Goal: Transaction & Acquisition: Purchase product/service

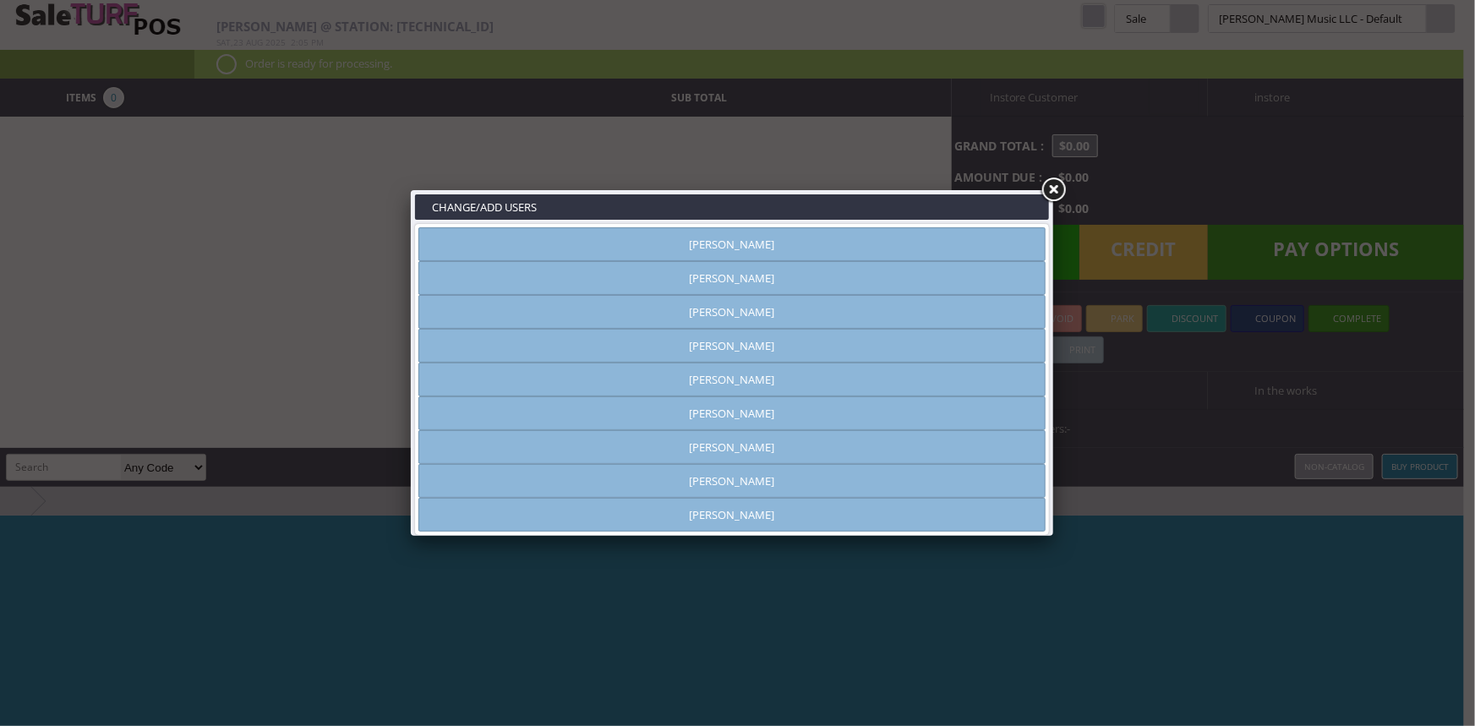
click at [1059, 189] on link at bounding box center [1053, 190] width 30 height 30
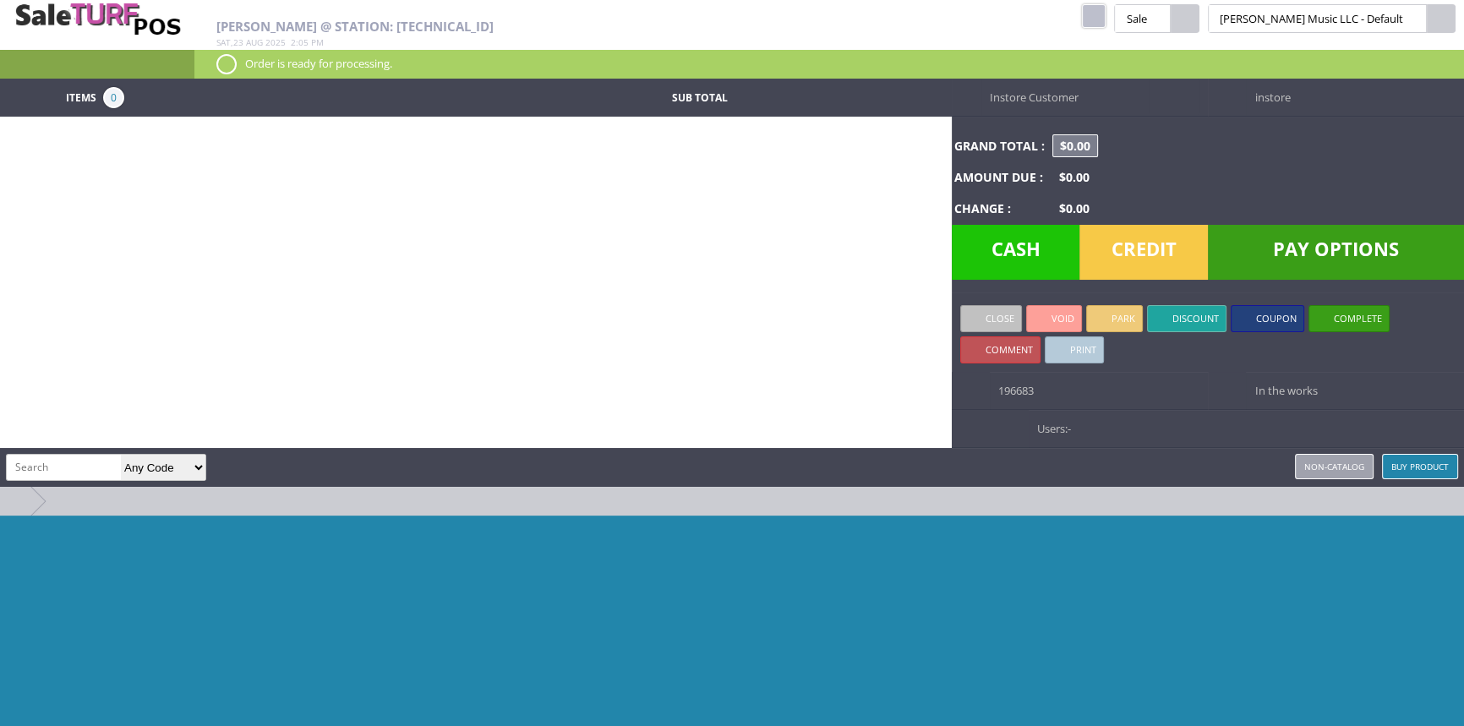
click at [1132, 18] on div "[PERSON_NAME] @ Station: [TECHNICAL_ID] [DATE] 2 : 05 pm kcukulele Pukanala [GE…" at bounding box center [732, 39] width 1464 height 79
click at [1105, 17] on link at bounding box center [1094, 16] width 24 height 24
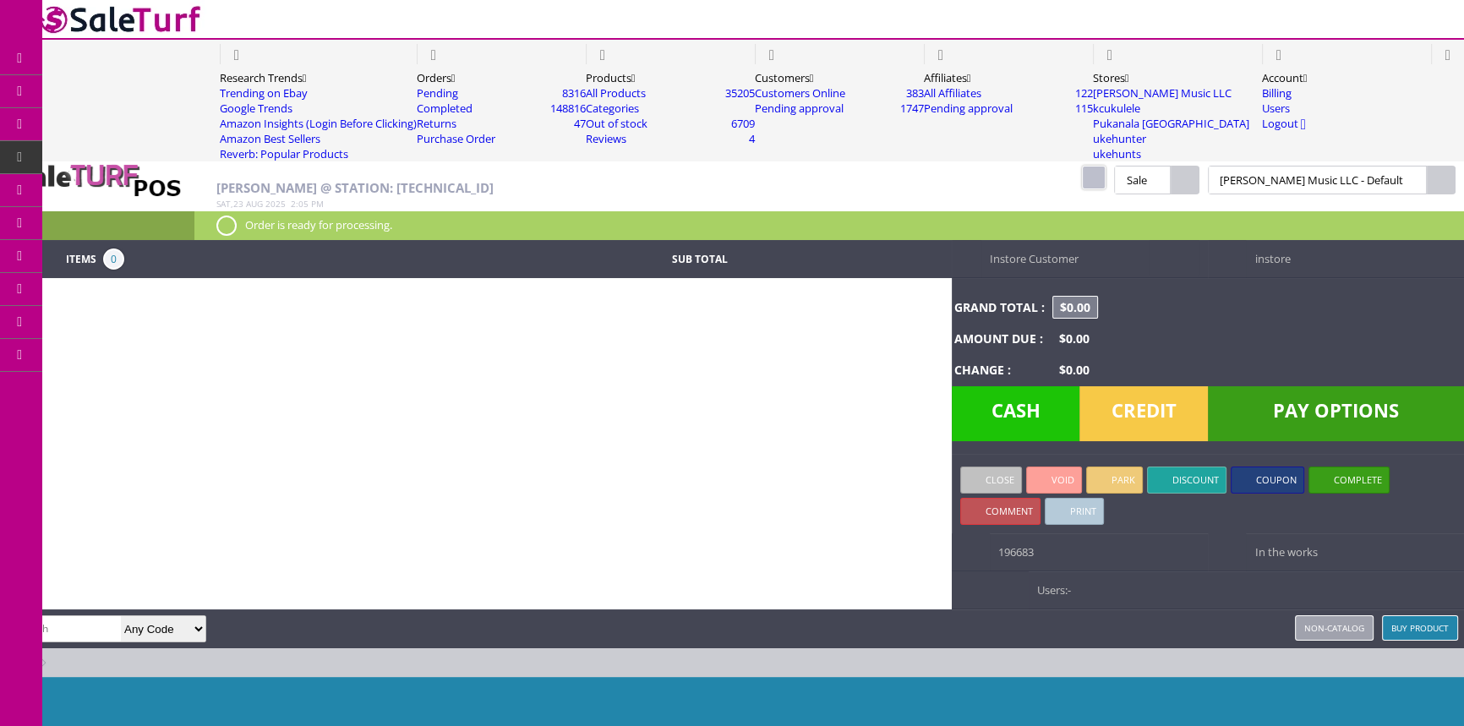
click at [84, 86] on link "Products" at bounding box center [130, 92] width 177 height 34
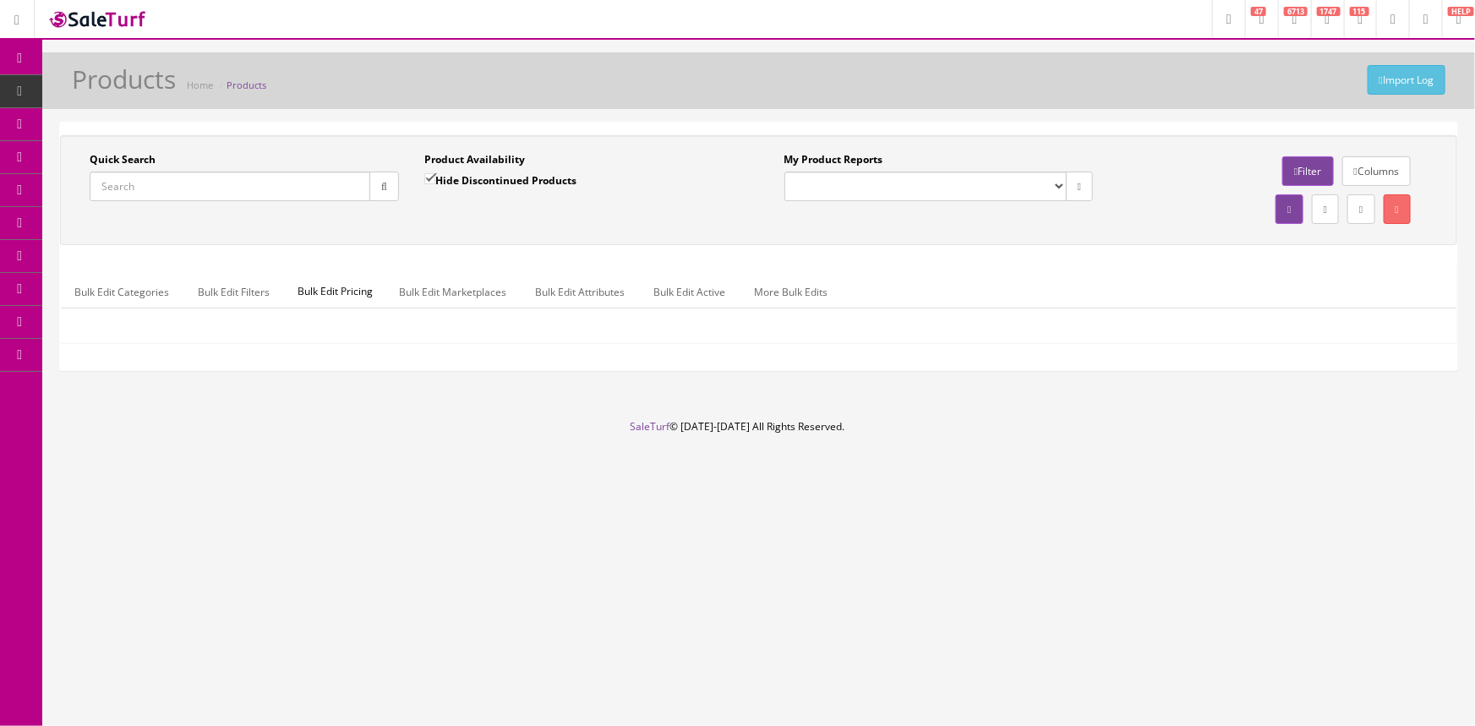
click at [113, 191] on input "Quick Search" at bounding box center [230, 187] width 281 height 30
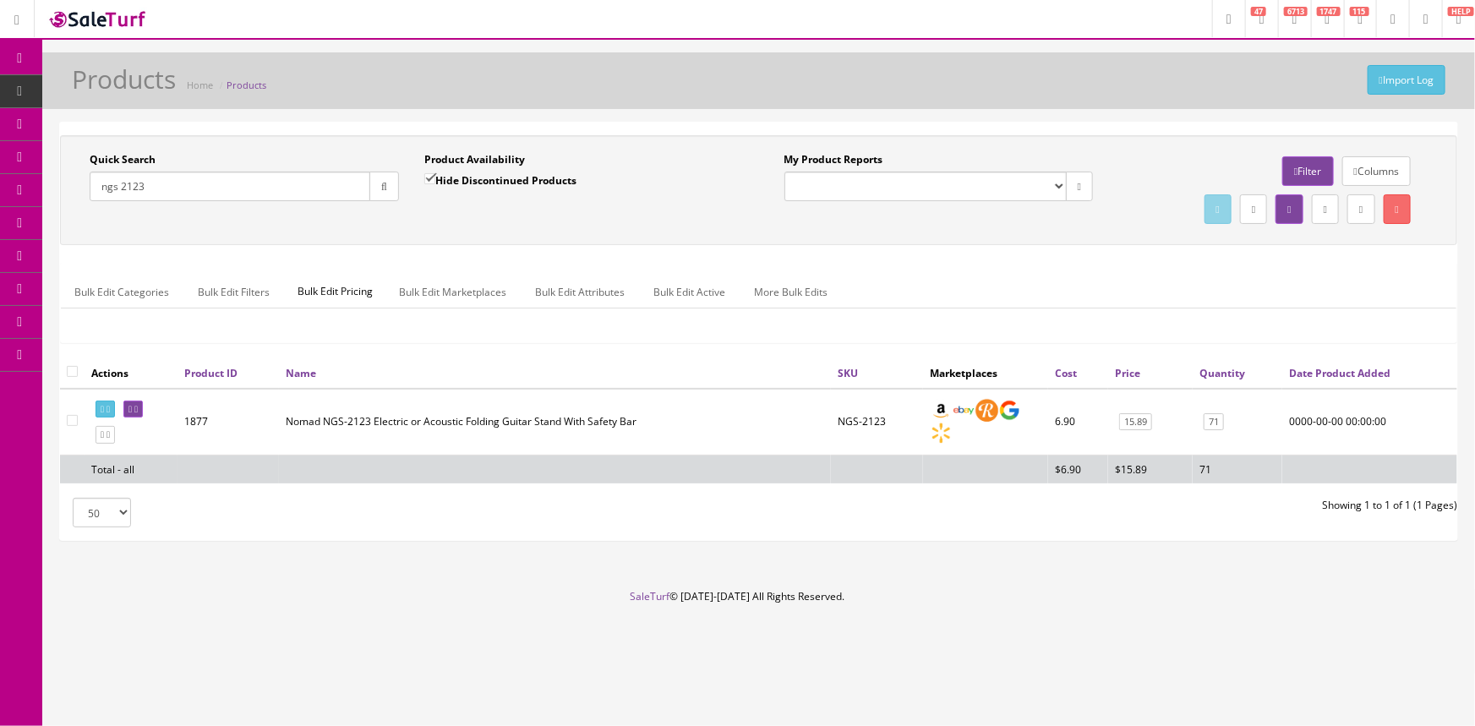
type input "ngs 2123"
drag, startPoint x: 877, startPoint y: 421, endPoint x: 816, endPoint y: 422, distance: 61.7
click at [816, 422] on tr "1877 Nomad NGS-2123 Electric or Acoustic Folding Guitar Stand With Safety Bar N…" at bounding box center [758, 422] width 1397 height 67
copy tr "NGS-2123"
click at [157, 159] on span "POS Console" at bounding box center [131, 157] width 60 height 14
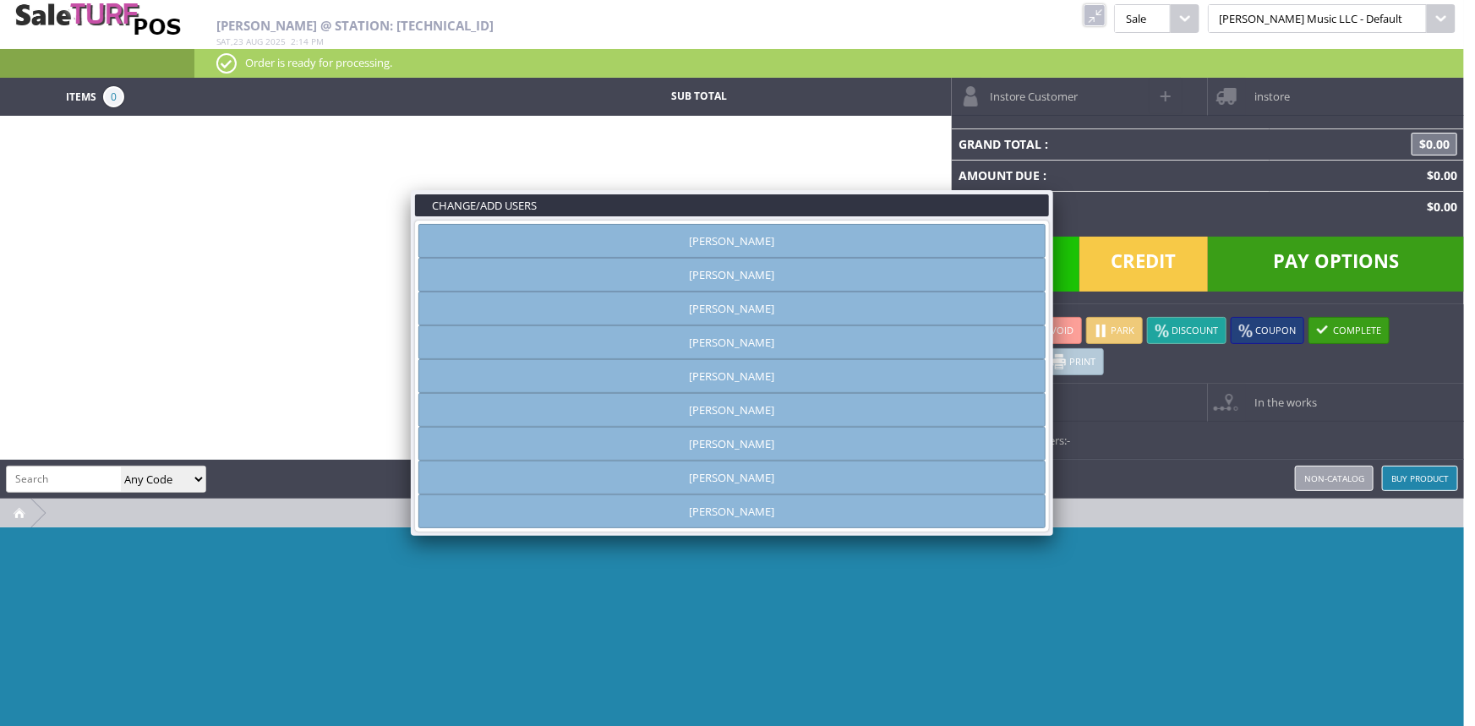
type input "[PERSON_NAME]"
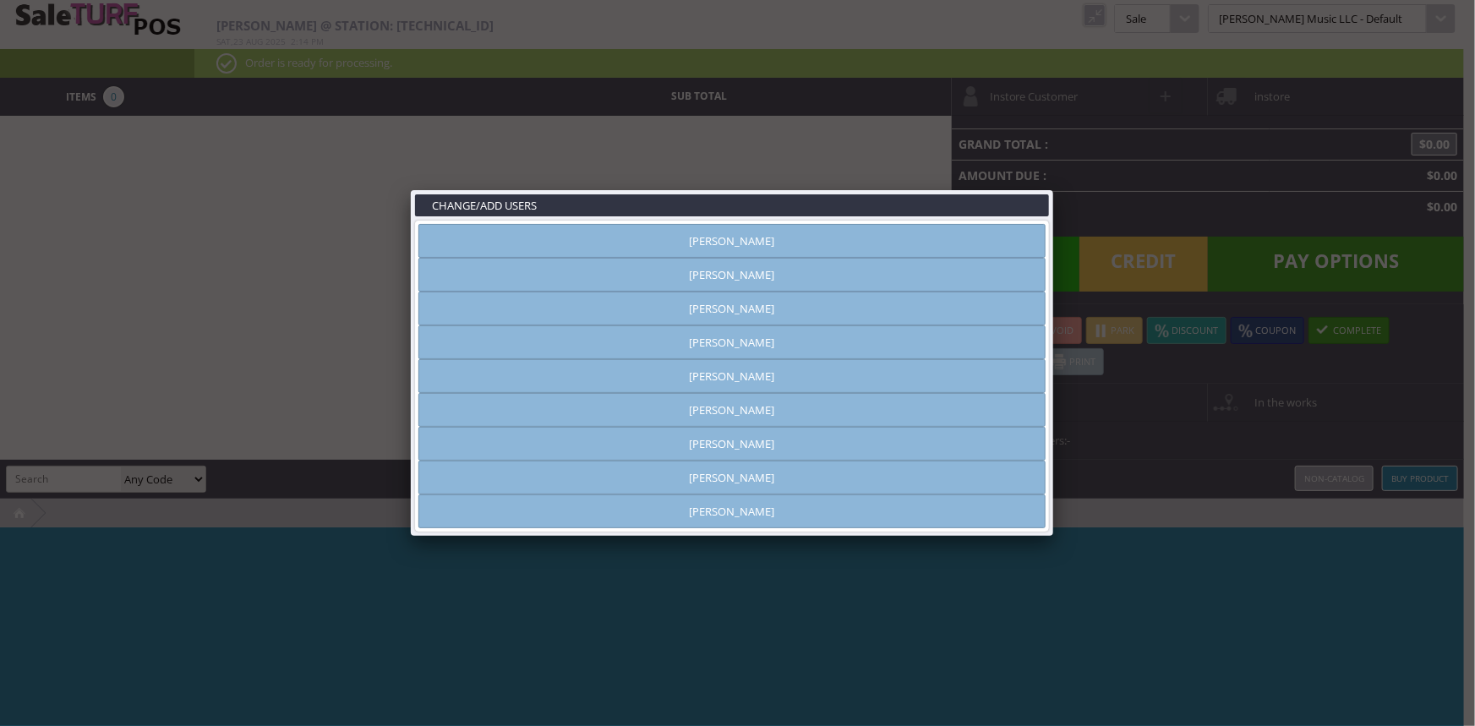
click at [1056, 186] on link at bounding box center [1053, 190] width 30 height 30
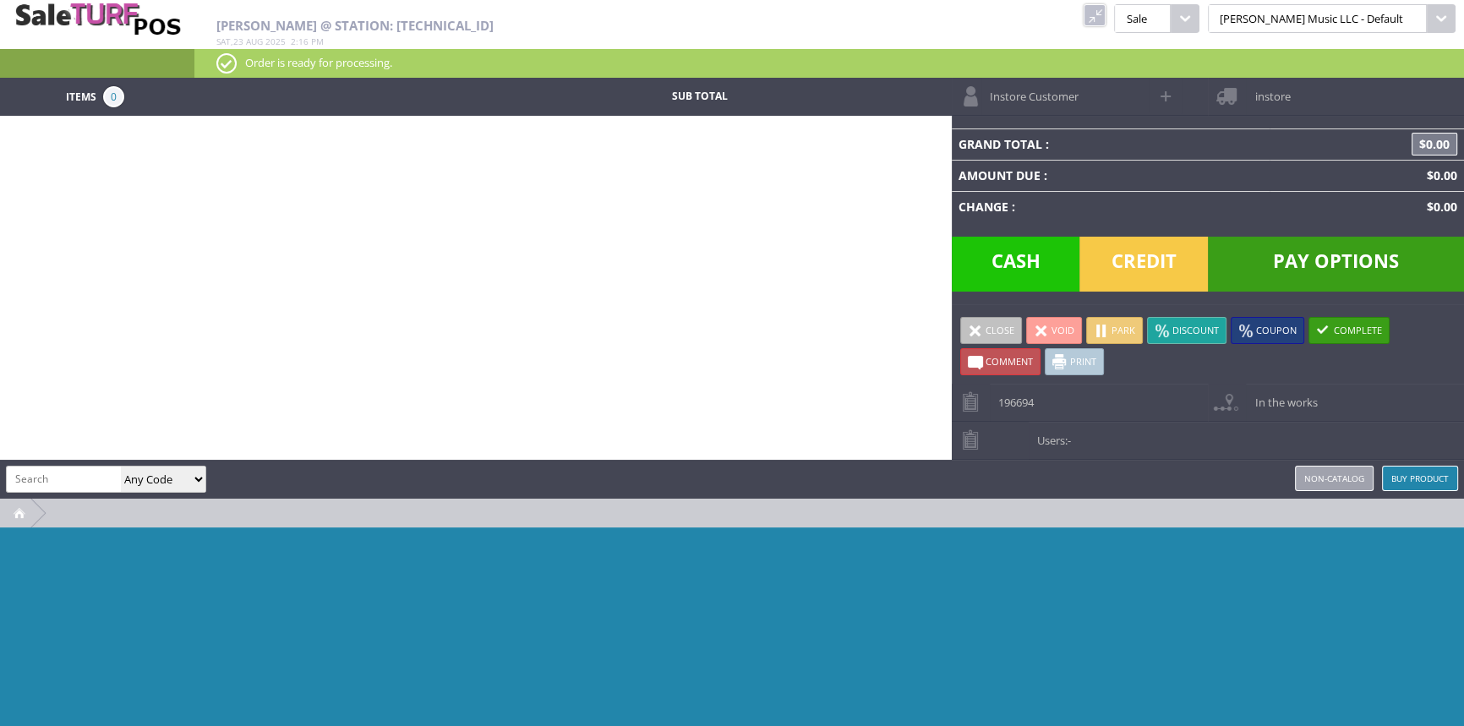
click at [45, 478] on input "search" at bounding box center [64, 478] width 114 height 25
type input "ej88c"
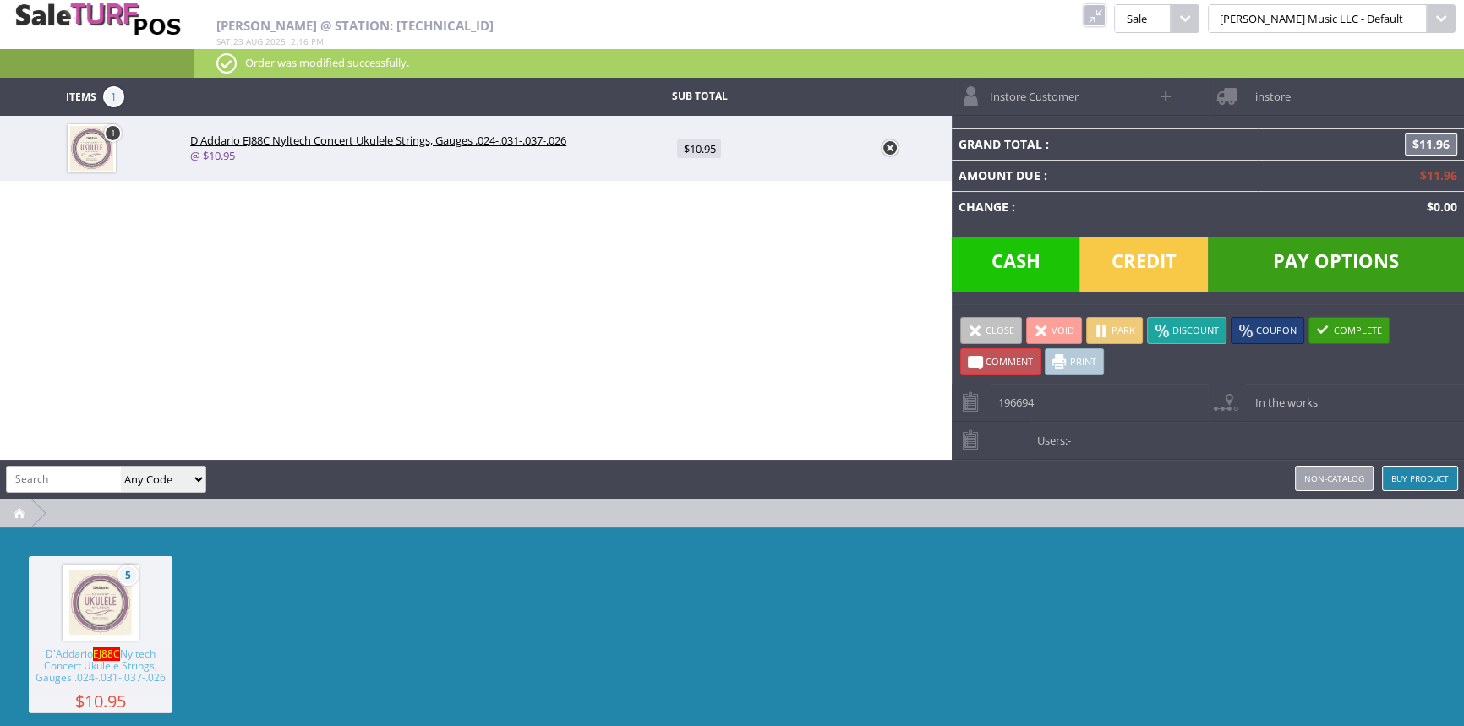
click at [892, 152] on link at bounding box center [889, 147] width 17 height 17
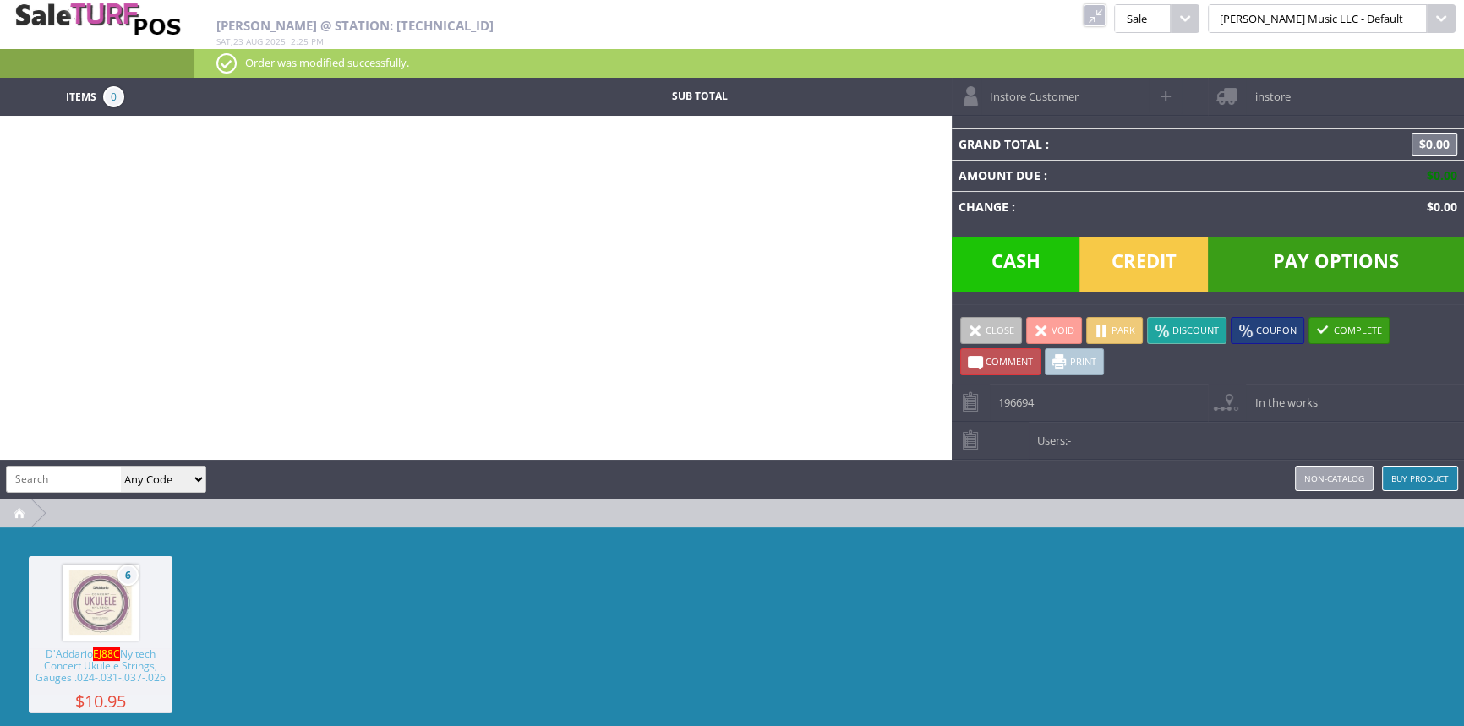
click at [21, 479] on input "search" at bounding box center [64, 478] width 114 height 25
paste input "NGS-2123"
type input "NGS-2123"
click at [148, 683] on span "Nomad NGS-2123 Electric or Acoustic Folding Guitar Stand With Safety Bar" at bounding box center [101, 671] width 144 height 46
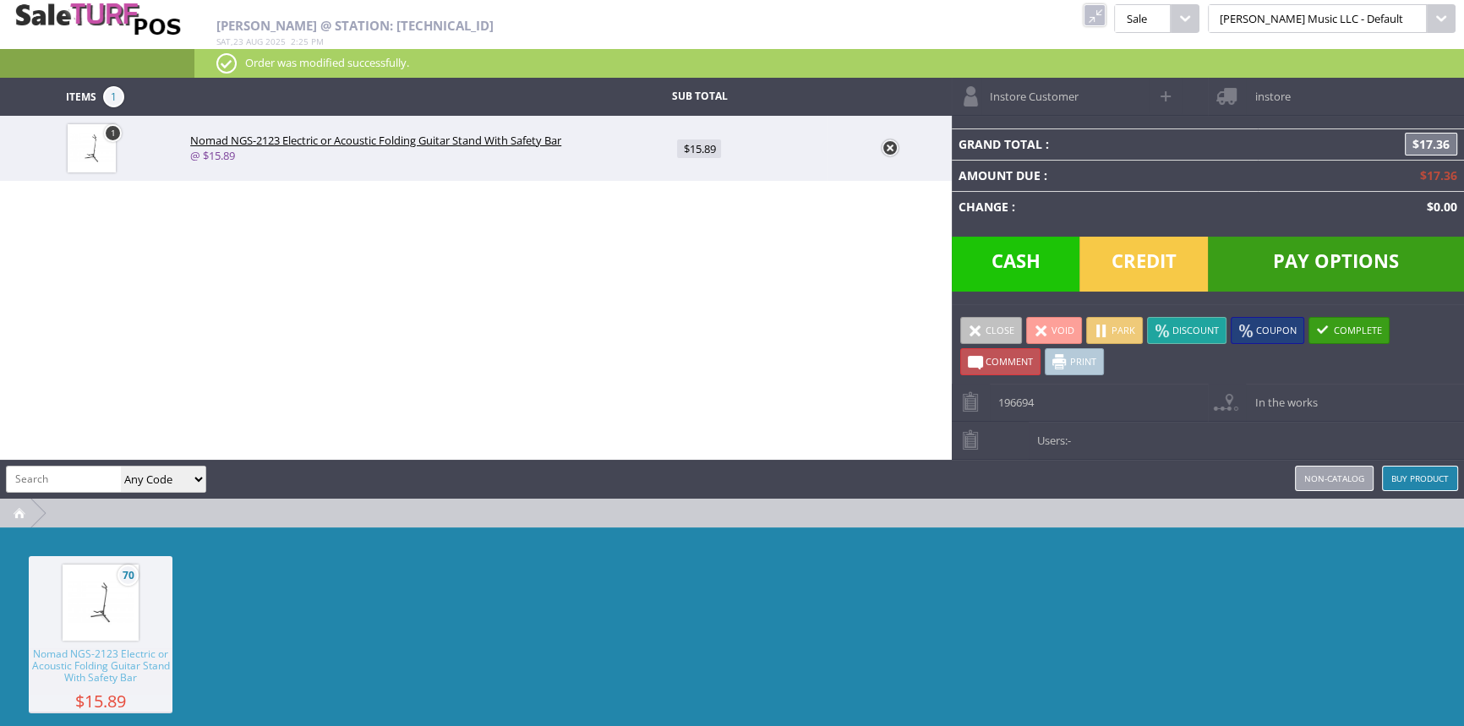
click at [1016, 439] on span at bounding box center [990, 440] width 77 height 37
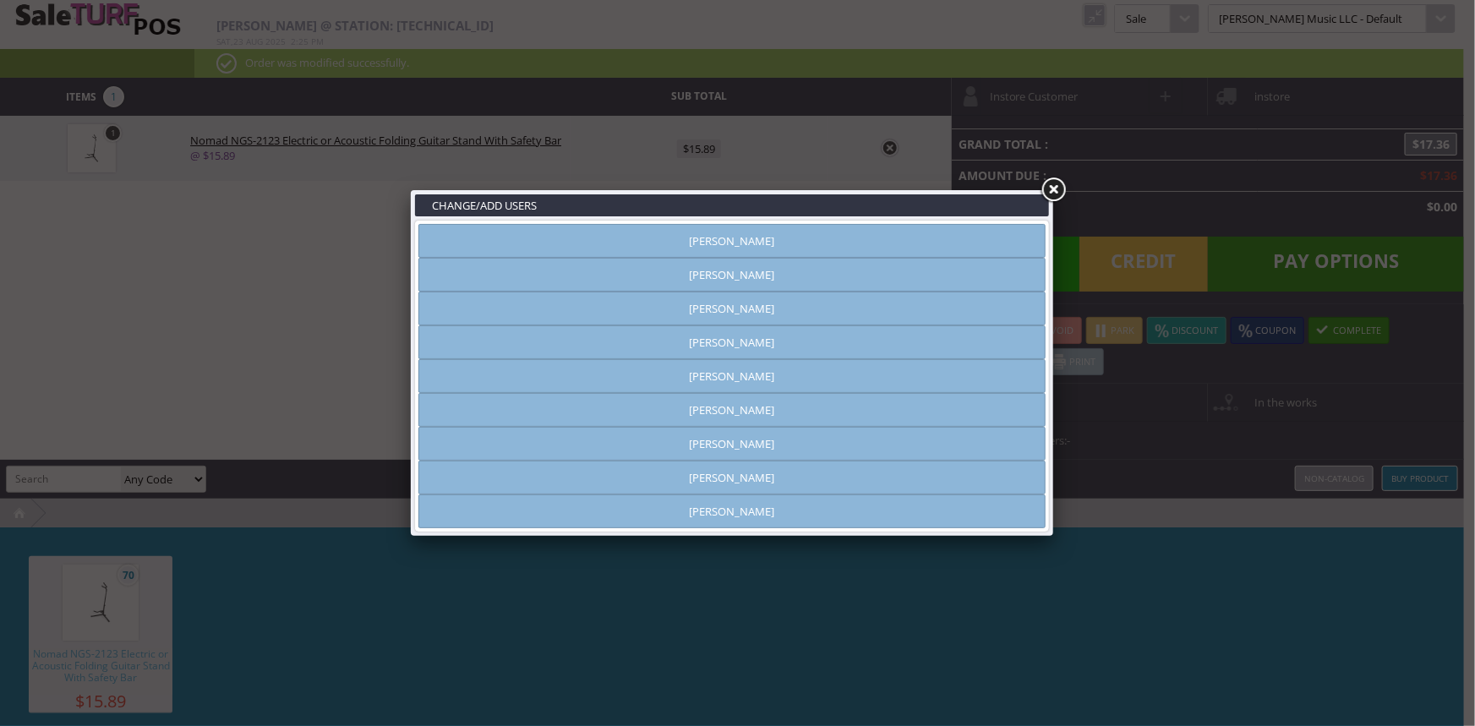
click at [696, 270] on link "[PERSON_NAME]" at bounding box center [731, 275] width 627 height 34
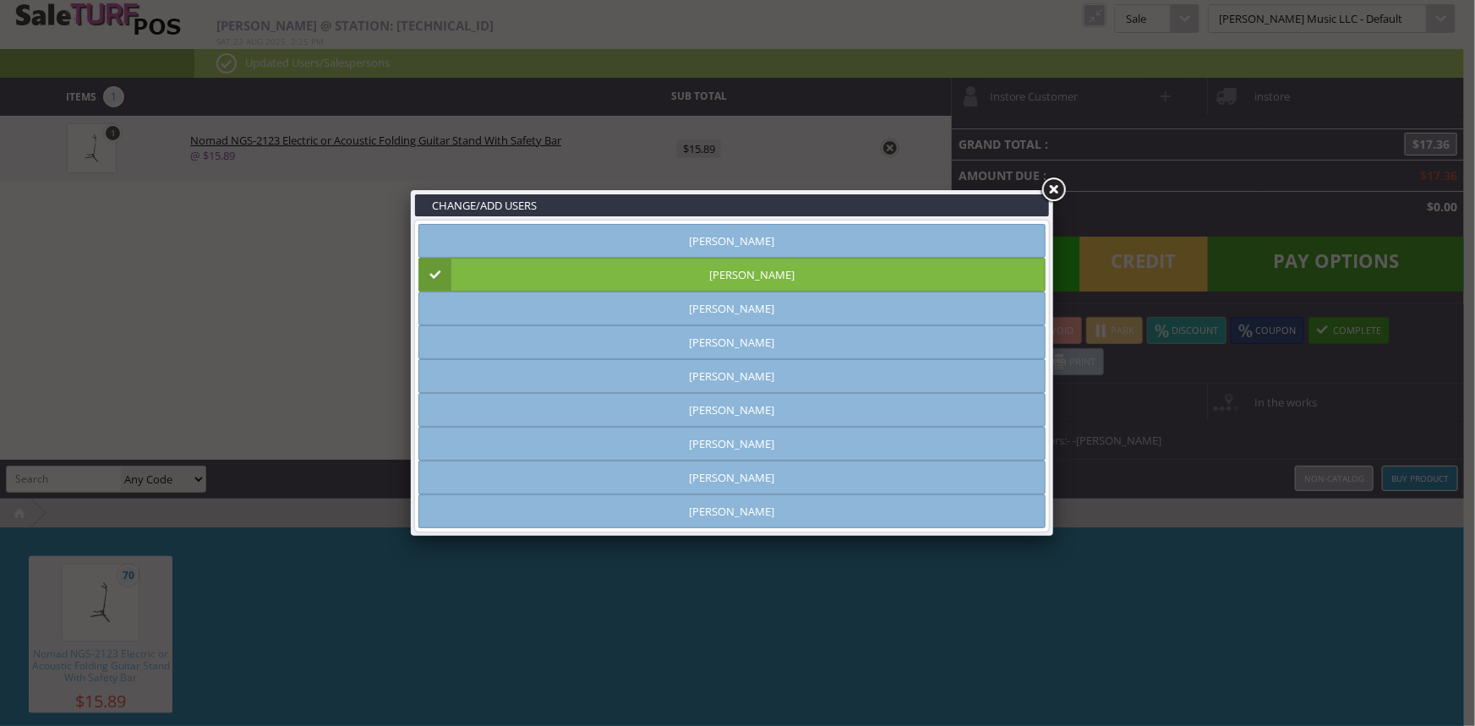
click at [1049, 192] on link at bounding box center [1053, 190] width 30 height 30
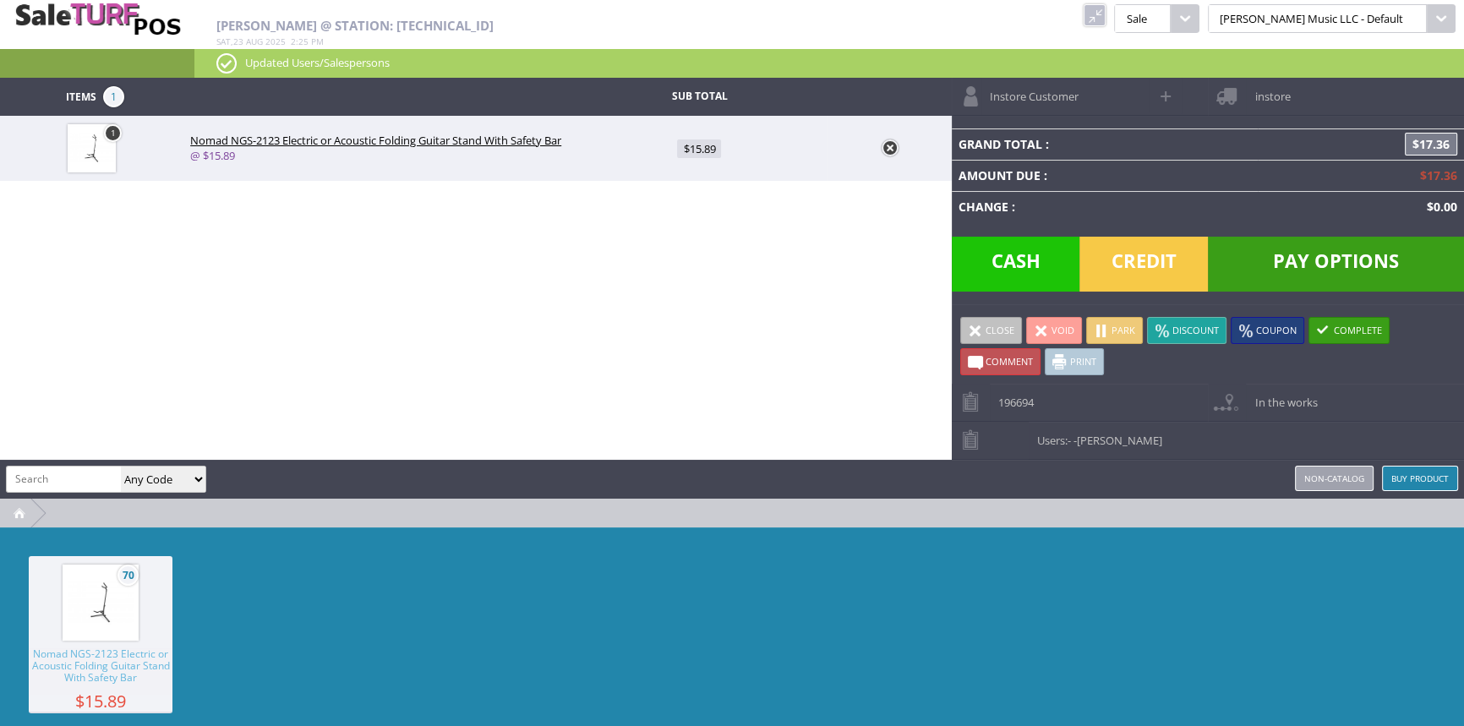
click at [992, 255] on span "Cash" at bounding box center [1016, 264] width 128 height 55
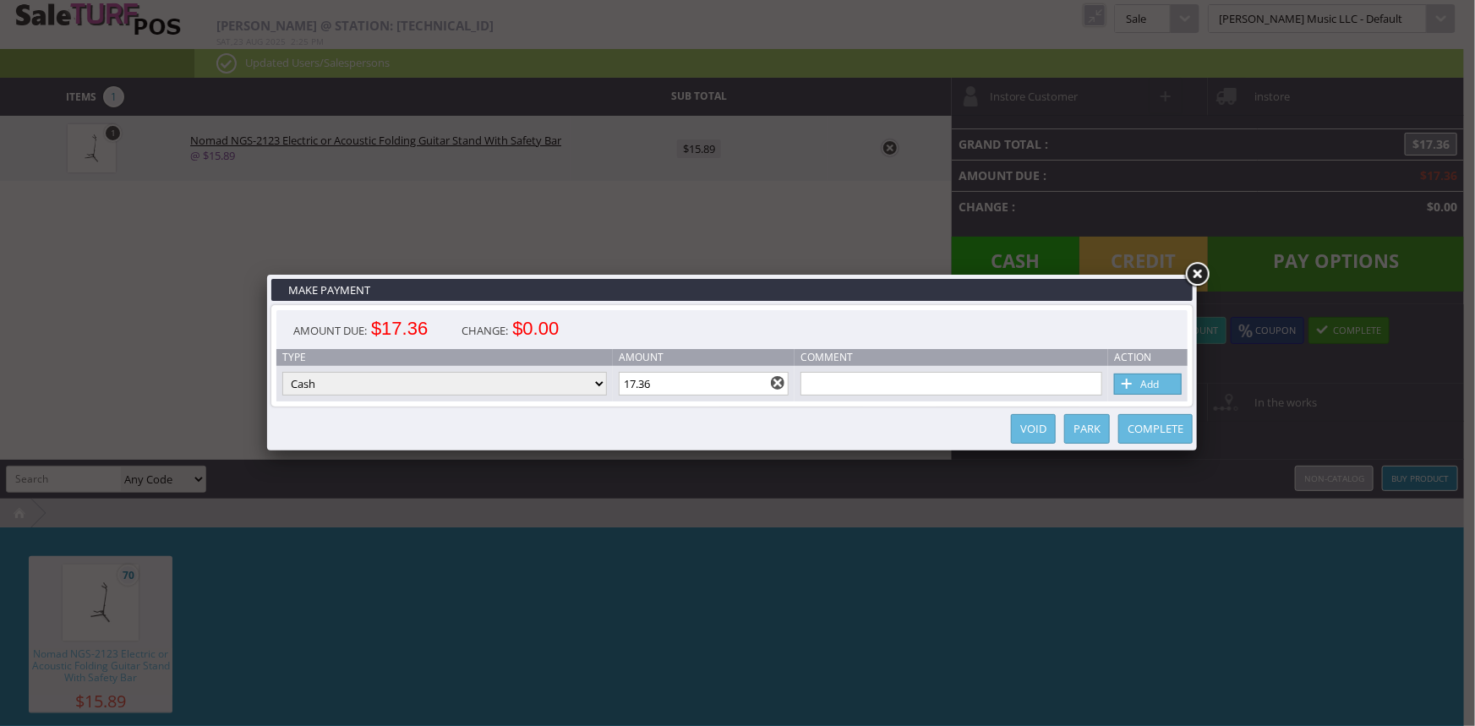
drag, startPoint x: 672, startPoint y: 385, endPoint x: 625, endPoint y: 377, distance: 47.2
click at [625, 377] on input "17.36" at bounding box center [704, 384] width 171 height 24
click at [1164, 387] on link "Add" at bounding box center [1148, 384] width 68 height 21
type input "0"
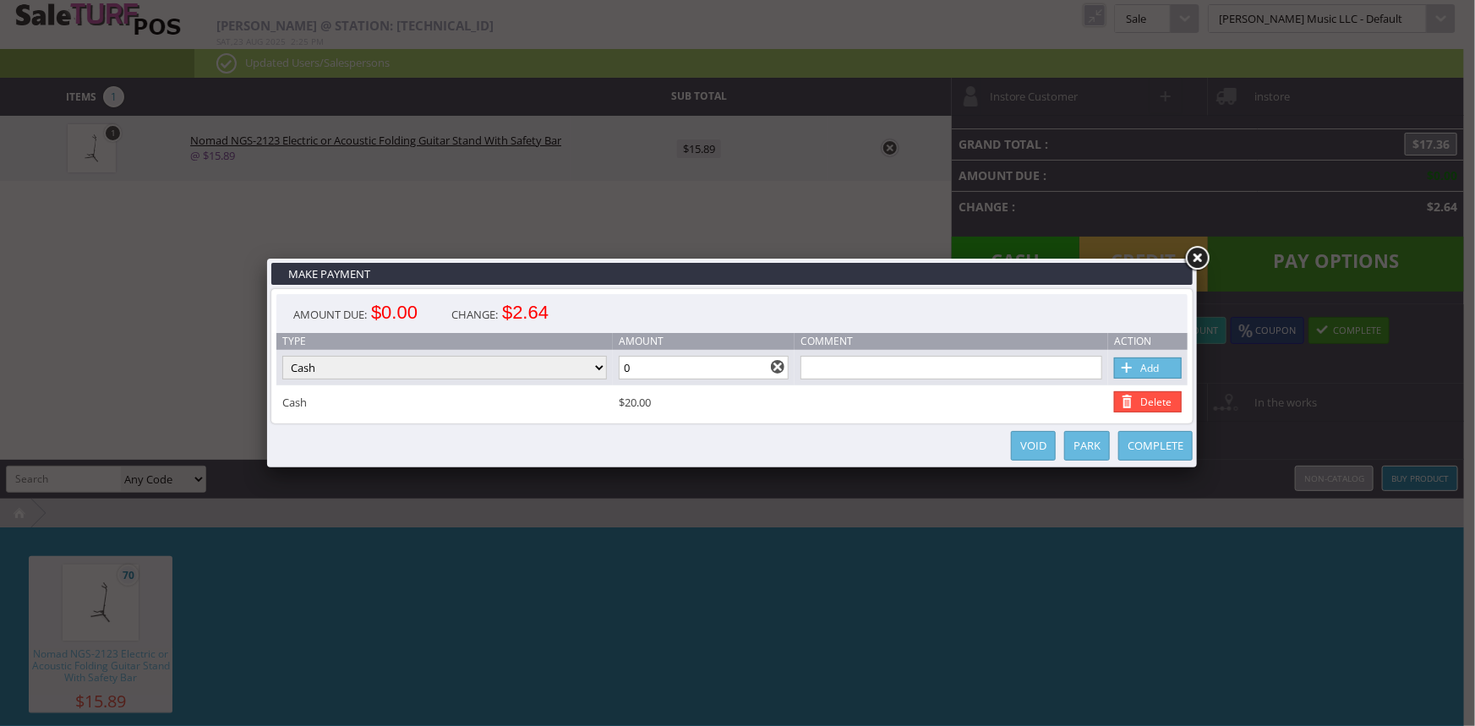
click at [1154, 442] on link "Complete" at bounding box center [1155, 446] width 74 height 30
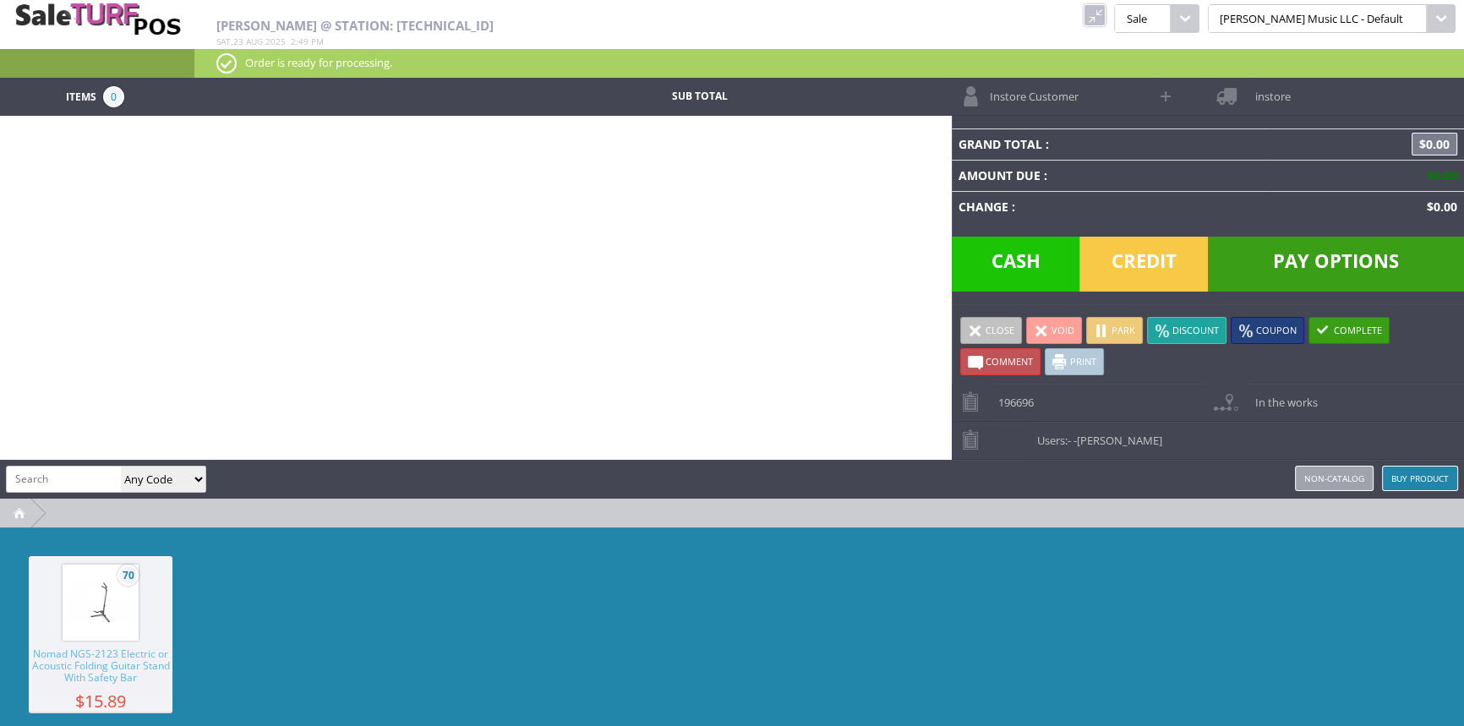
click at [36, 478] on input "search" at bounding box center [64, 478] width 114 height 25
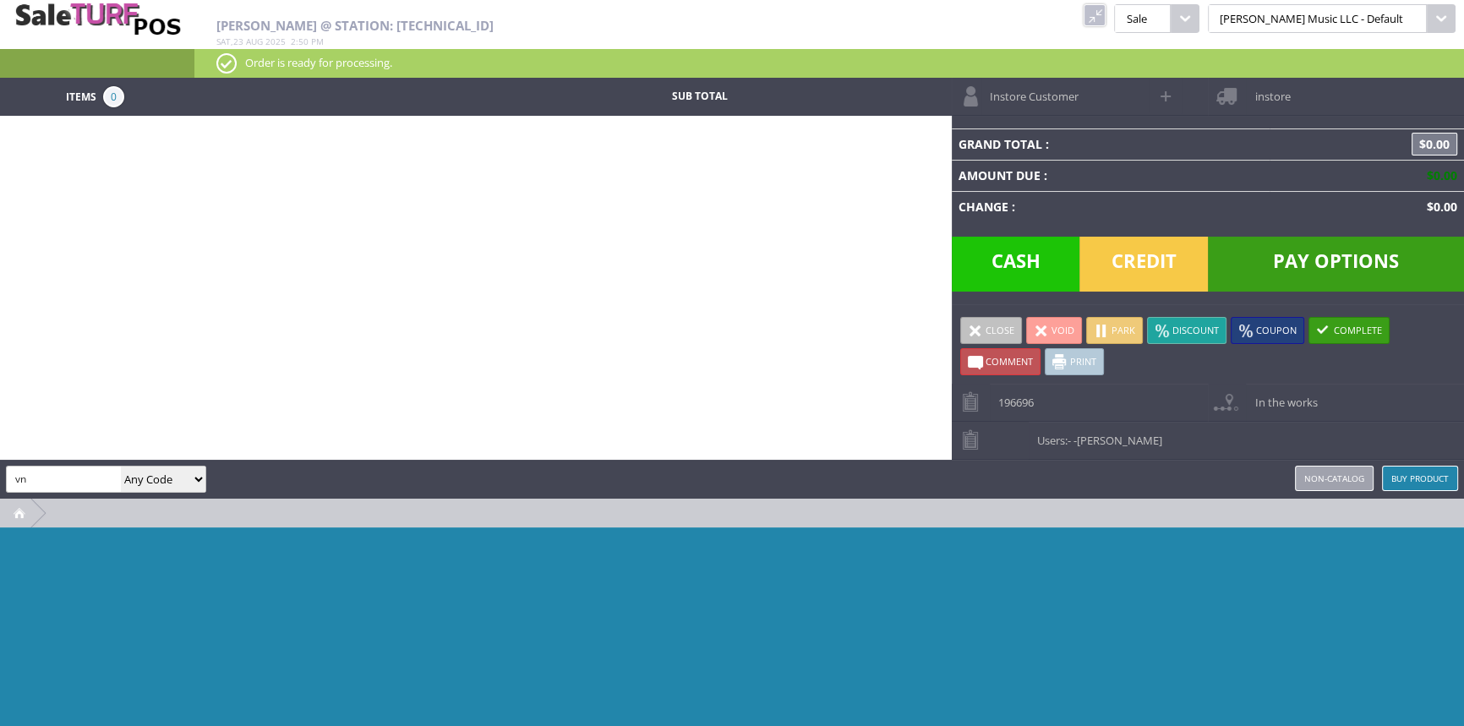
type input "v"
click at [85, 468] on input "search" at bounding box center [64, 478] width 114 height 25
click at [90, 472] on input "search" at bounding box center [64, 478] width 114 height 25
type input "v"
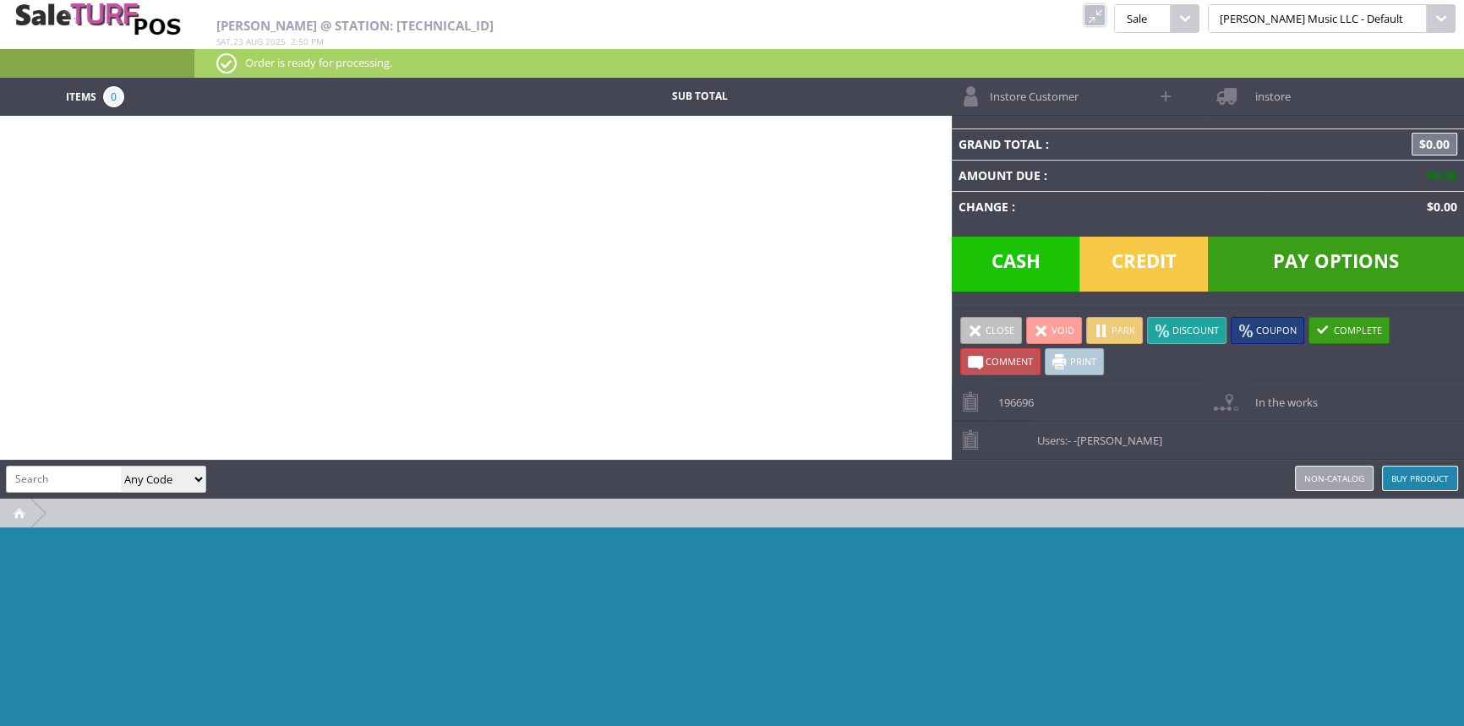
drag, startPoint x: 104, startPoint y: 483, endPoint x: 110, endPoint y: 489, distance: 9.0
click at [106, 485] on input "search" at bounding box center [64, 478] width 114 height 25
click at [198, 472] on select "Any Code SKU UPC EAN Name Model" at bounding box center [163, 478] width 85 height 25
click at [121, 466] on select "Any Code SKU UPC EAN Name Model" at bounding box center [163, 478] width 85 height 25
select select "code"
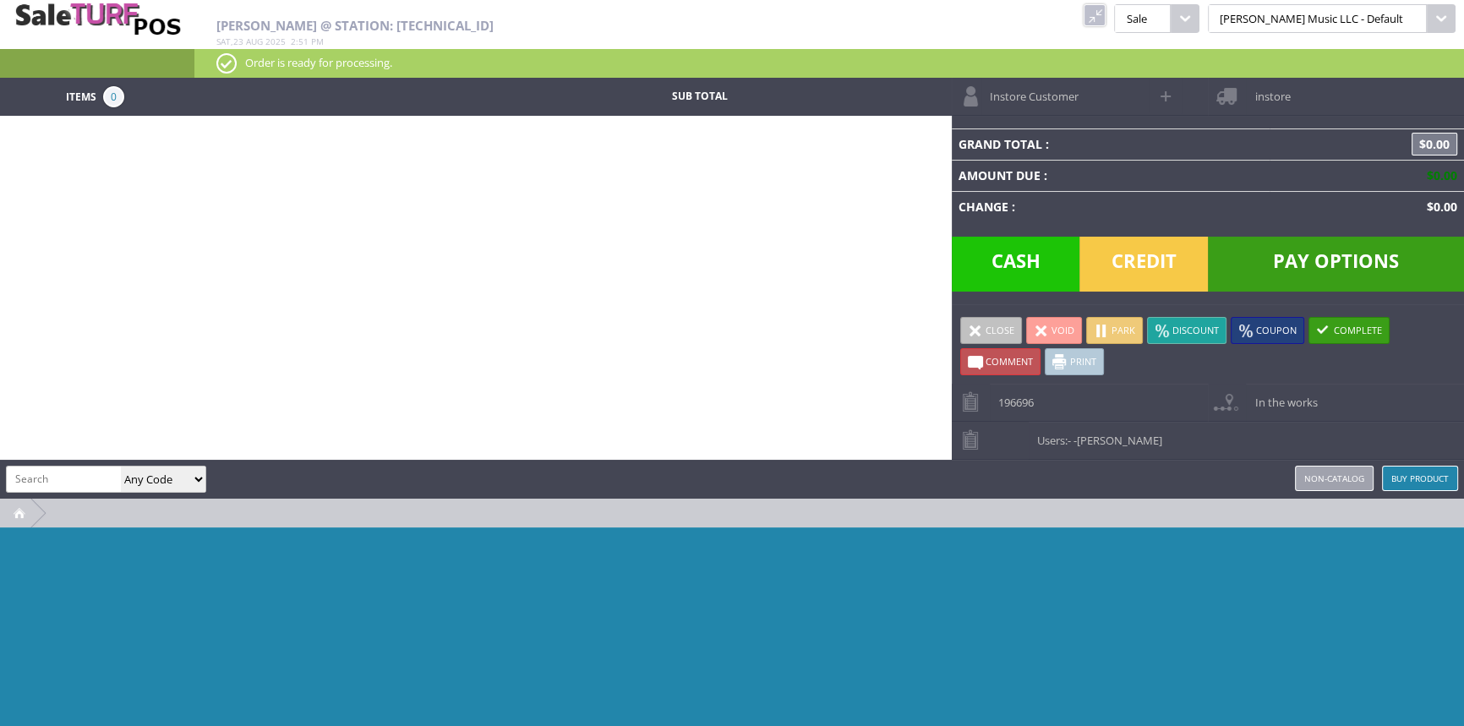
drag, startPoint x: 31, startPoint y: 482, endPoint x: 44, endPoint y: 477, distance: 13.7
click at [32, 482] on input "search" at bounding box center [64, 478] width 114 height 25
type input "vnxmsn-a05091008"
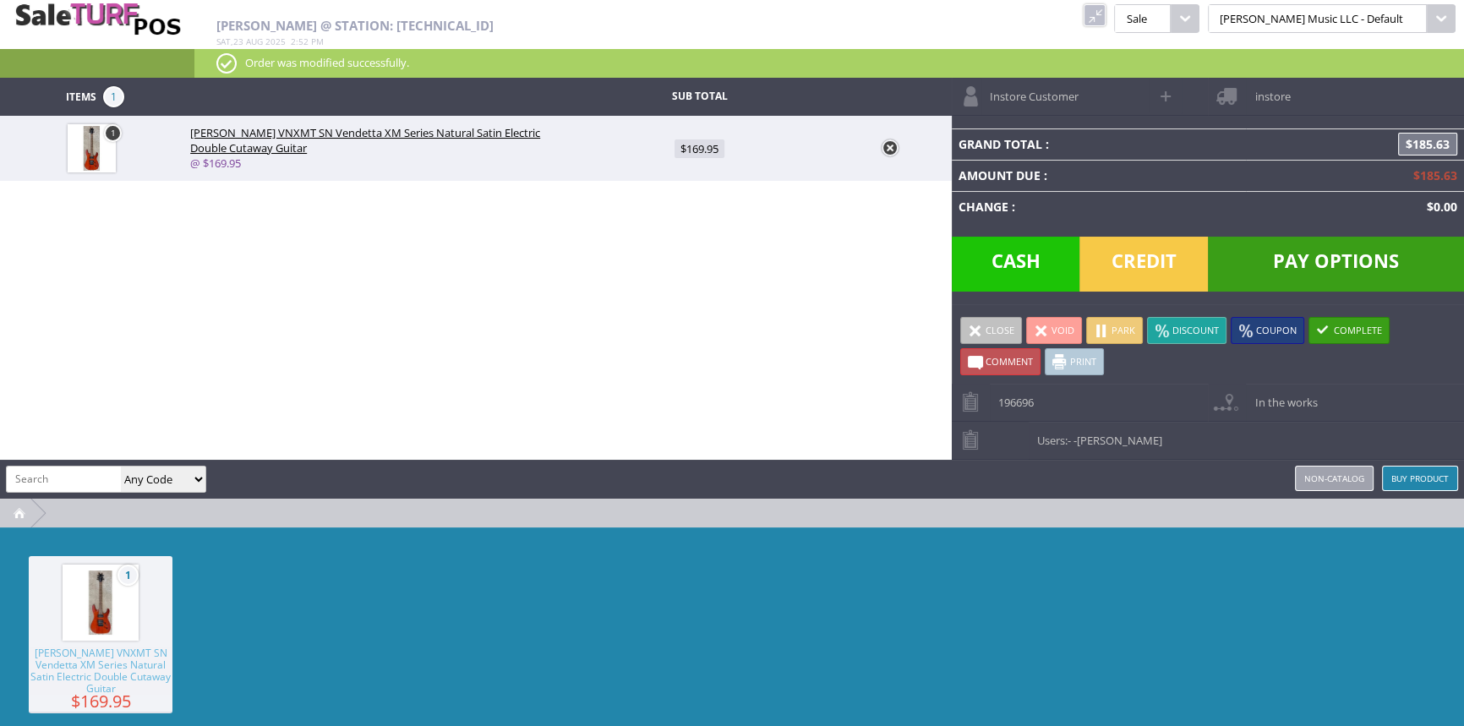
click at [707, 144] on span "$169.95" at bounding box center [699, 148] width 50 height 19
type input "169.95"
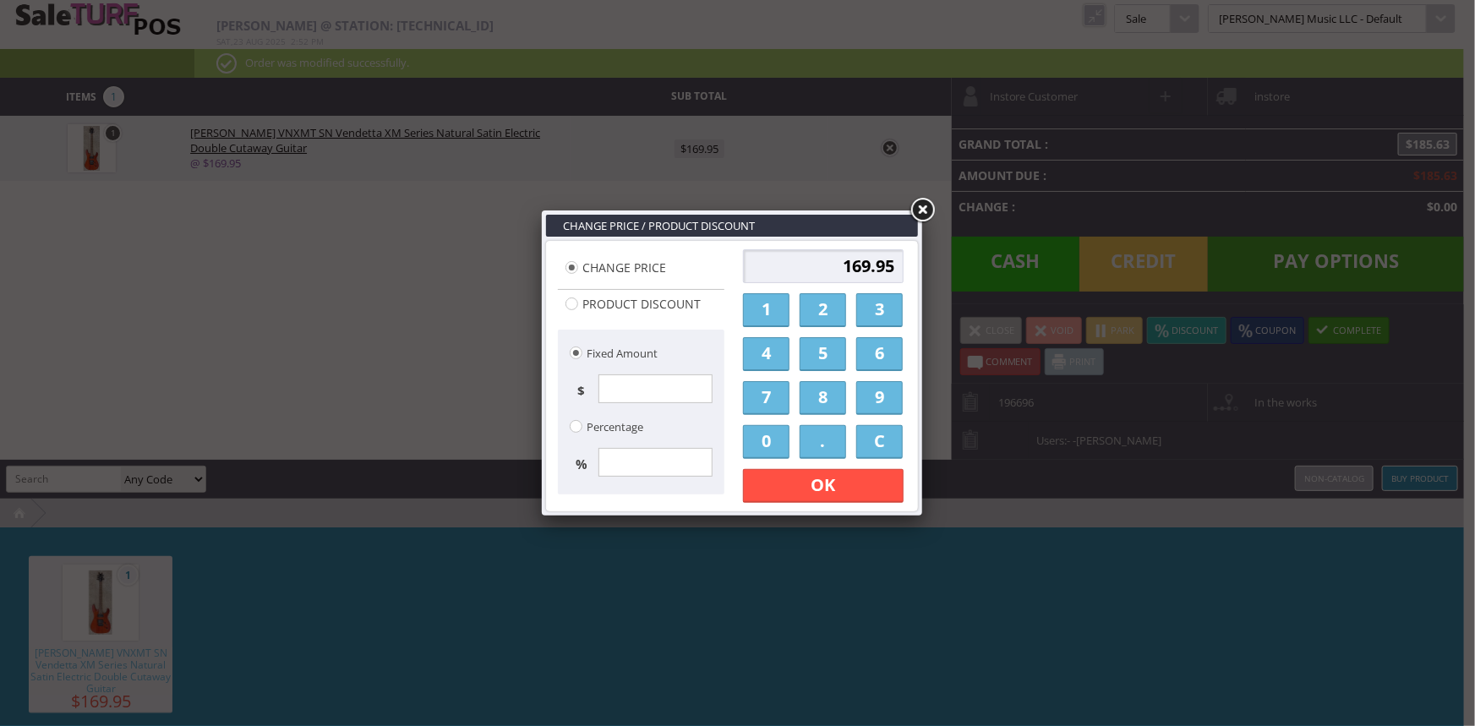
click at [895, 269] on input "169.95" at bounding box center [823, 266] width 161 height 34
type input "150.00"
click at [860, 483] on link "OK" at bounding box center [823, 486] width 161 height 34
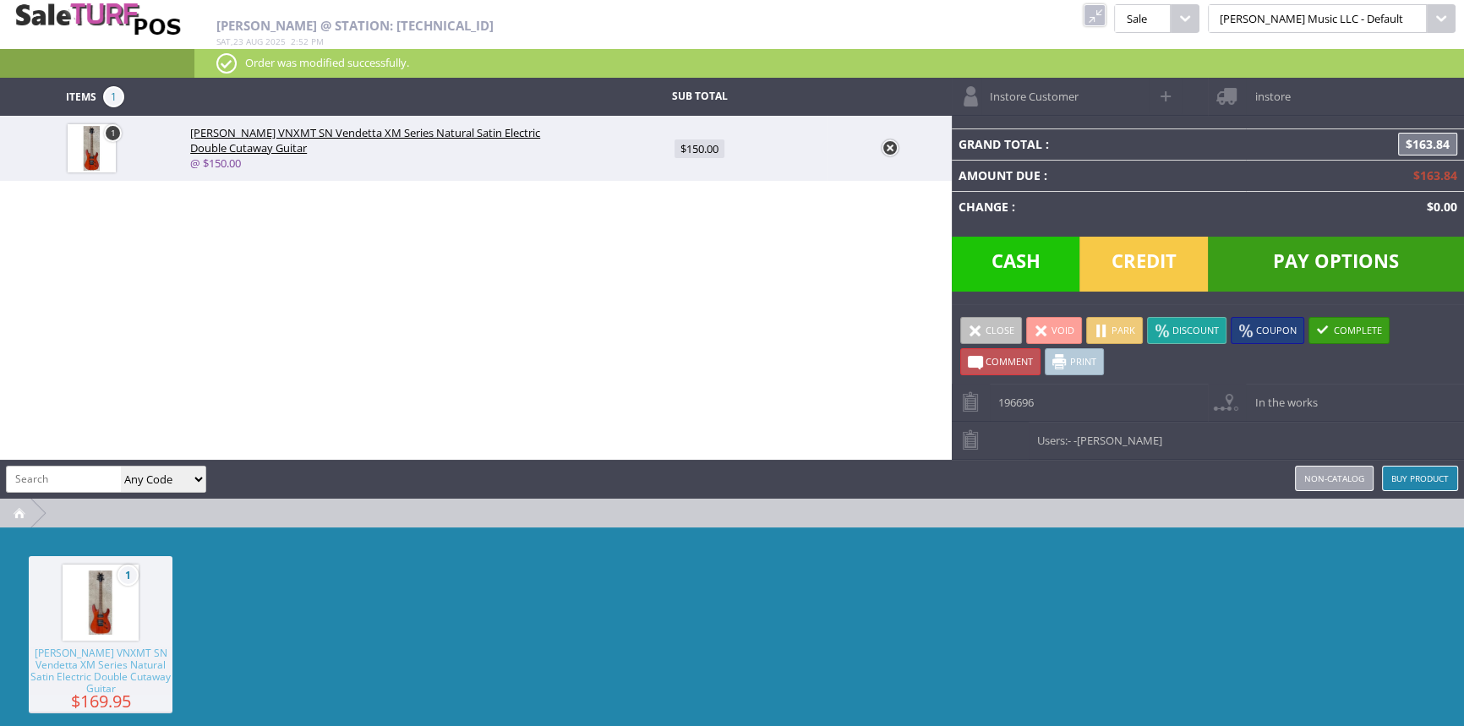
click at [1138, 437] on span "-Andrew Nelson" at bounding box center [1117, 440] width 89 height 15
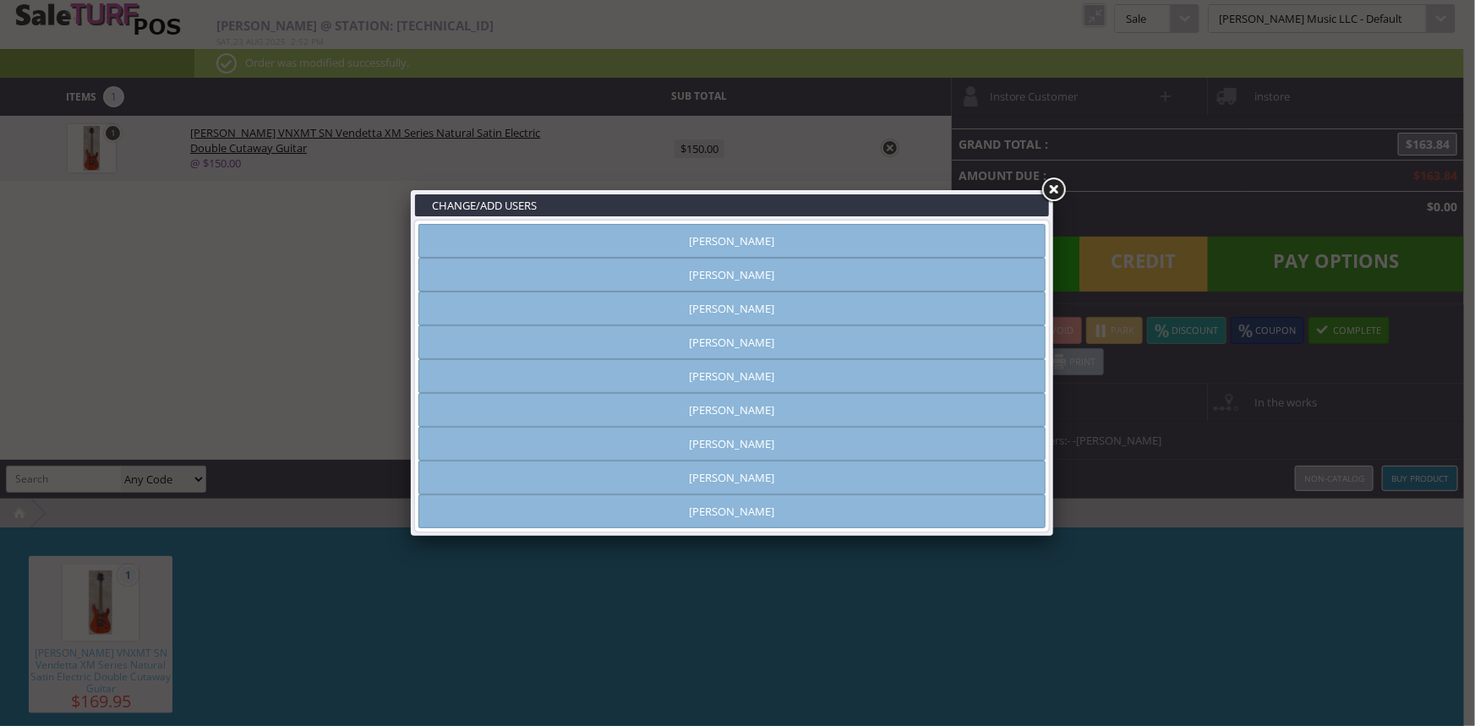
click at [775, 435] on link "[PERSON_NAME]" at bounding box center [731, 444] width 627 height 34
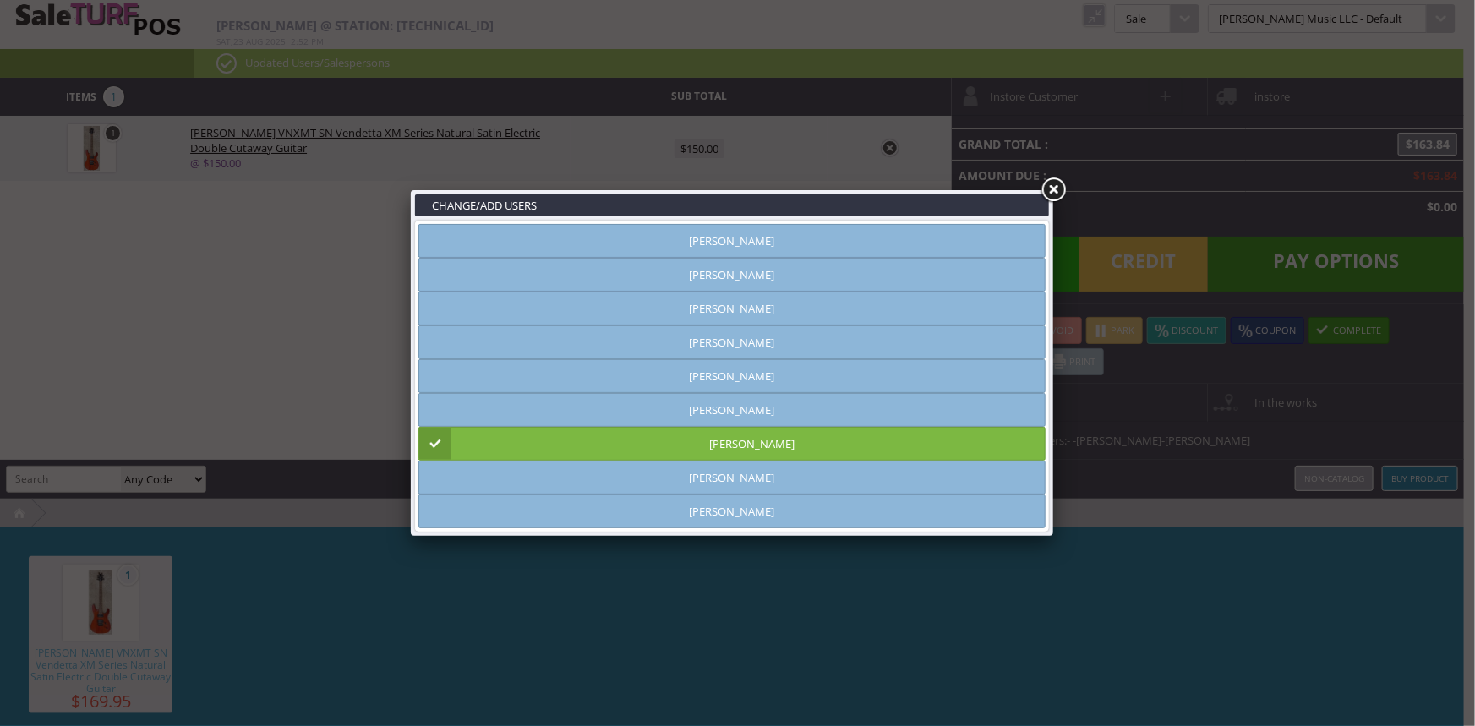
click at [1055, 189] on link at bounding box center [1053, 190] width 30 height 30
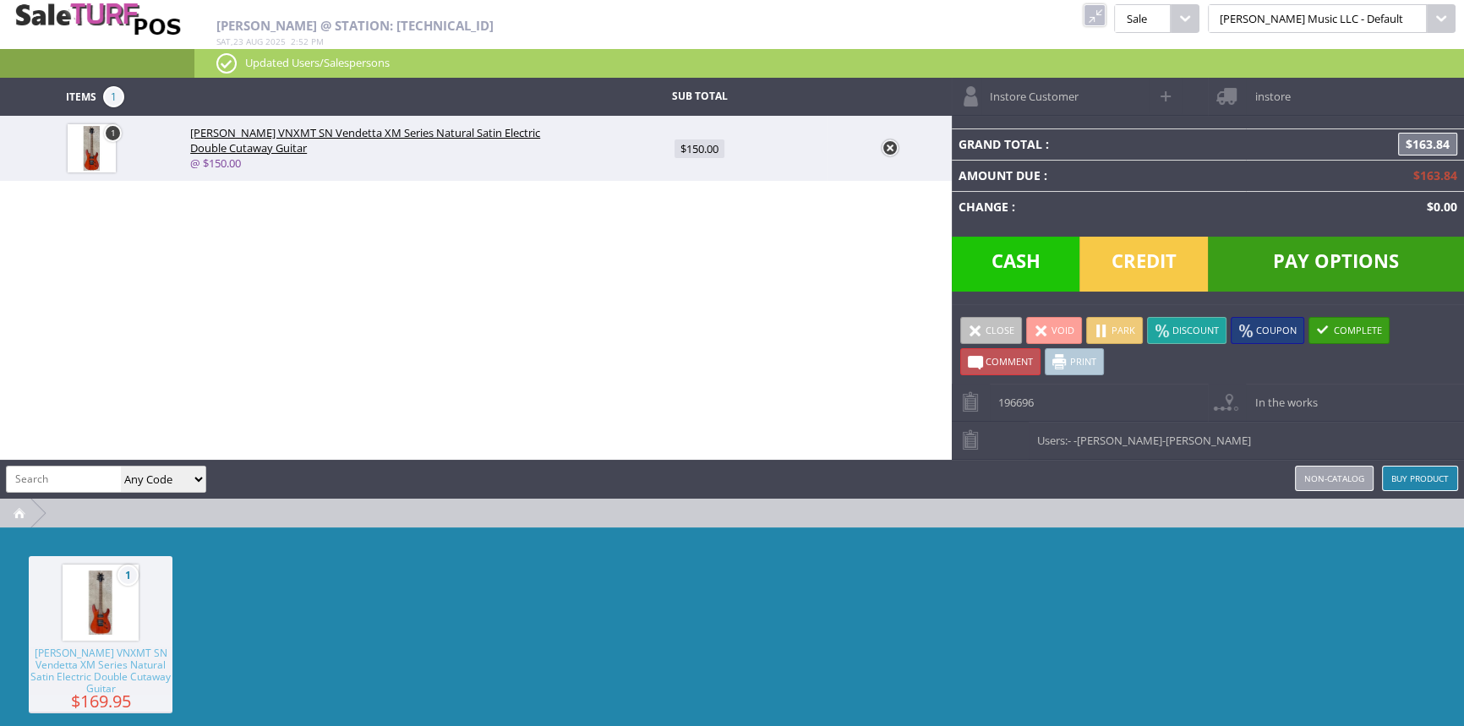
click at [880, 149] on td at bounding box center [888, 148] width 123 height 65
click at [887, 145] on link at bounding box center [889, 147] width 17 height 17
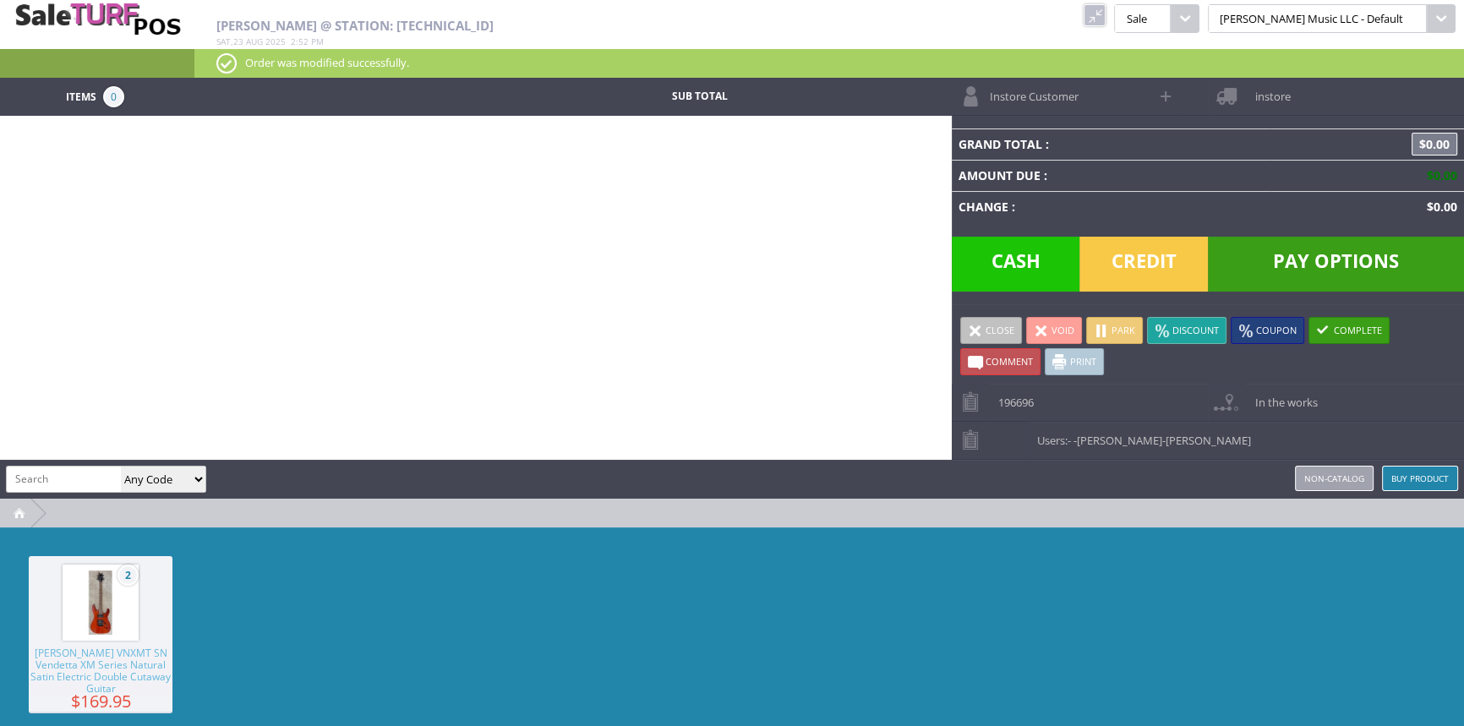
click at [1105, 19] on link at bounding box center [1094, 15] width 22 height 22
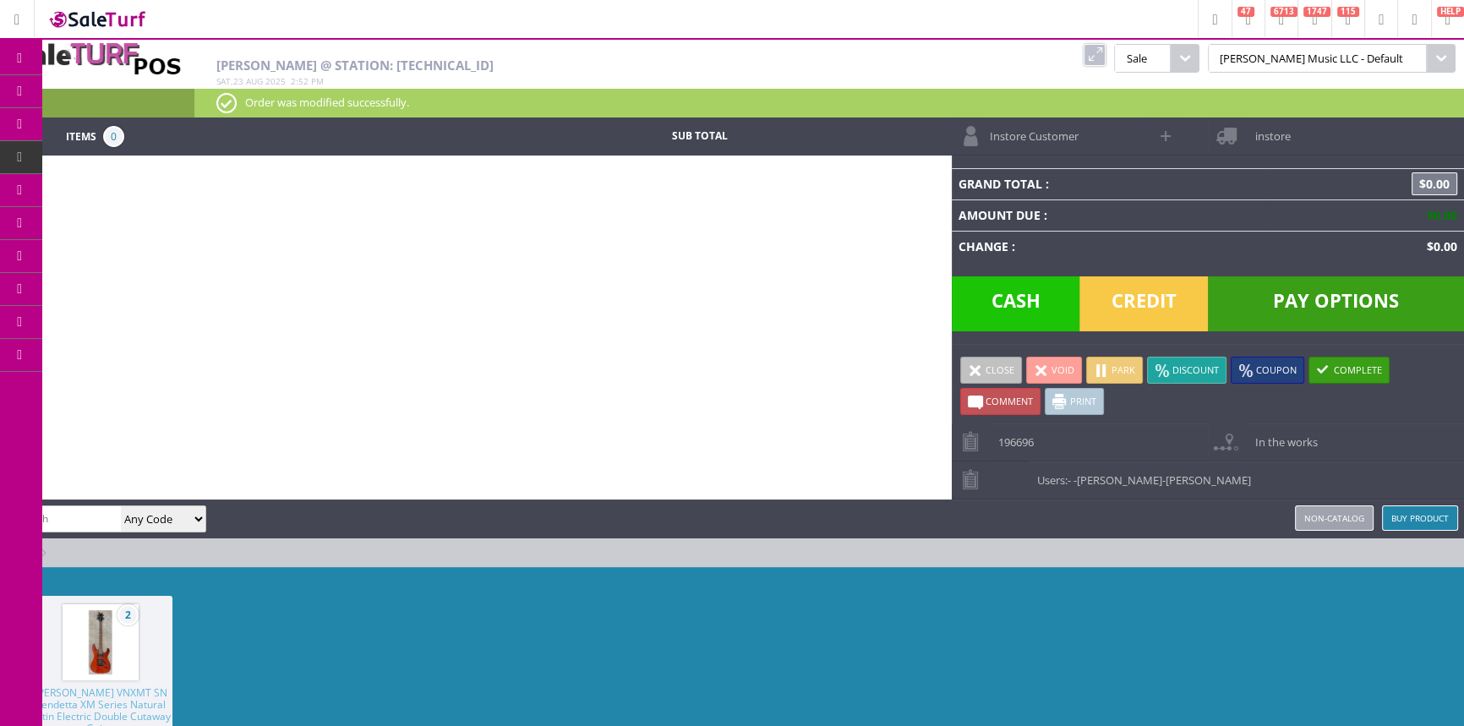
click at [115, 71] on img at bounding box center [97, 58] width 169 height 36
click at [75, 95] on link "Products" at bounding box center [130, 92] width 177 height 34
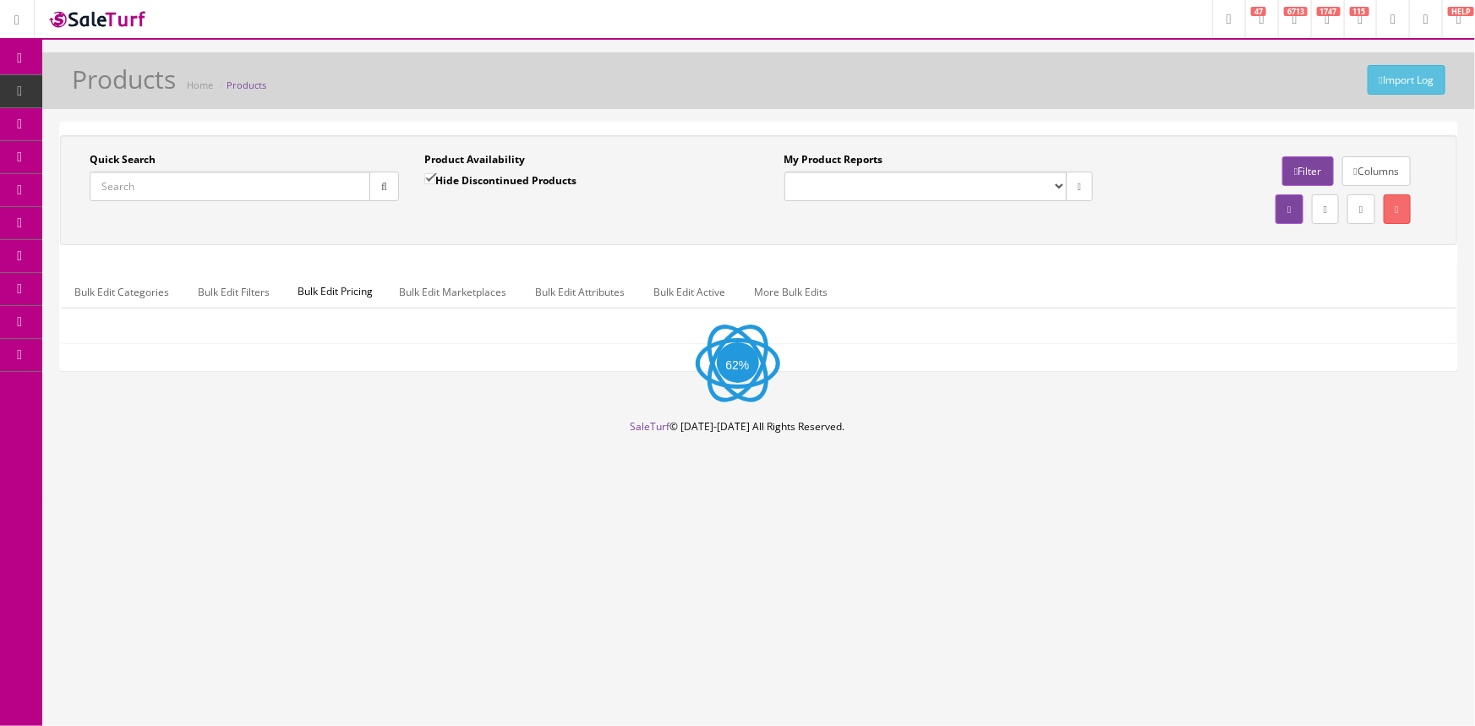
click at [94, 150] on icon at bounding box center [89, 157] width 18 height 14
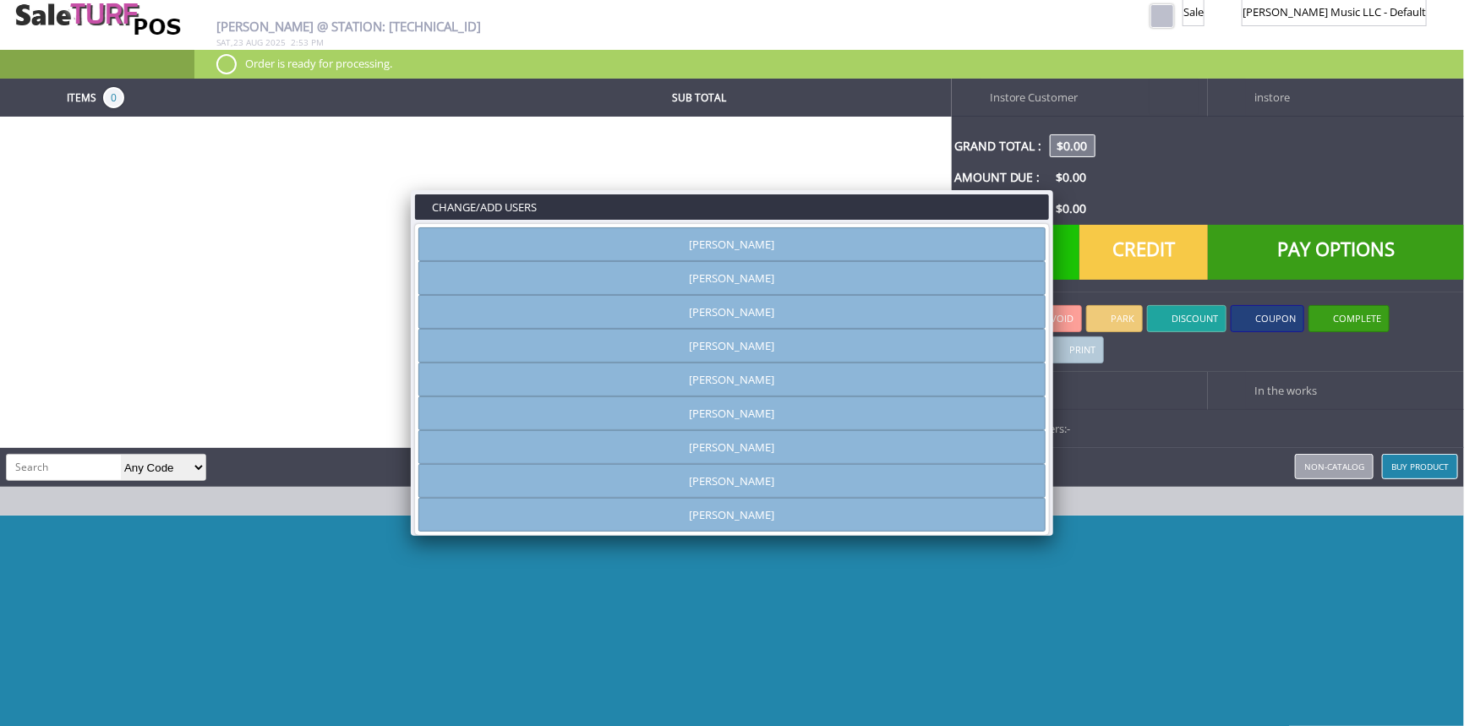
type input "[PERSON_NAME]"
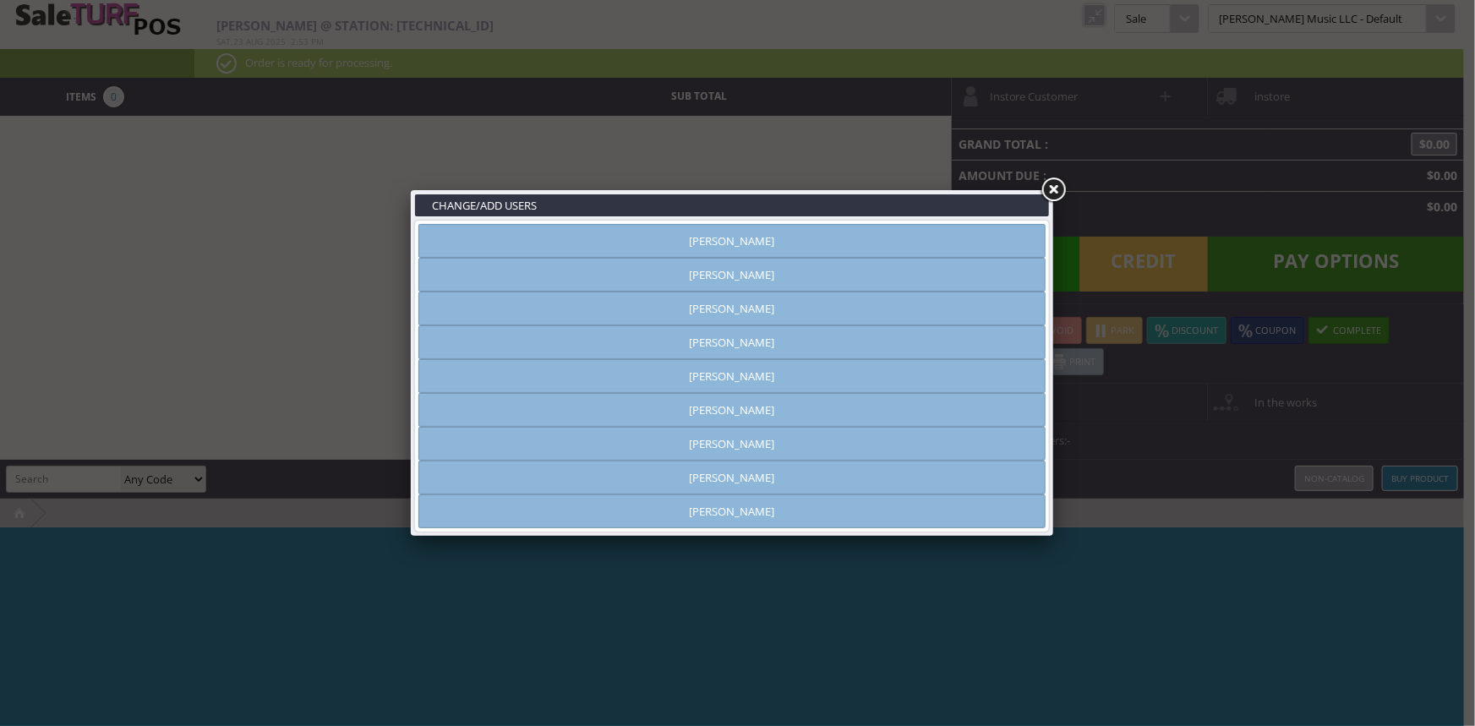
click at [664, 224] on ul "[PERSON_NAME] [PERSON_NAME] [PERSON_NAME] [PERSON_NAME] [PERSON_NAME] [PERSON_N…" at bounding box center [731, 224] width 627 height 0
click at [687, 444] on link "Rich Newberry" at bounding box center [731, 444] width 627 height 34
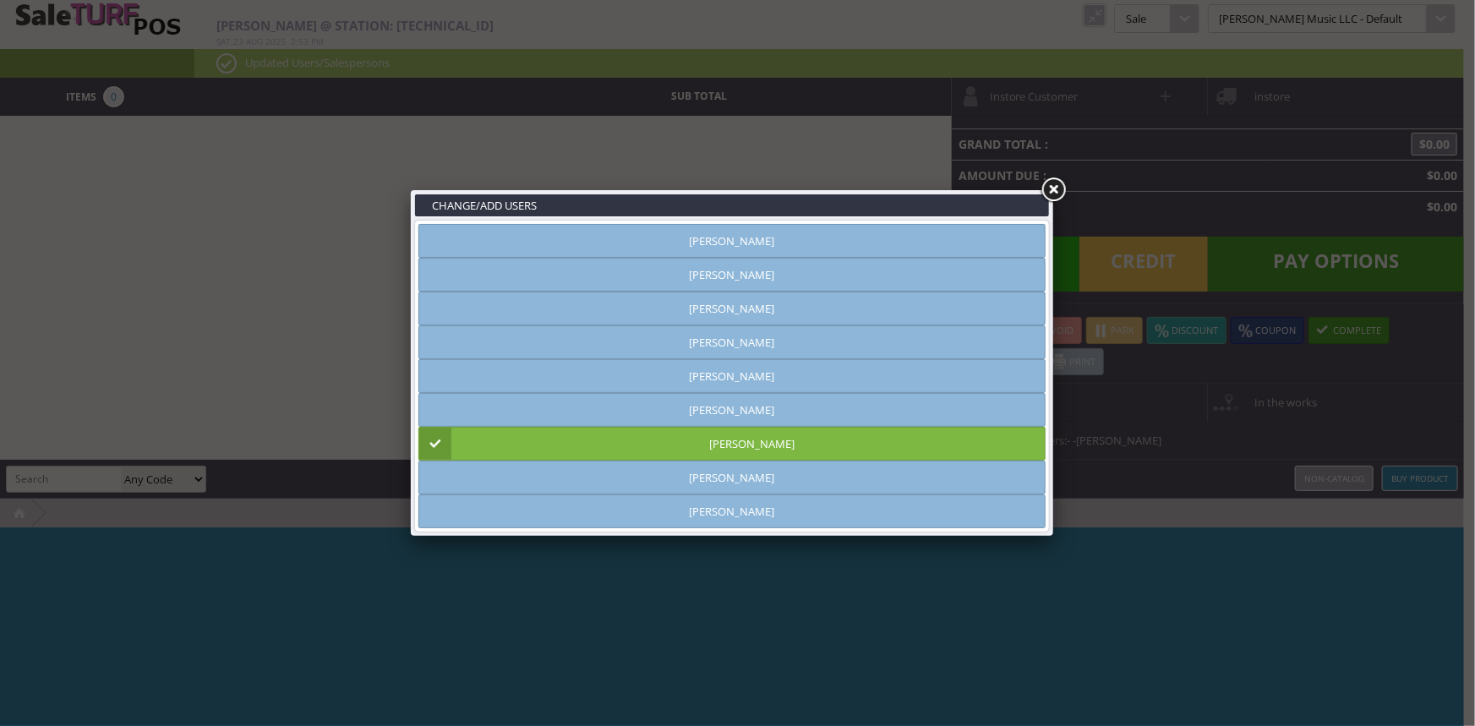
click at [1048, 187] on link at bounding box center [1053, 190] width 30 height 30
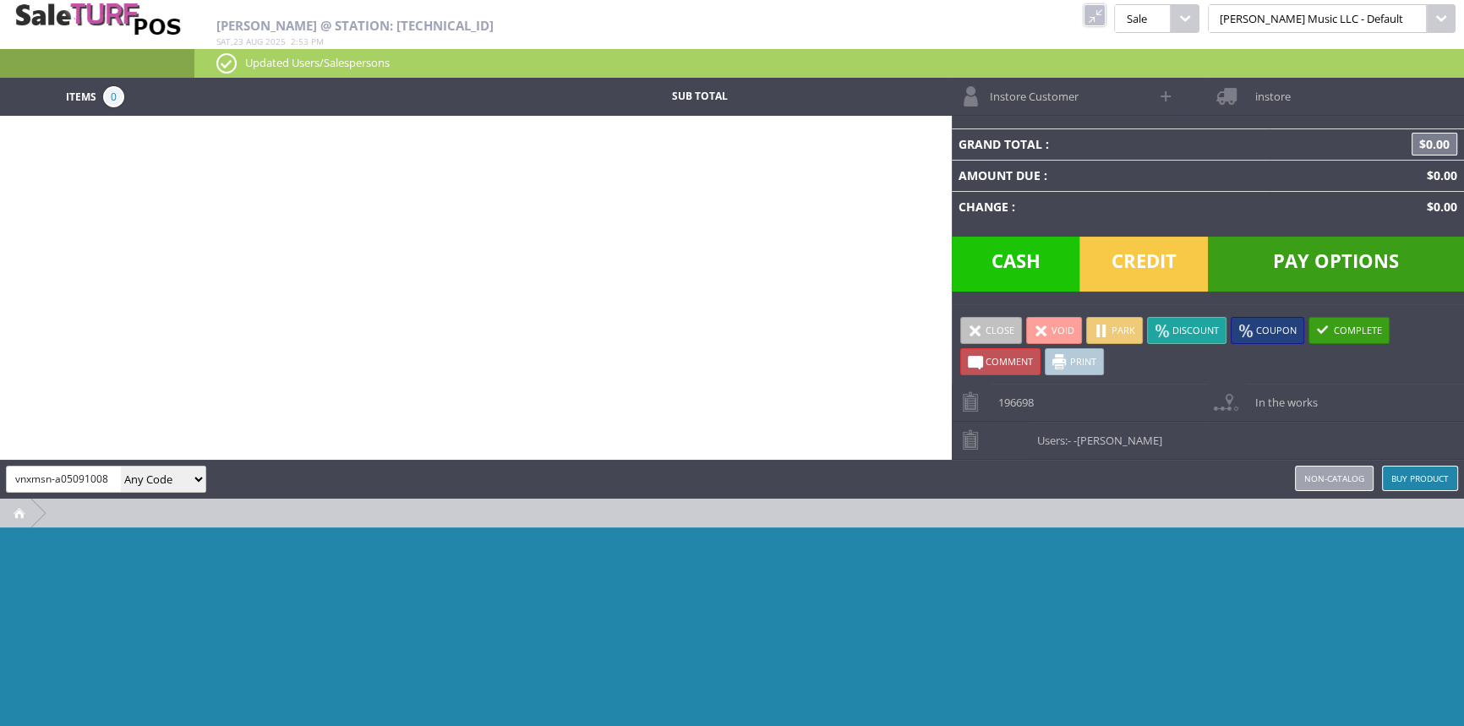
type input "vnxmsn-a05091008"
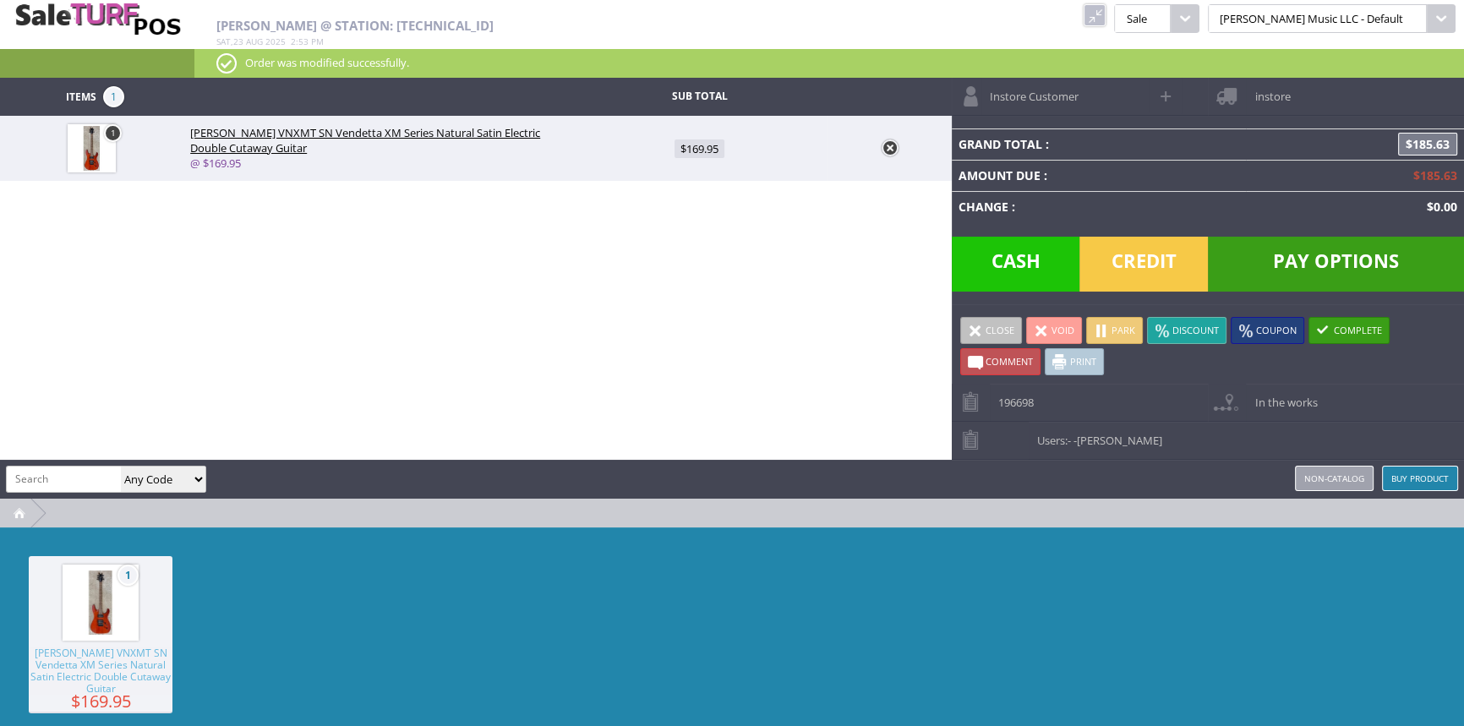
click at [713, 158] on link "$169.95" at bounding box center [698, 148] width 257 height 31
type input "169.95"
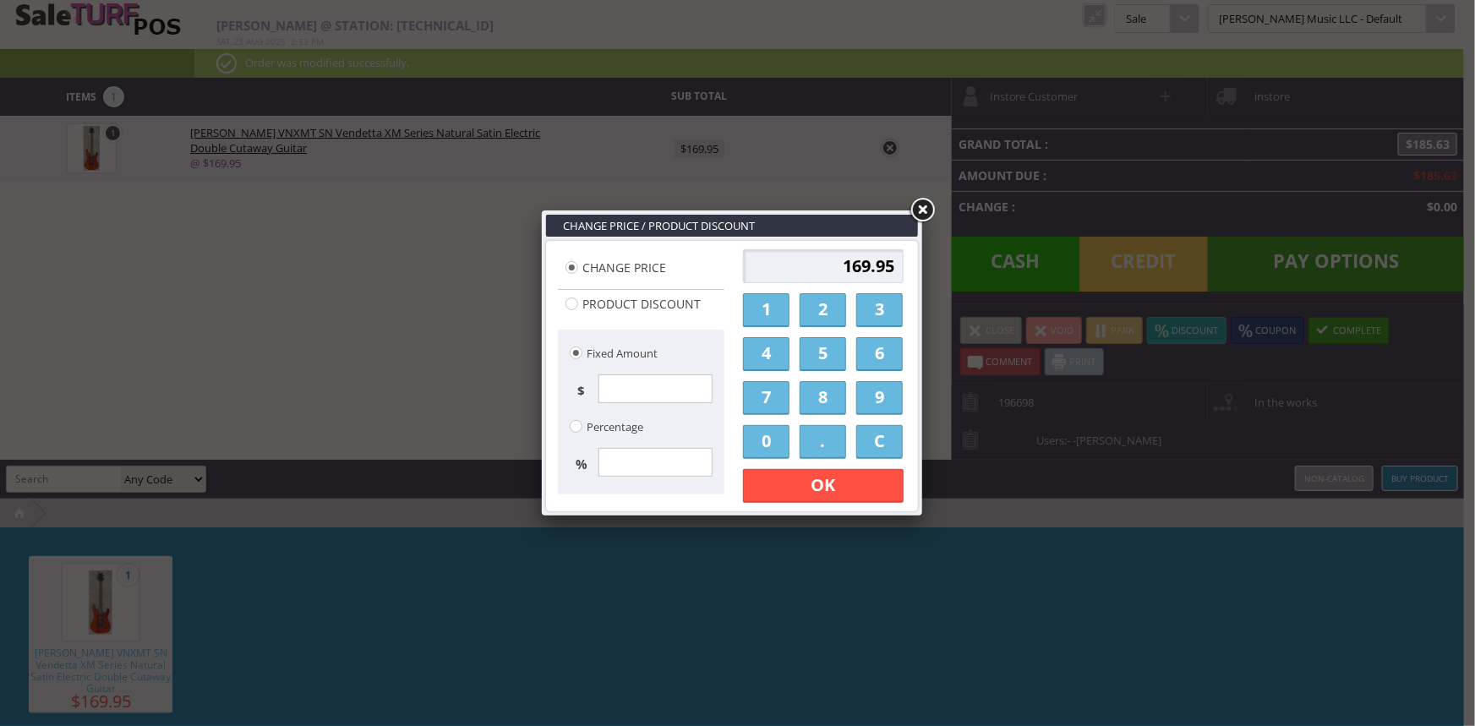
click at [771, 314] on link "1" at bounding box center [766, 310] width 46 height 34
click at [819, 347] on link "5" at bounding box center [822, 354] width 46 height 34
click at [767, 446] on link "0" at bounding box center [766, 442] width 46 height 34
click at [827, 442] on link "." at bounding box center [822, 442] width 46 height 34
click at [764, 441] on link "0" at bounding box center [766, 442] width 46 height 34
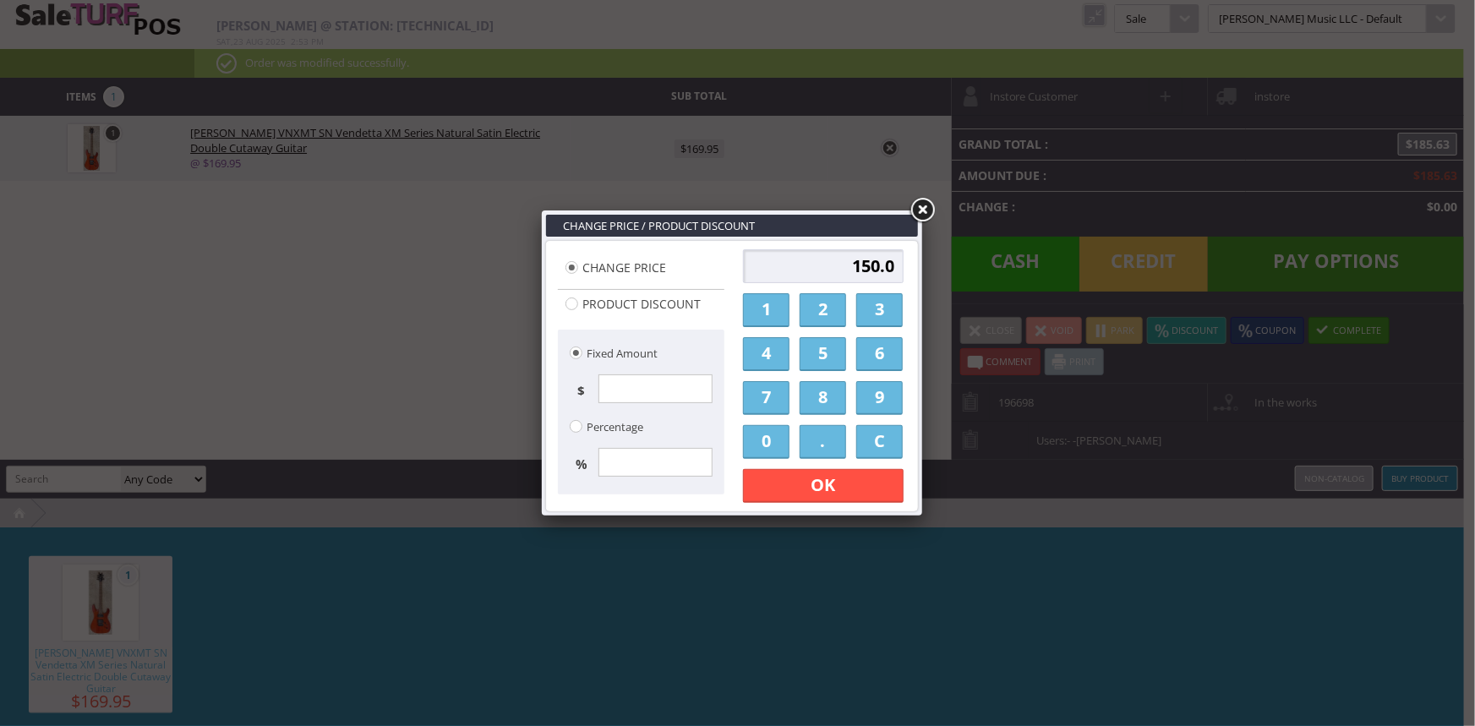
click at [764, 441] on link "0" at bounding box center [766, 442] width 46 height 34
type input "150.00"
click at [767, 488] on link "OK" at bounding box center [823, 486] width 161 height 34
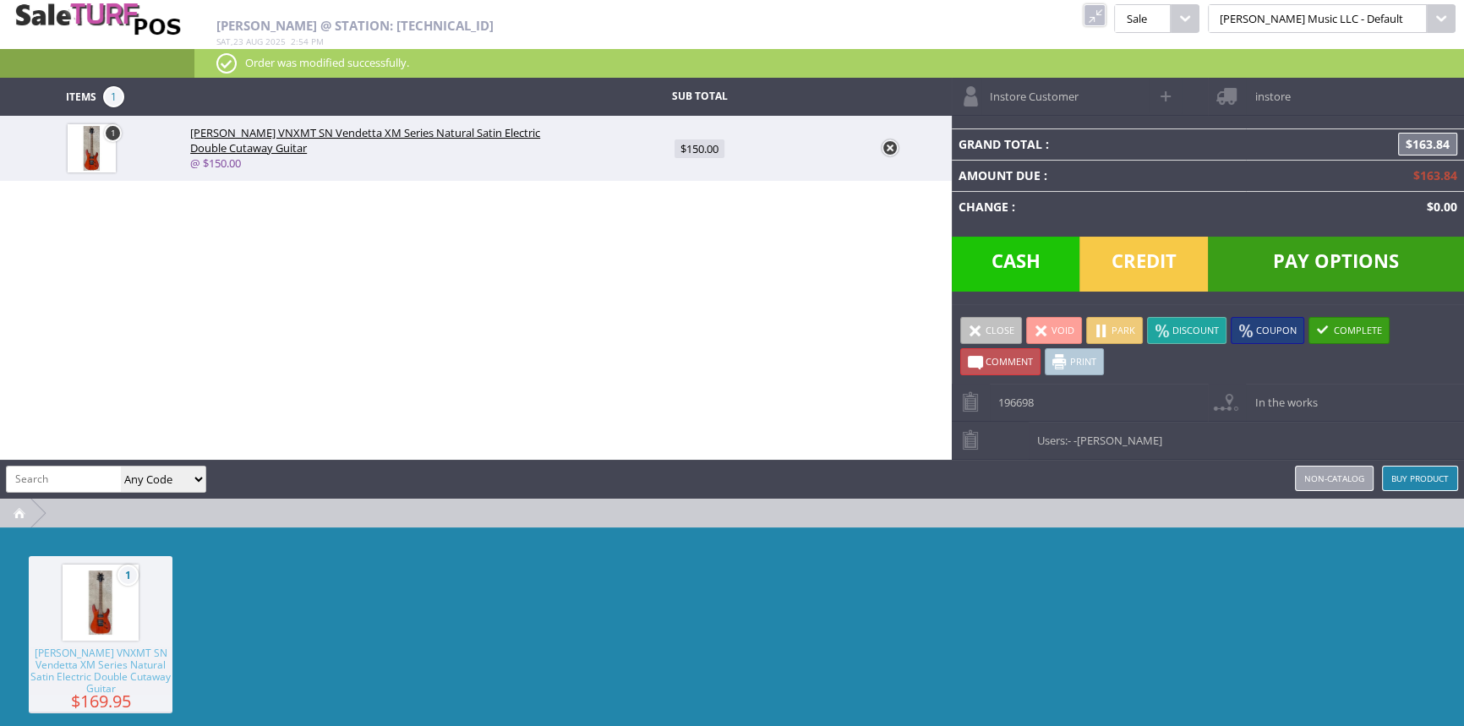
click at [1158, 262] on span "Credit" at bounding box center [1143, 264] width 128 height 55
click at [1025, 253] on span "Cash" at bounding box center [1016, 264] width 128 height 55
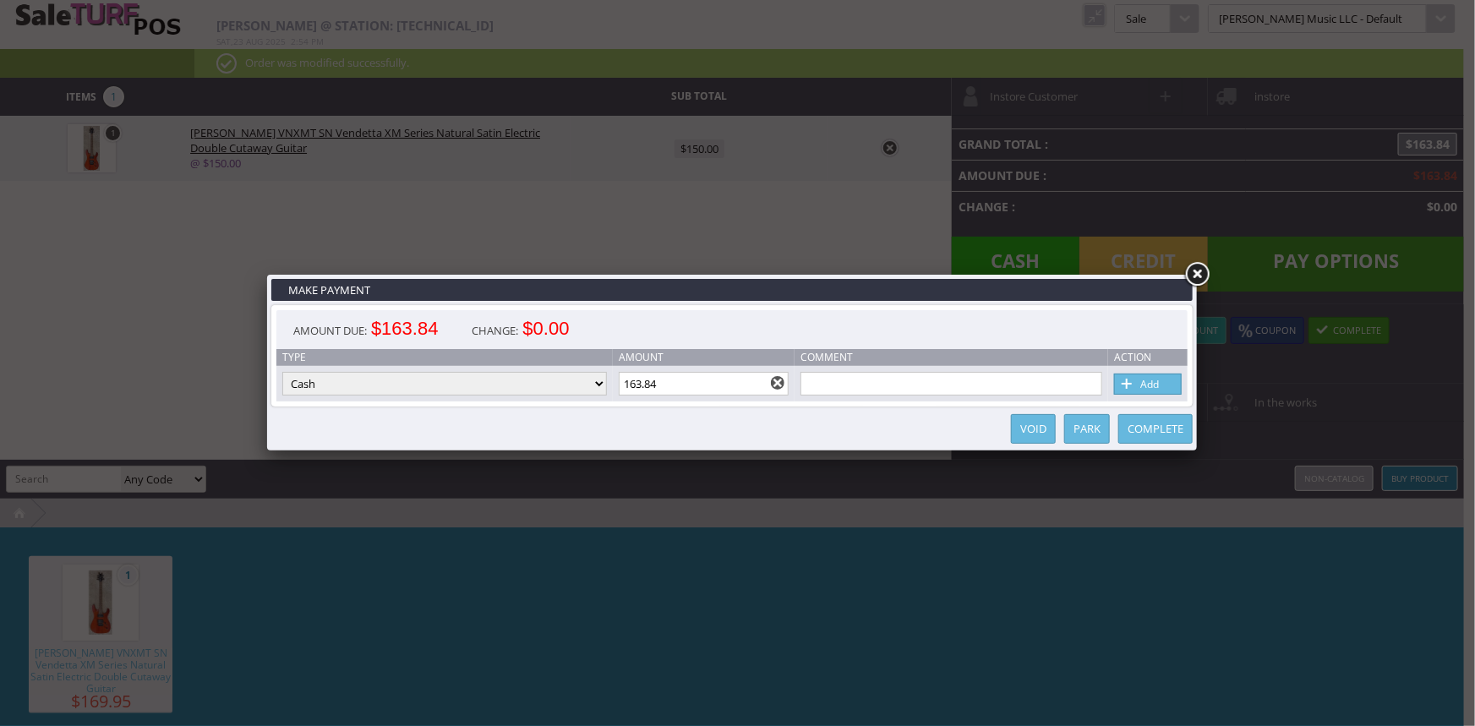
click at [1192, 276] on link at bounding box center [1196, 274] width 30 height 30
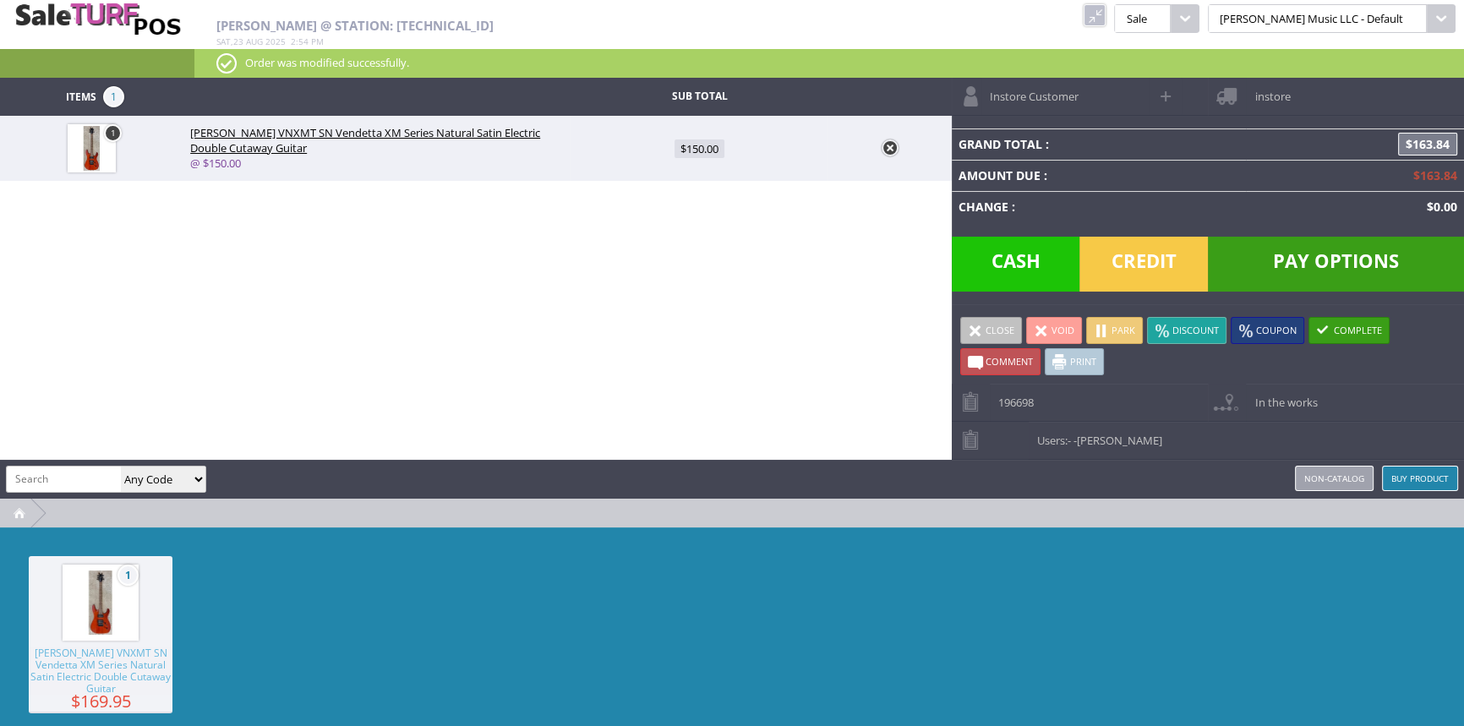
click at [1021, 262] on span "Cash" at bounding box center [1016, 264] width 128 height 55
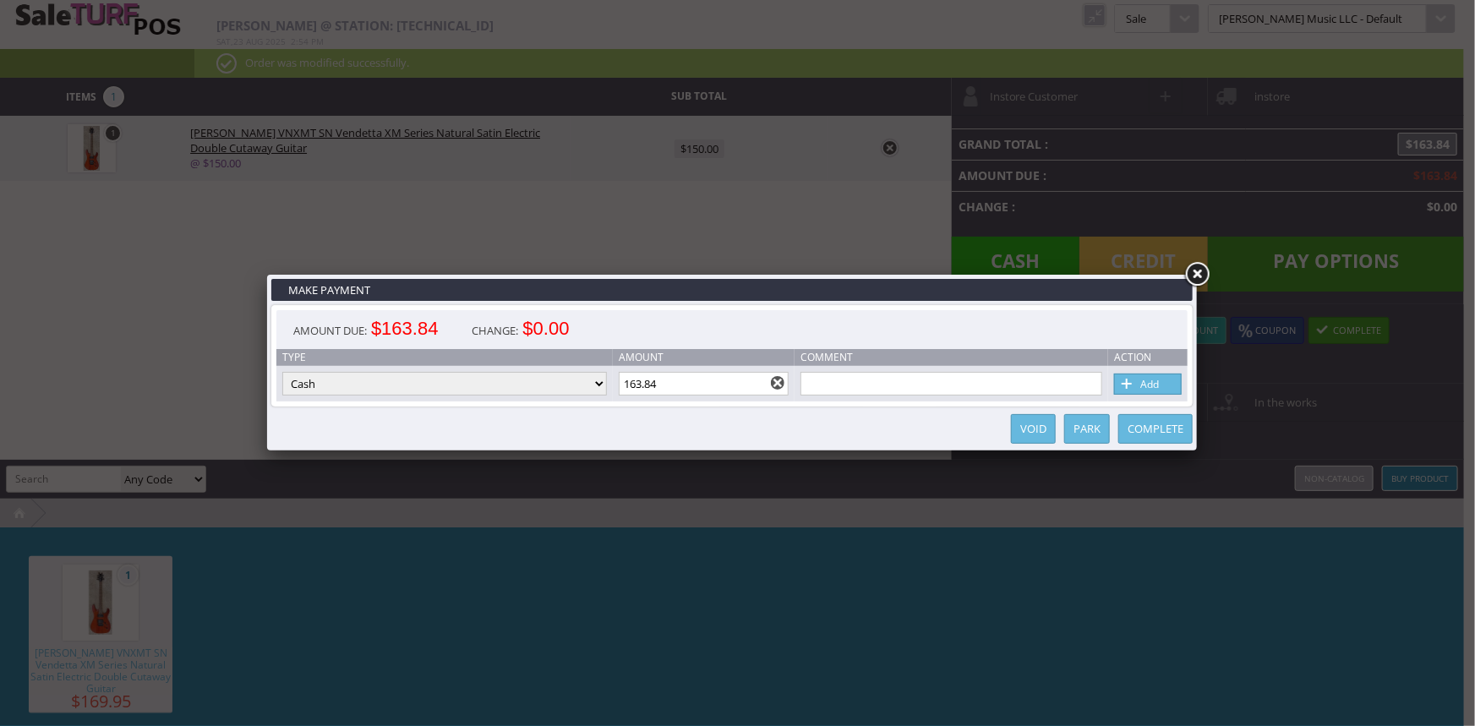
click at [1143, 430] on link "Complete" at bounding box center [1155, 429] width 74 height 30
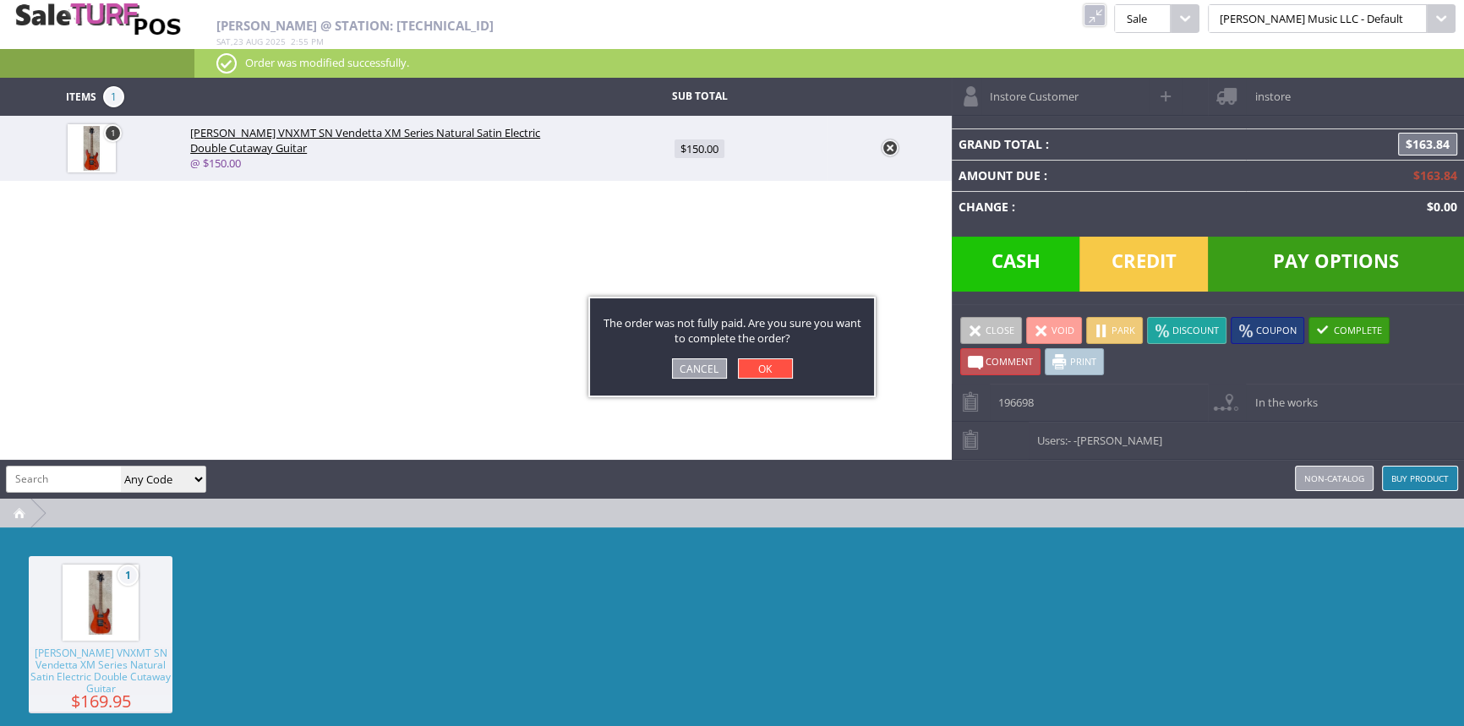
click at [772, 368] on link "OK" at bounding box center [765, 368] width 55 height 20
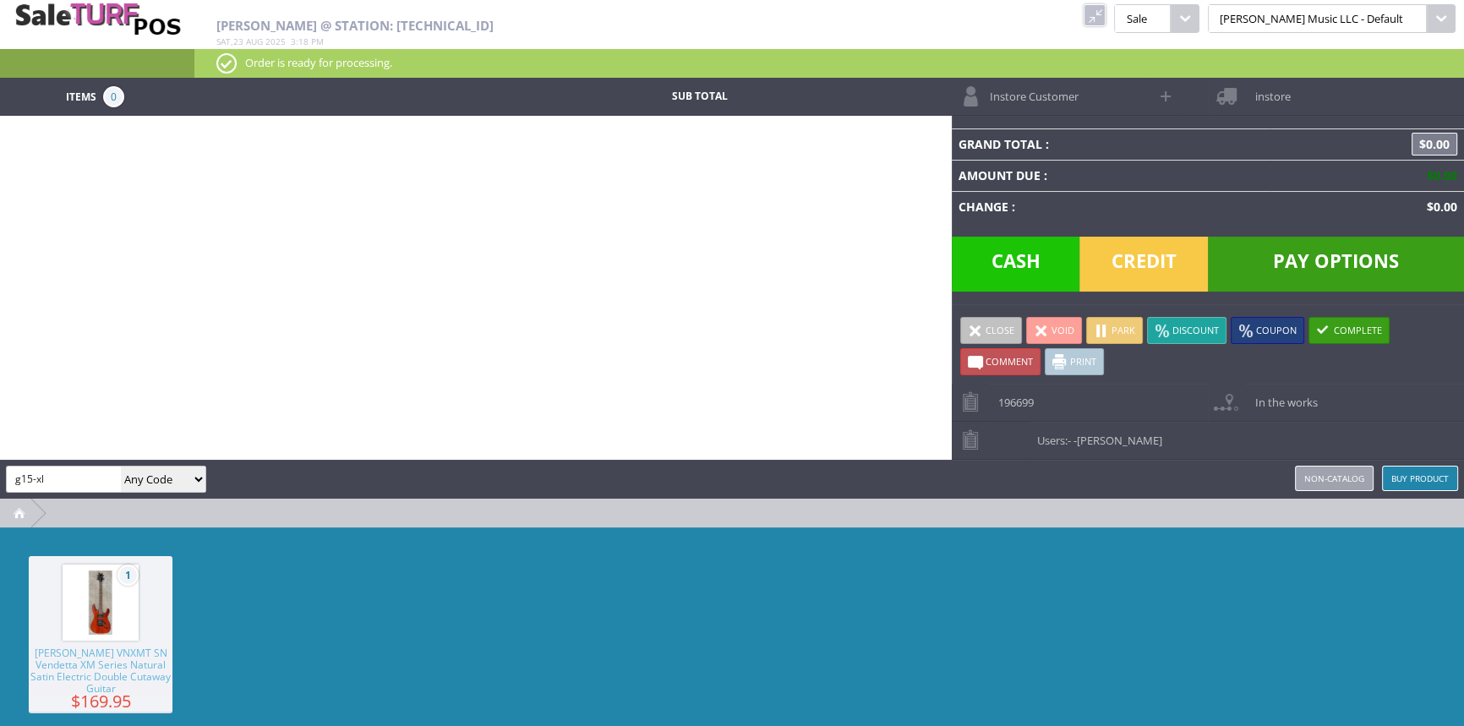
type input "g15-xl"
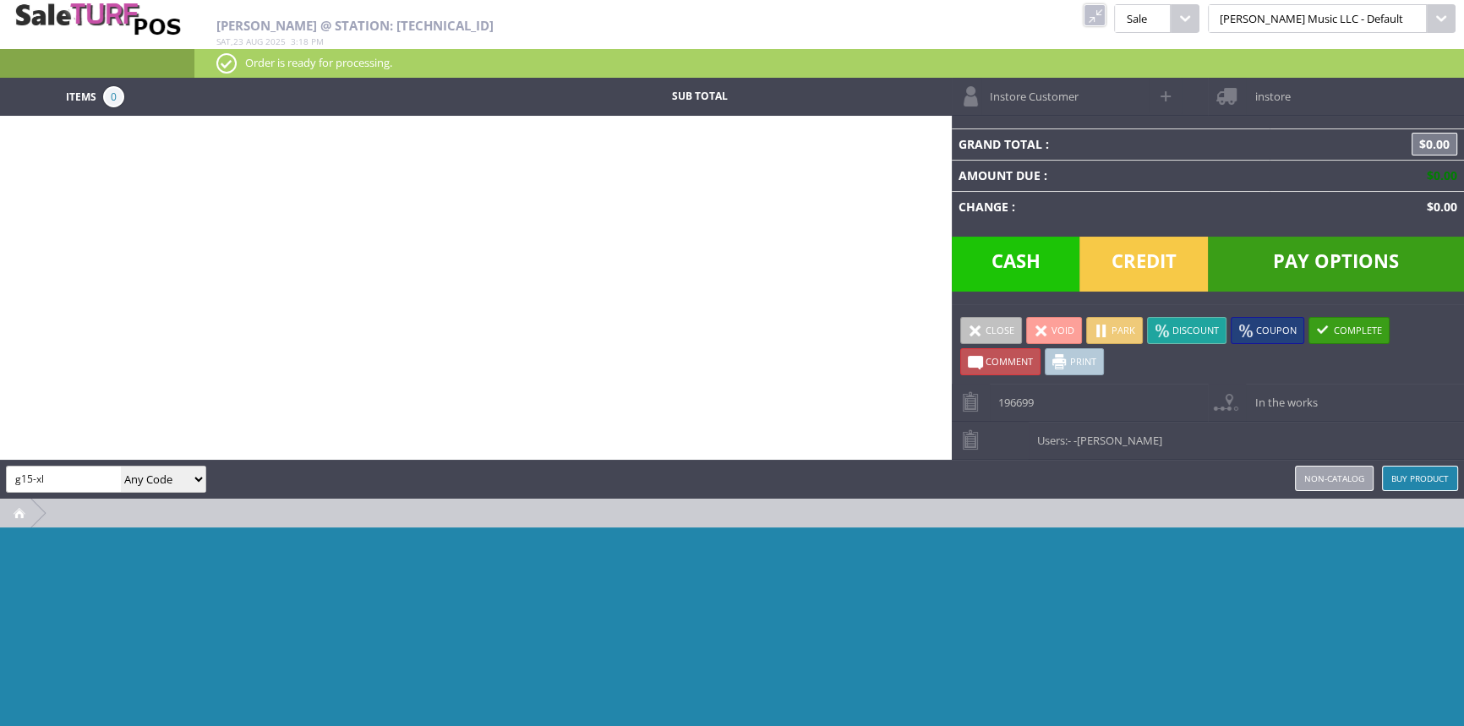
click at [161, 483] on select "Any Code SKU UPC EAN Name Model" at bounding box center [163, 478] width 85 height 25
select select "sku"
click at [121, 466] on select "Any Code SKU UPC EAN Name Model" at bounding box center [163, 478] width 85 height 25
click at [90, 480] on input "g15-xl" at bounding box center [64, 478] width 114 height 25
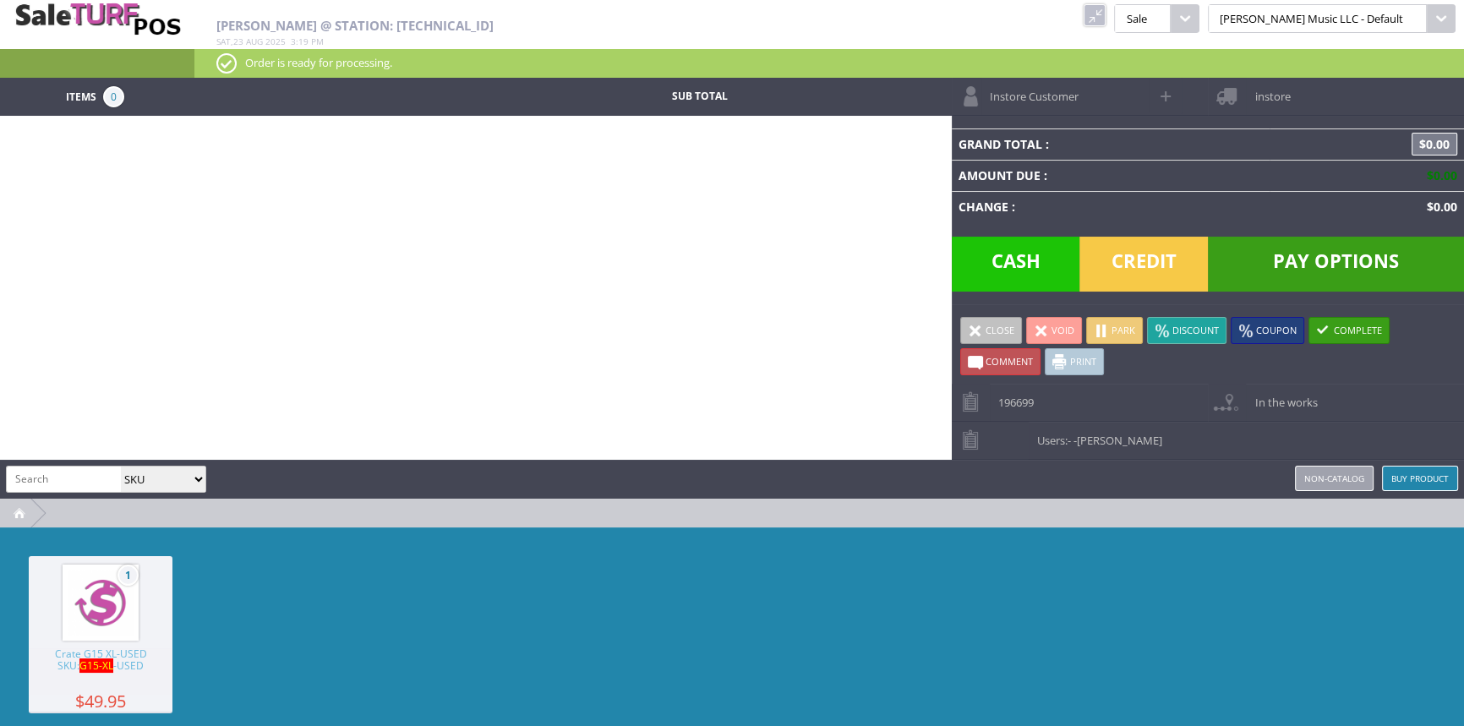
click at [90, 668] on span "G15-XL" at bounding box center [96, 665] width 34 height 14
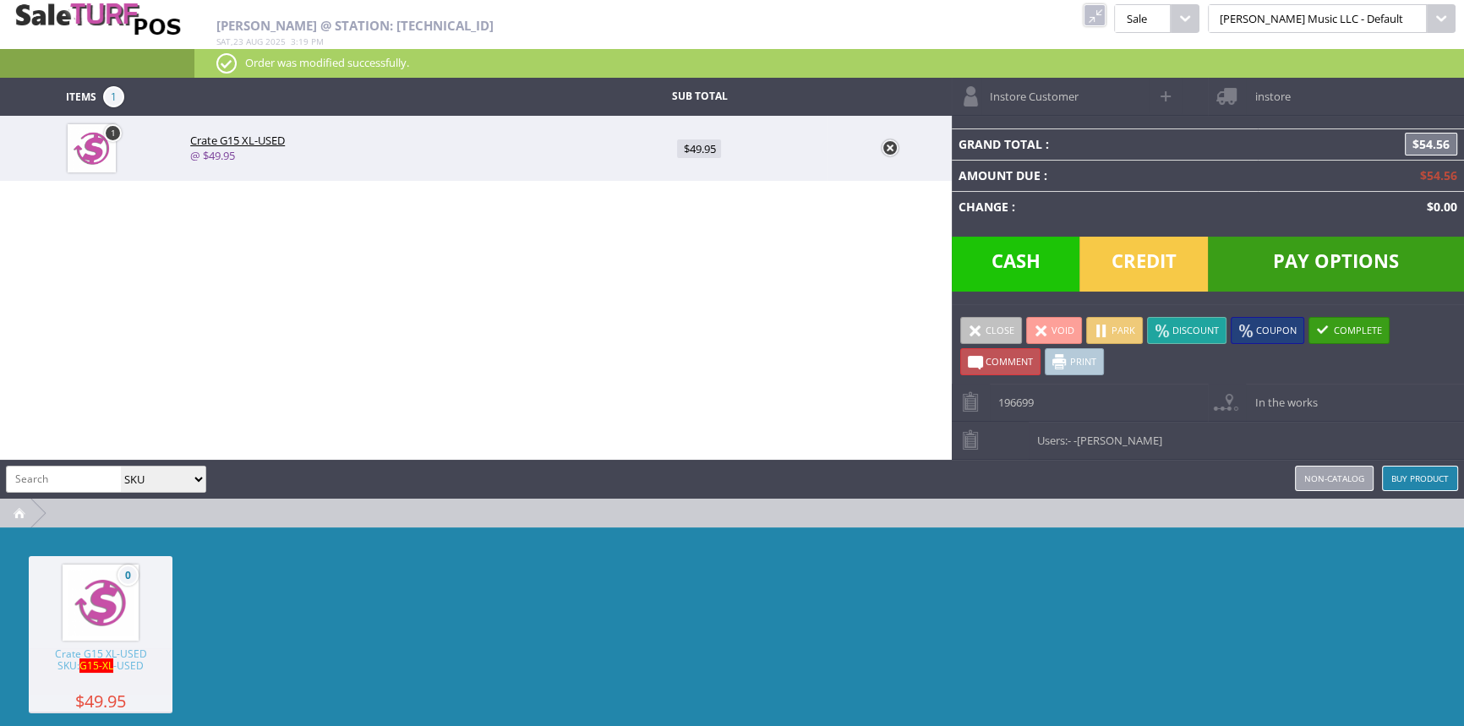
click at [50, 475] on input "search" at bounding box center [64, 478] width 114 height 25
type input "sgc6vt"
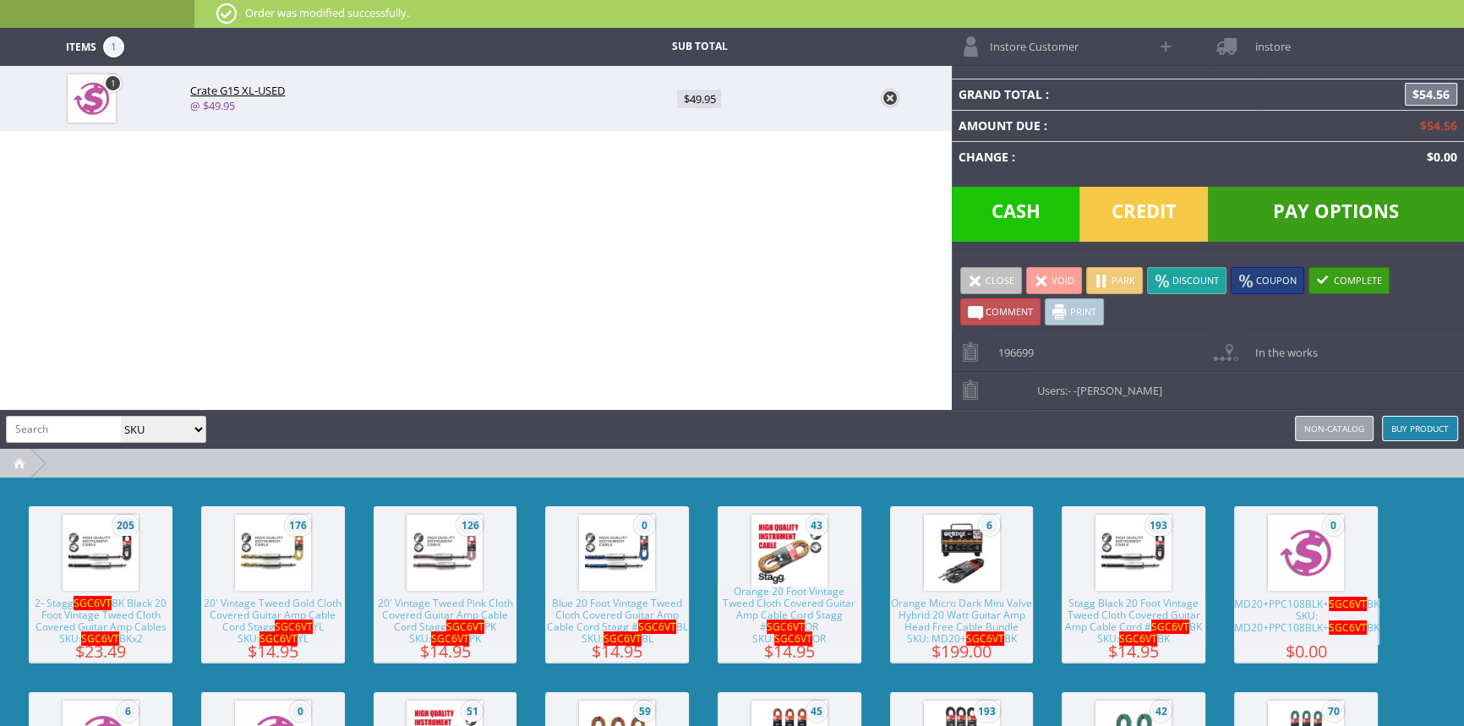
scroll to position [76, 0]
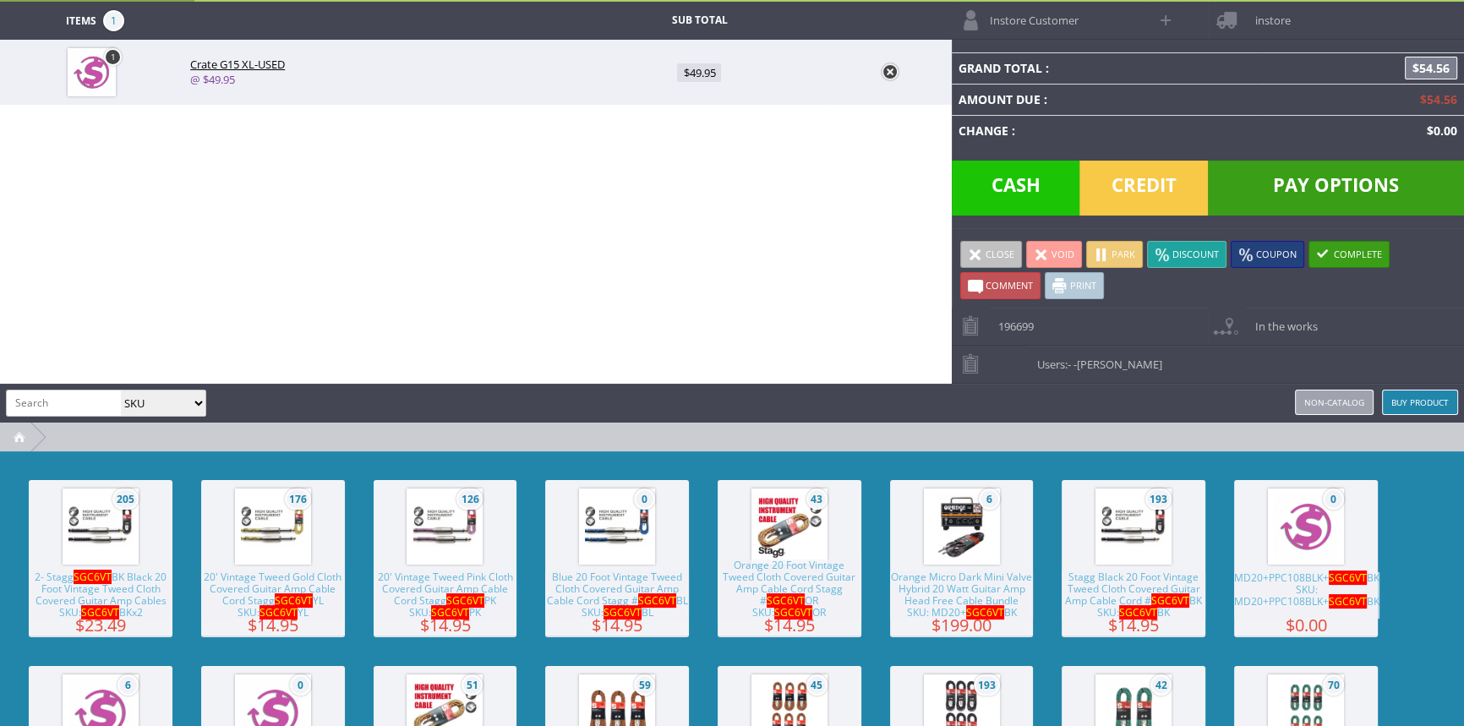
click at [915, 591] on span "Orange Micro Dark Mini Valve Hybrid 20 Watt Guitar Amp Head Free Cable Bundle S…" at bounding box center [962, 594] width 144 height 47
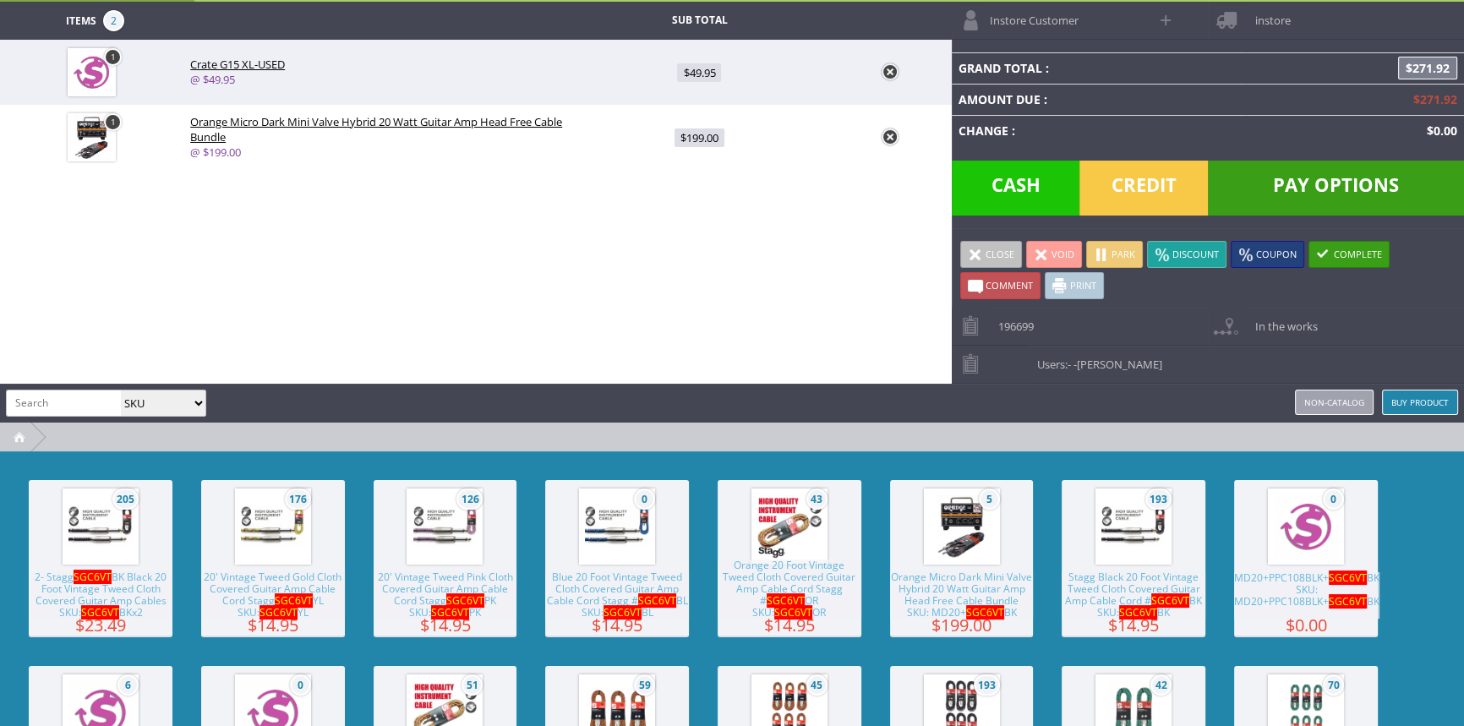
click at [888, 135] on link at bounding box center [889, 136] width 17 height 17
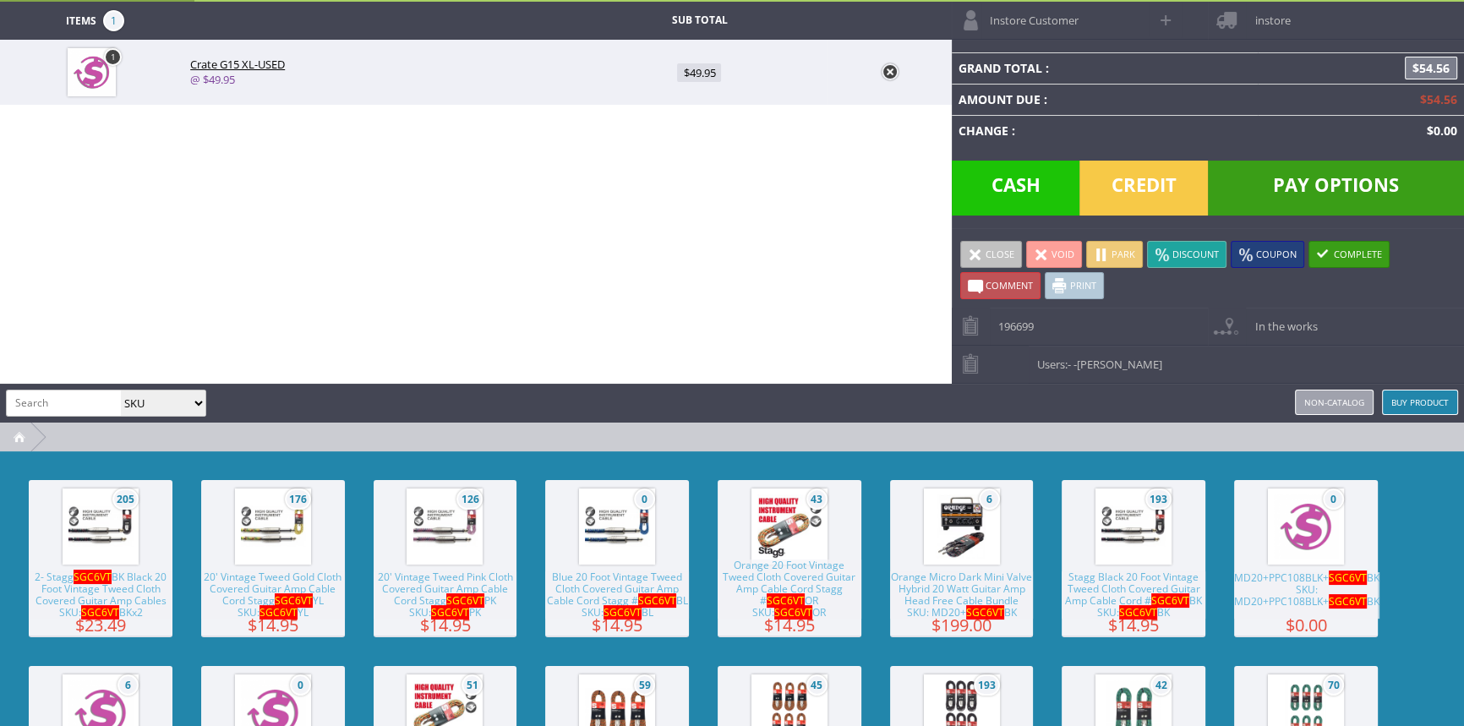
click at [1133, 591] on span "Stagg Black 20 Foot Vintage Tweed Cloth Covered Guitar Amp Cable Cord # SGC6VT …" at bounding box center [1133, 594] width 144 height 47
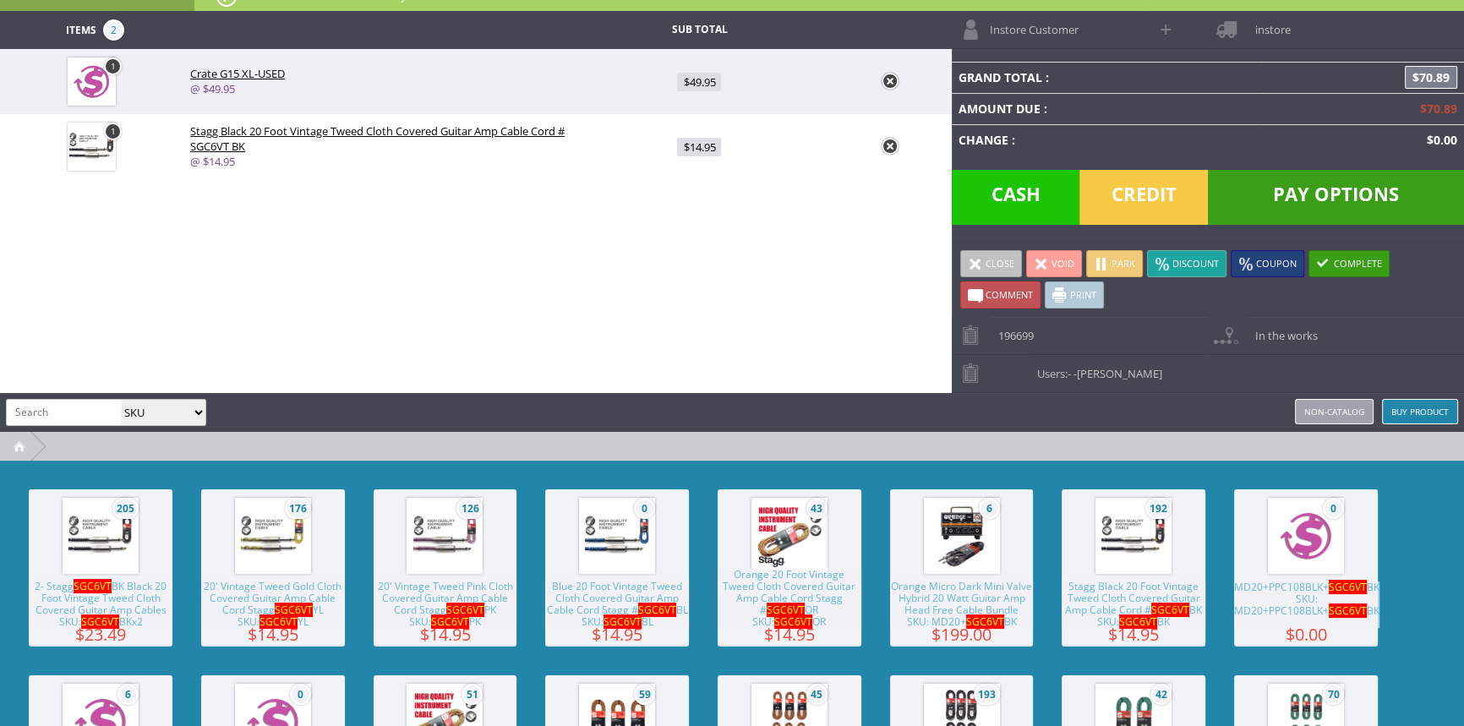
scroll to position [0, 0]
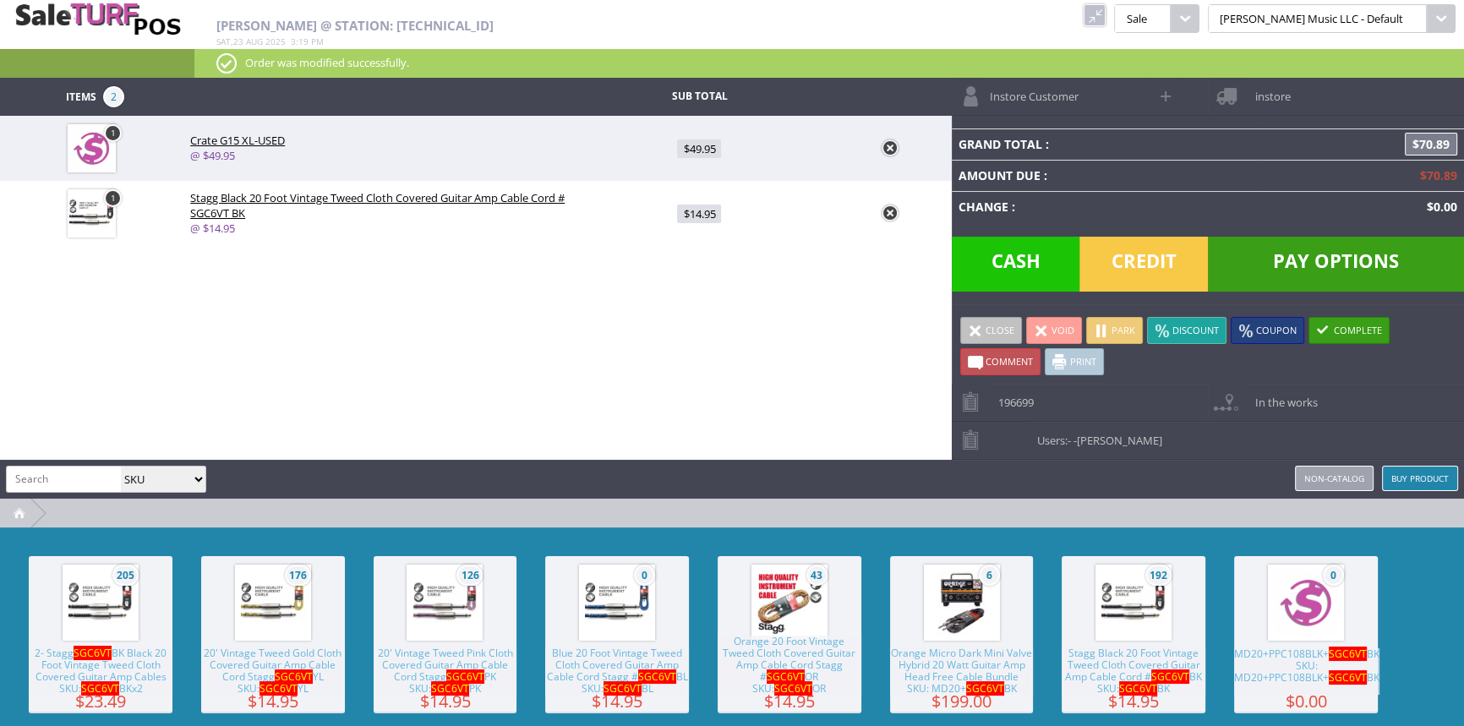
click at [1287, 256] on span "Pay Options" at bounding box center [1336, 264] width 256 height 55
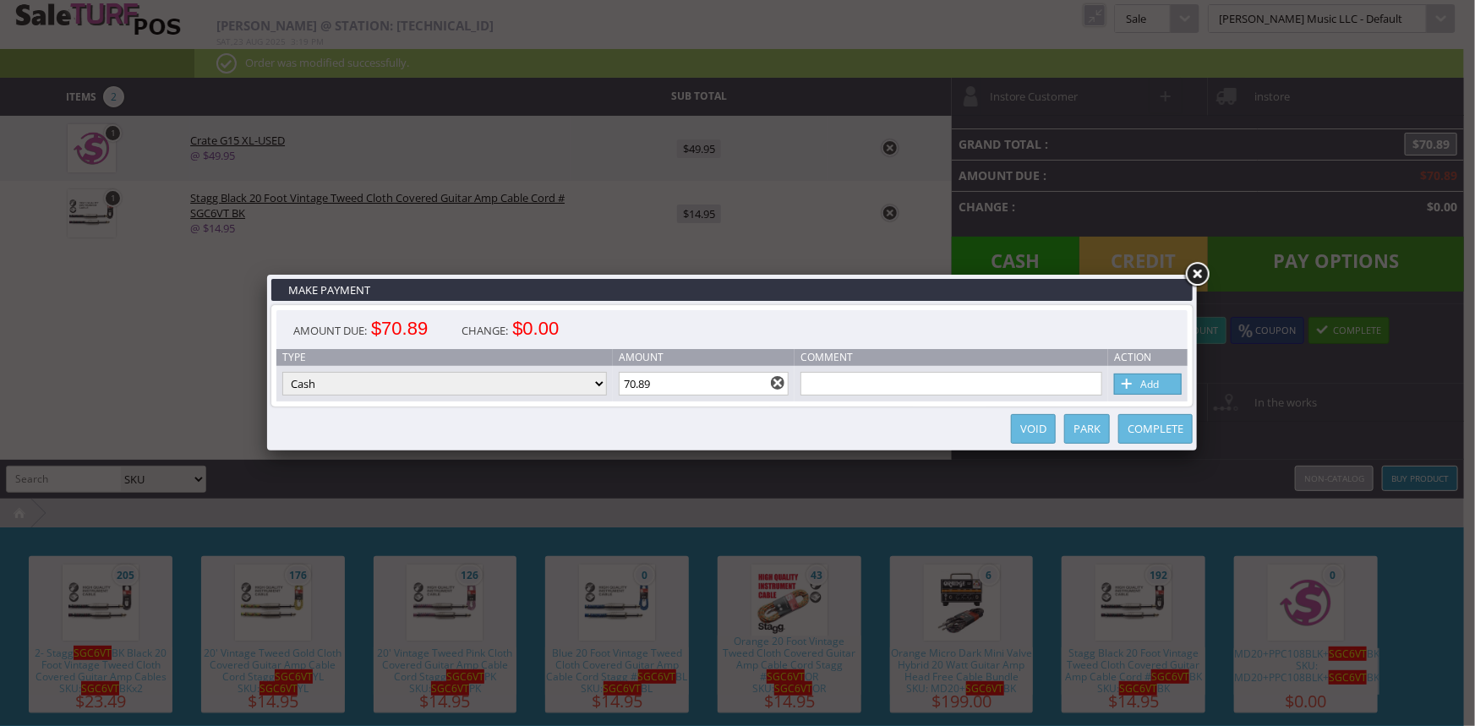
click at [489, 392] on select "Cash Credit Card Cheque or Money Order" at bounding box center [444, 384] width 325 height 24
select select "credit_card"
click at [282, 373] on select "Cash Credit Card Cheque or Money Order" at bounding box center [444, 384] width 325 height 24
click at [1150, 383] on link "Add" at bounding box center [1148, 384] width 68 height 21
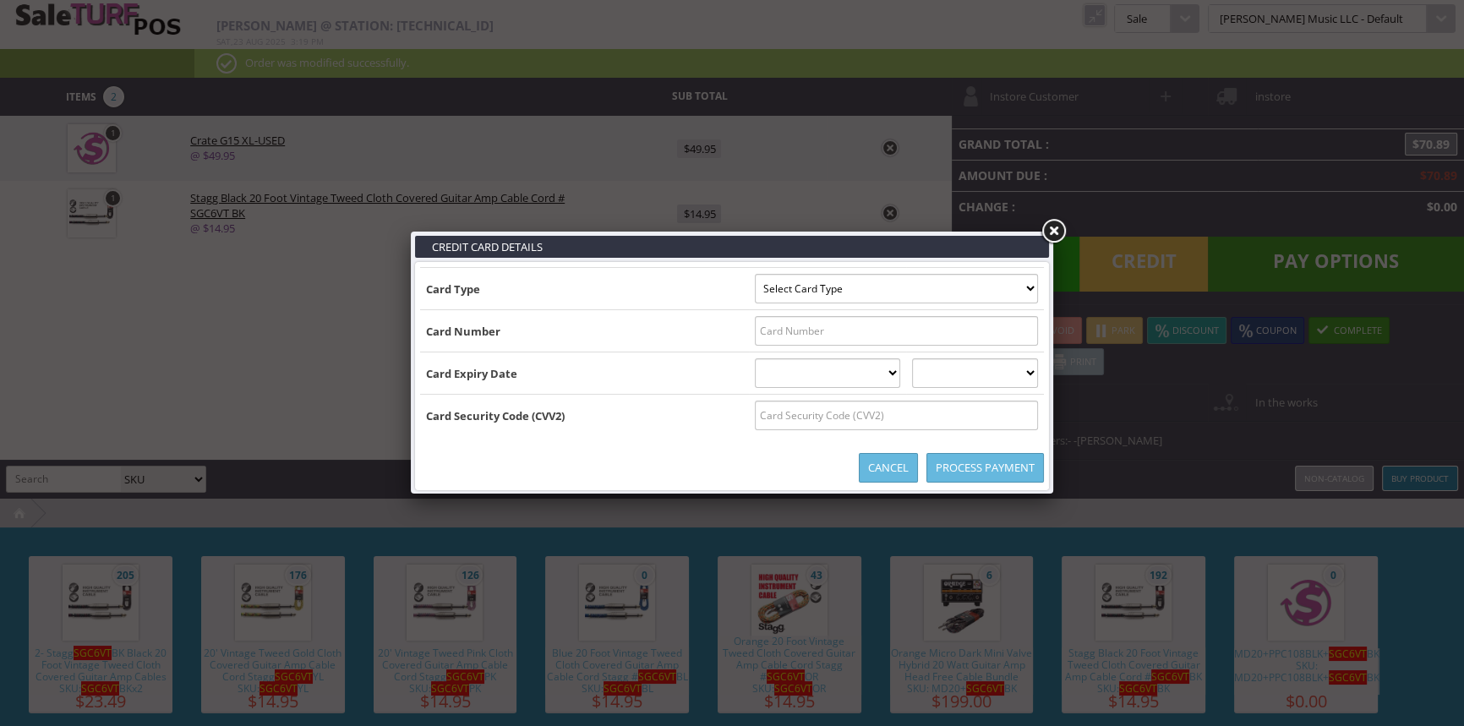
type input "B4429640008714808^MILLER/DUSTIN CHARLES ^2712201014180000000000129000000"
select select "VISA"
type input "4429640008714808"
select select "12"
select select "2027"
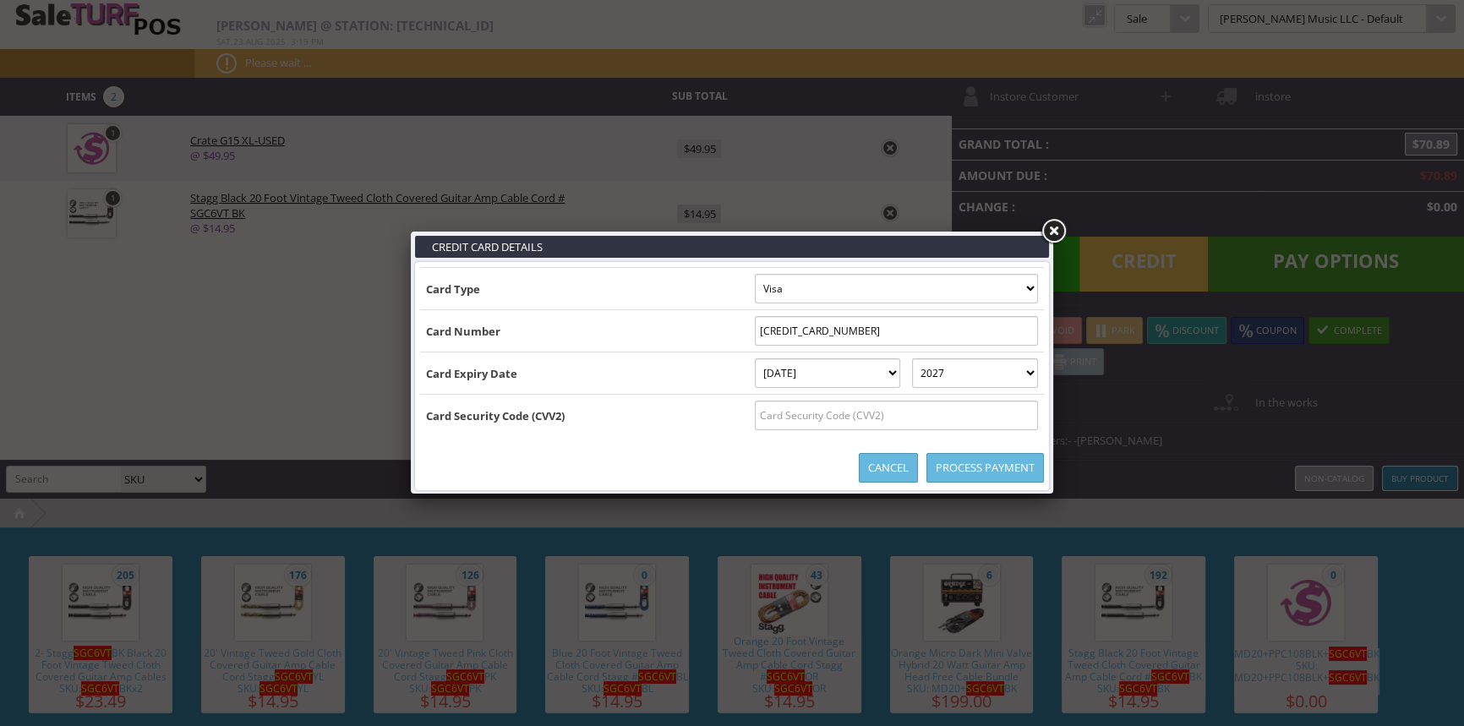
click at [800, 417] on input "text" at bounding box center [896, 416] width 283 height 30
type input "504"
click at [961, 475] on link "Process Payment" at bounding box center [984, 468] width 117 height 30
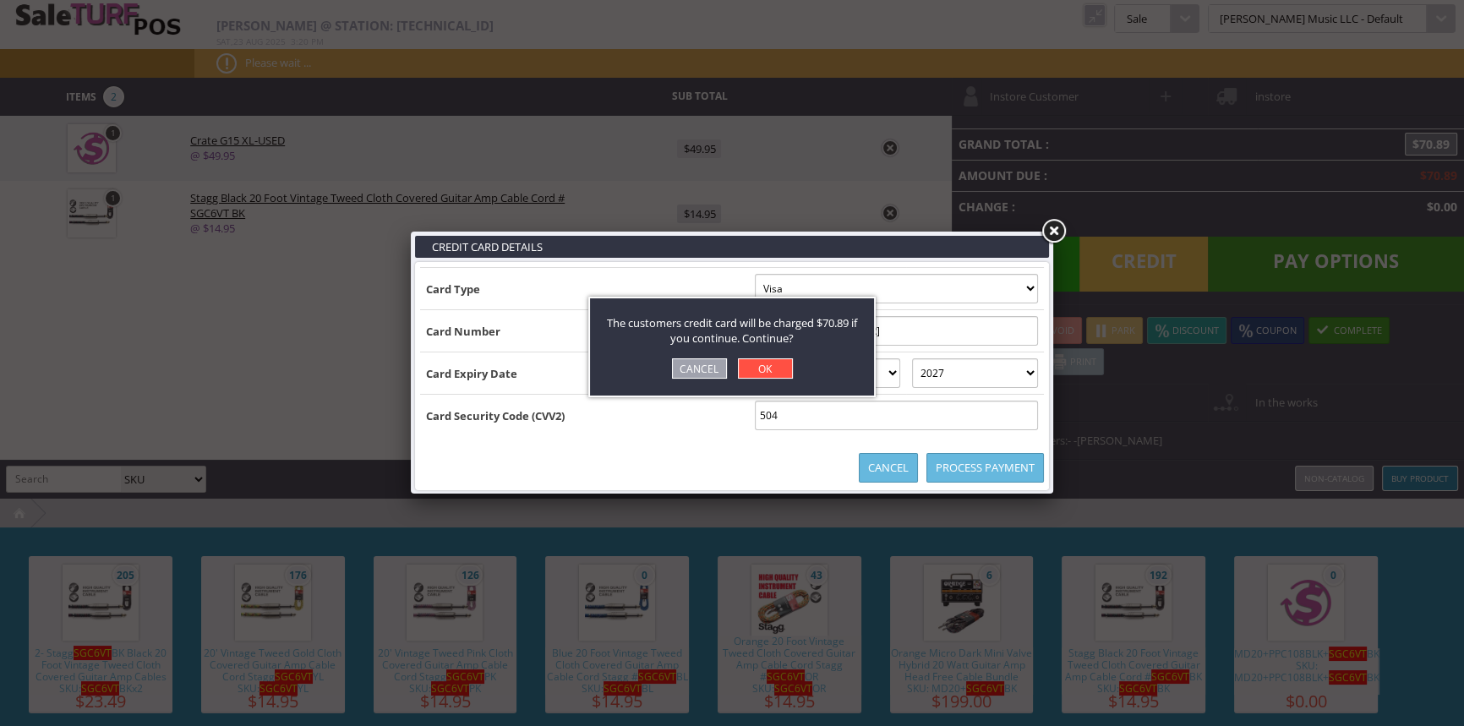
click at [772, 368] on link "OK" at bounding box center [765, 368] width 55 height 20
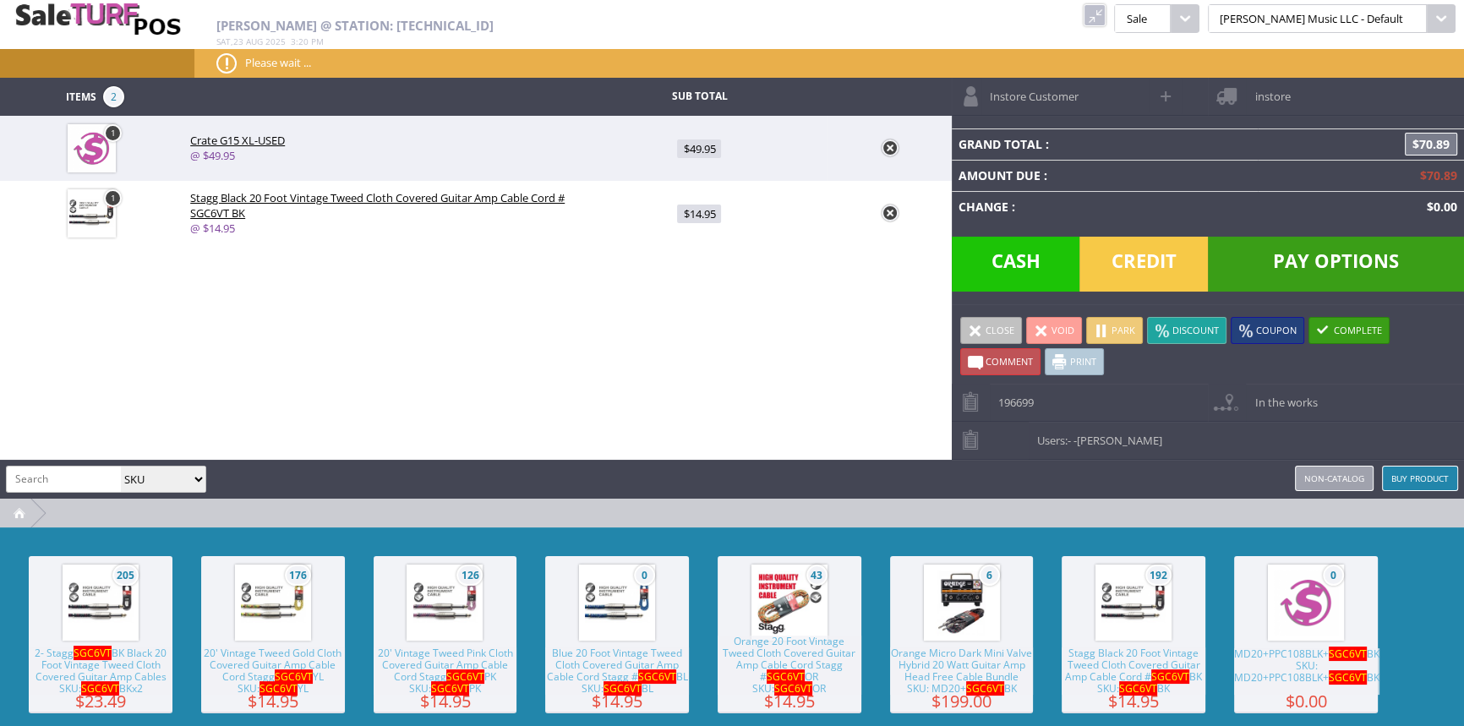
type input "0"
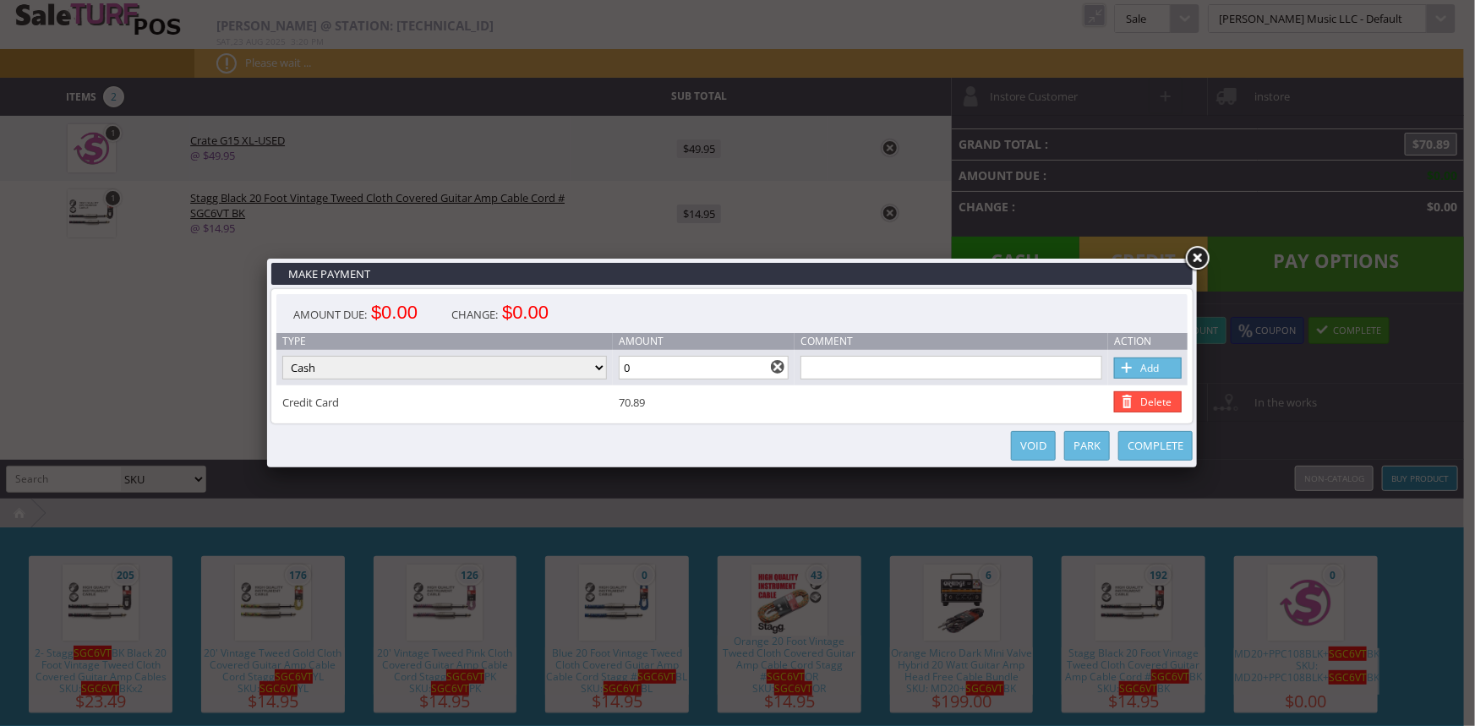
click at [1141, 442] on link "Complete" at bounding box center [1155, 446] width 74 height 30
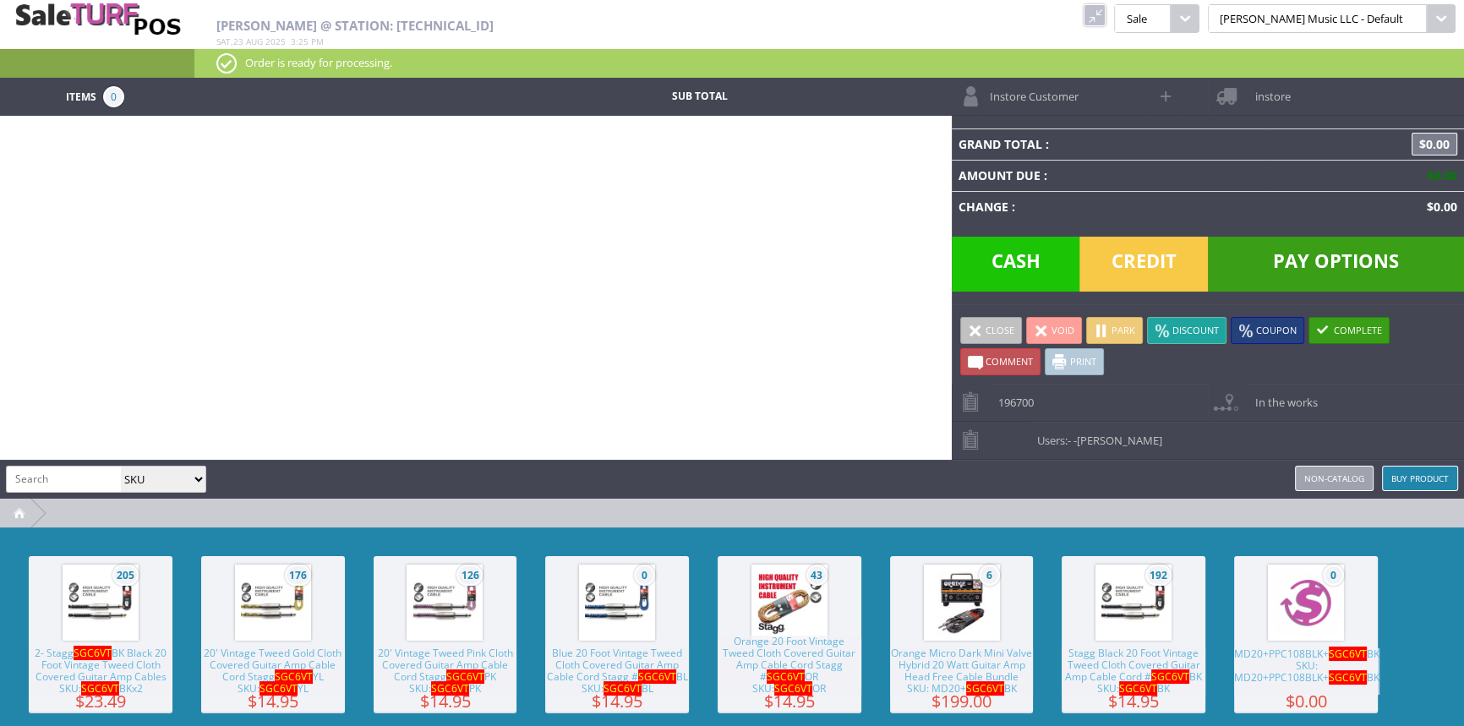
click at [1105, 15] on link at bounding box center [1094, 15] width 22 height 22
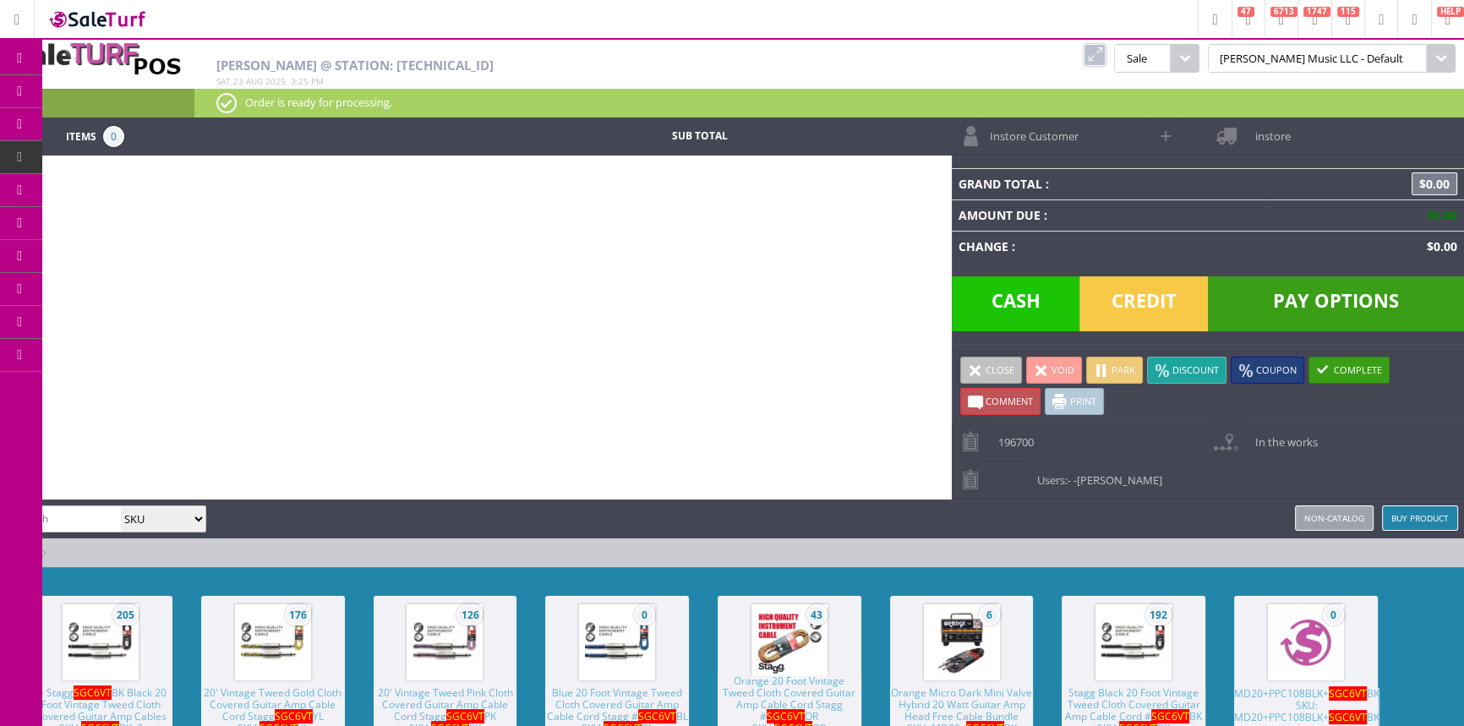
click at [98, 95] on icon at bounding box center [89, 92] width 18 height 14
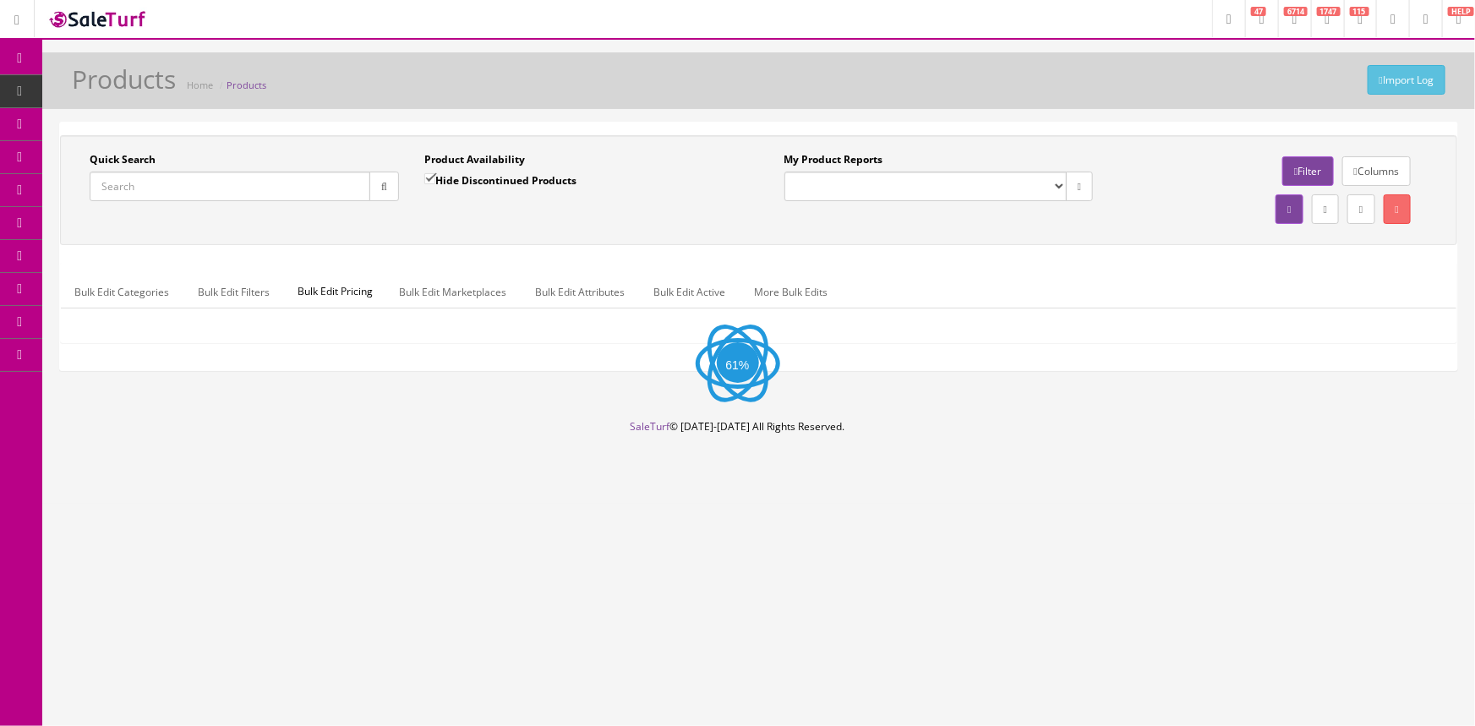
click at [166, 183] on input "Quick Search" at bounding box center [230, 187] width 281 height 30
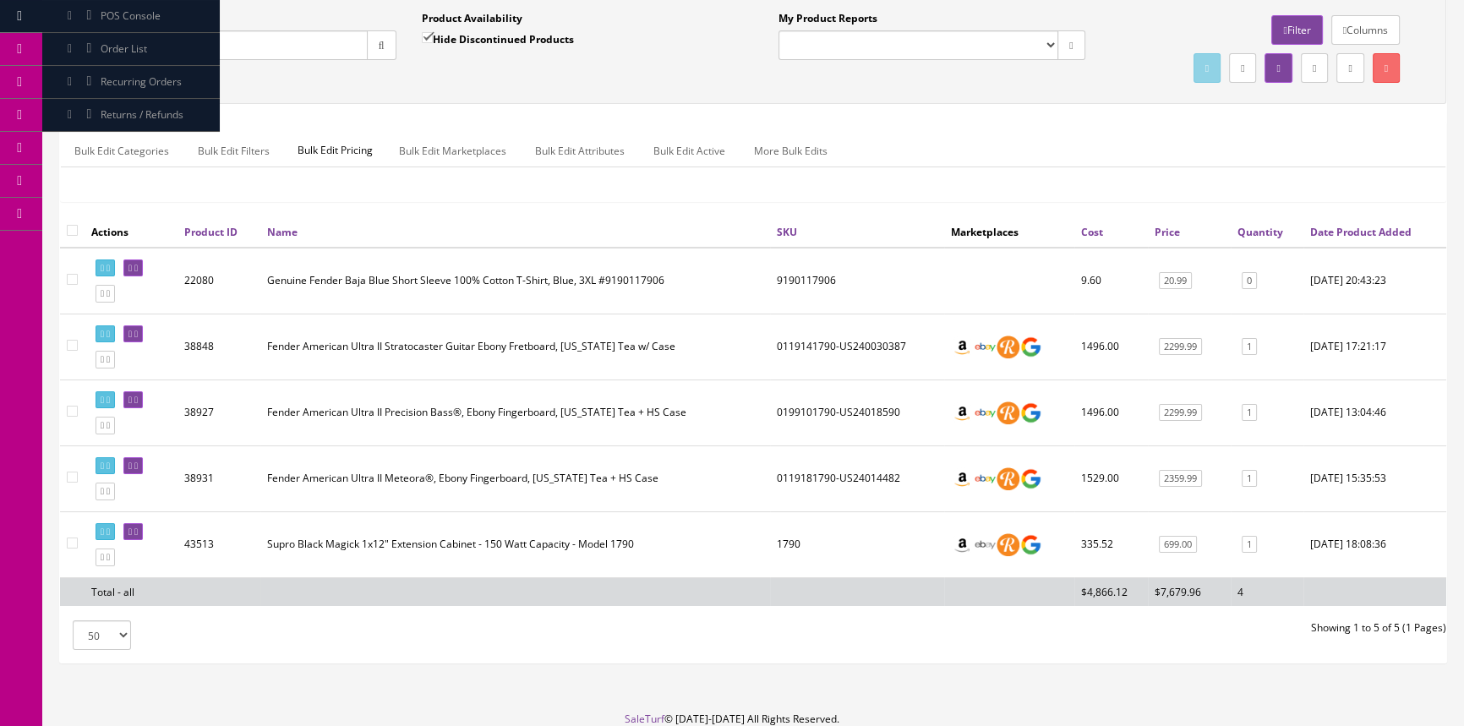
scroll to position [153, 0]
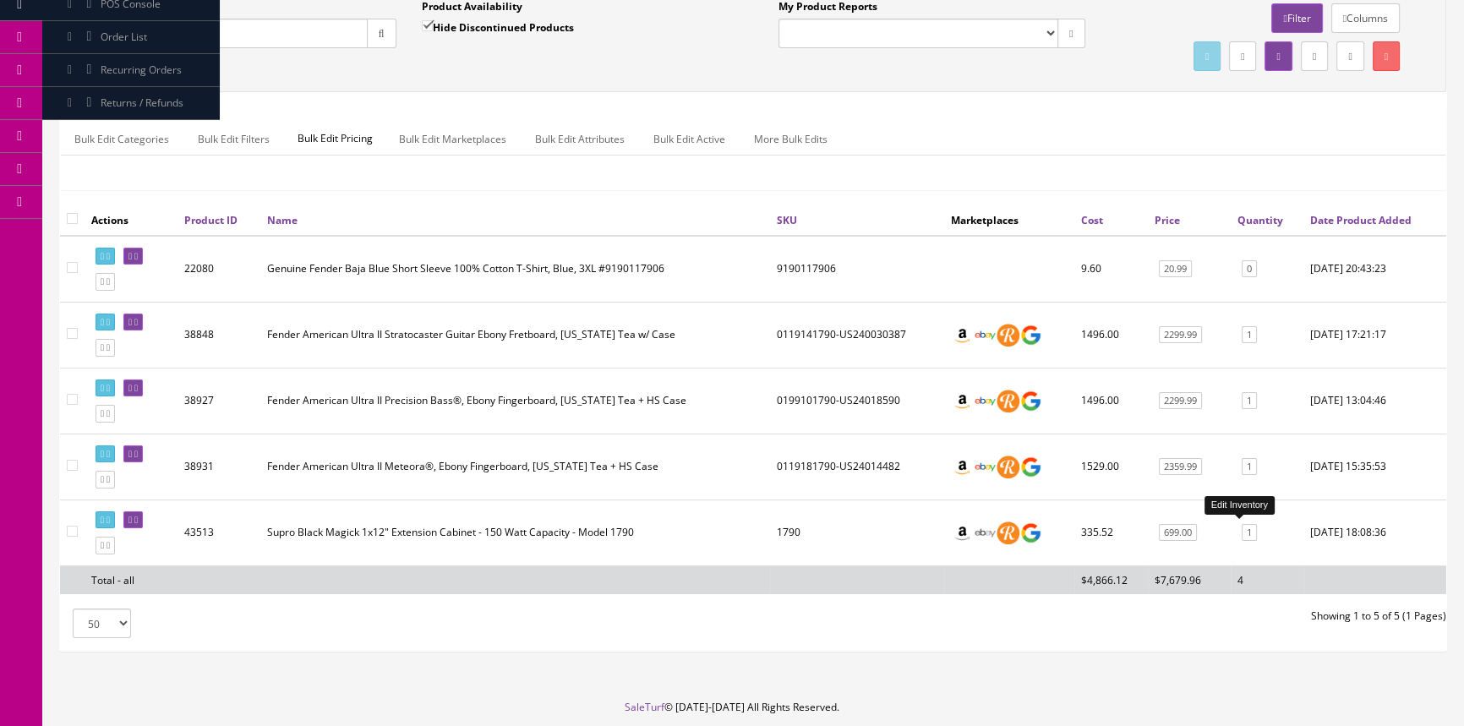
type input "1790"
click at [1241, 528] on link "1" at bounding box center [1248, 533] width 15 height 18
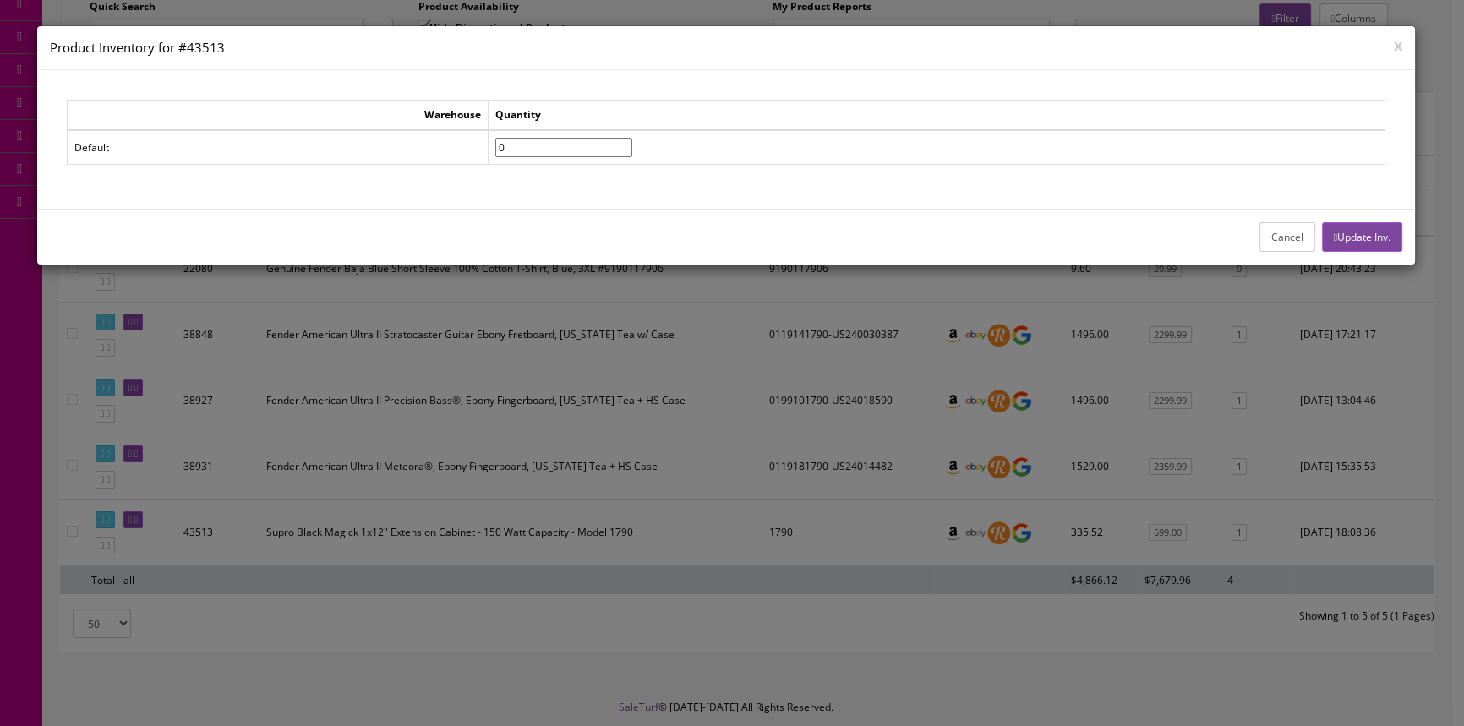
type input"] "0"
click at [632, 152] on input"] "0" at bounding box center [563, 147] width 137 height 19
click at [1347, 230] on button "Update Inv." at bounding box center [1362, 237] width 80 height 30
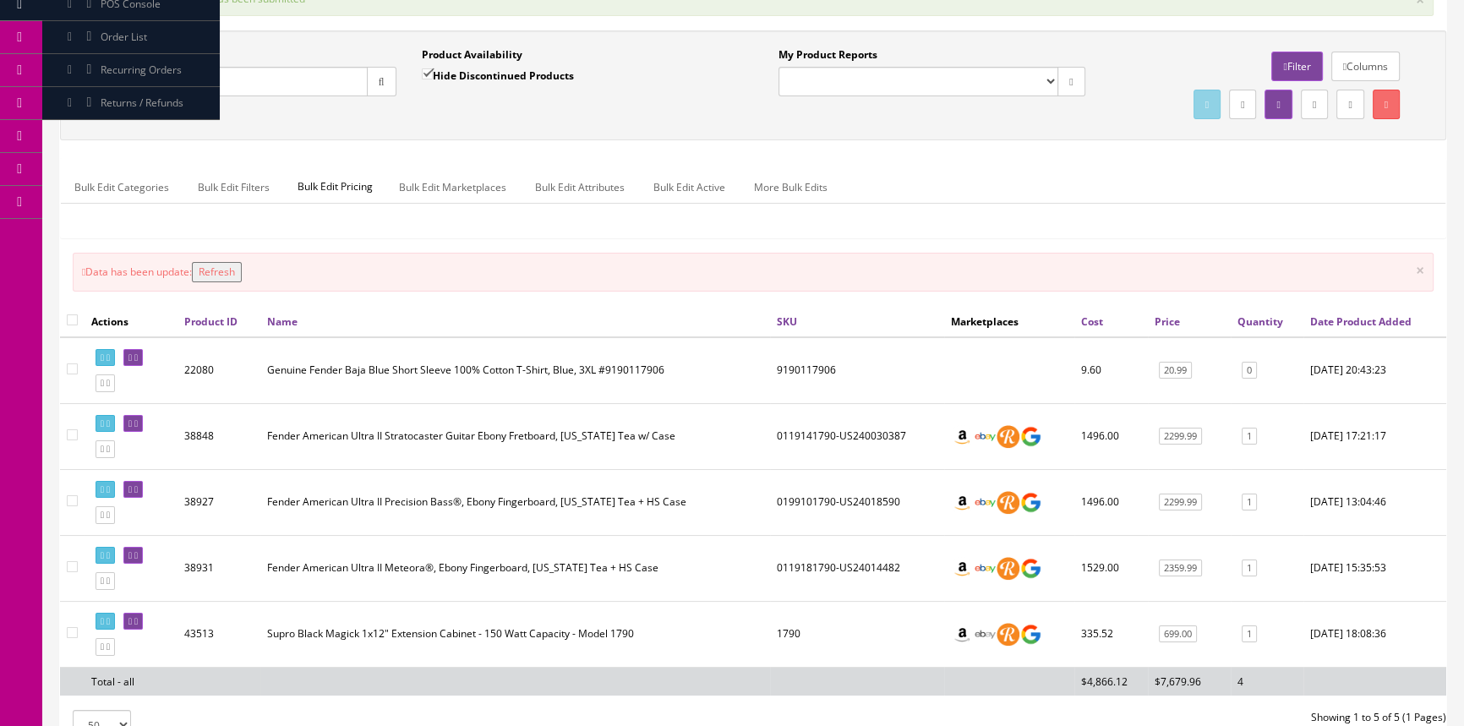
scroll to position [0, 0]
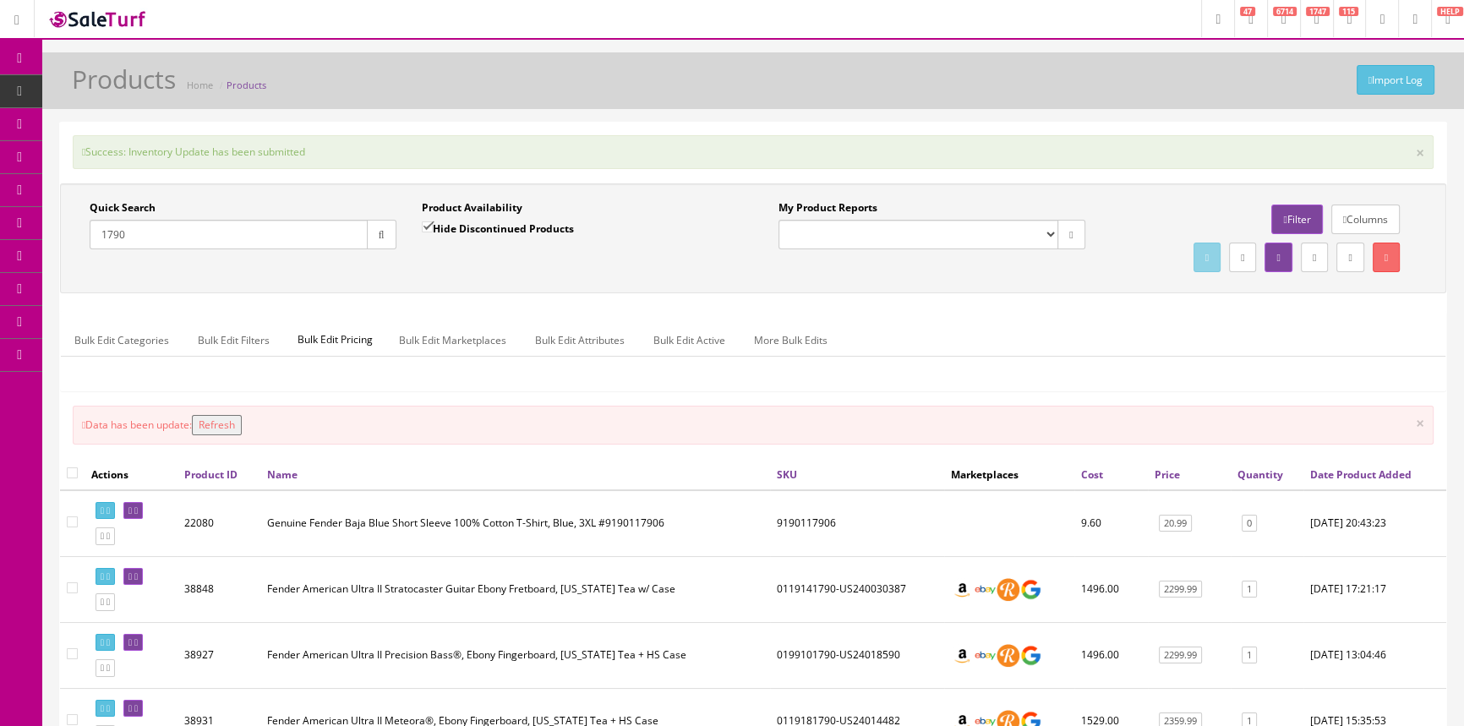
click at [85, 151] on link "POS Console" at bounding box center [130, 157] width 177 height 33
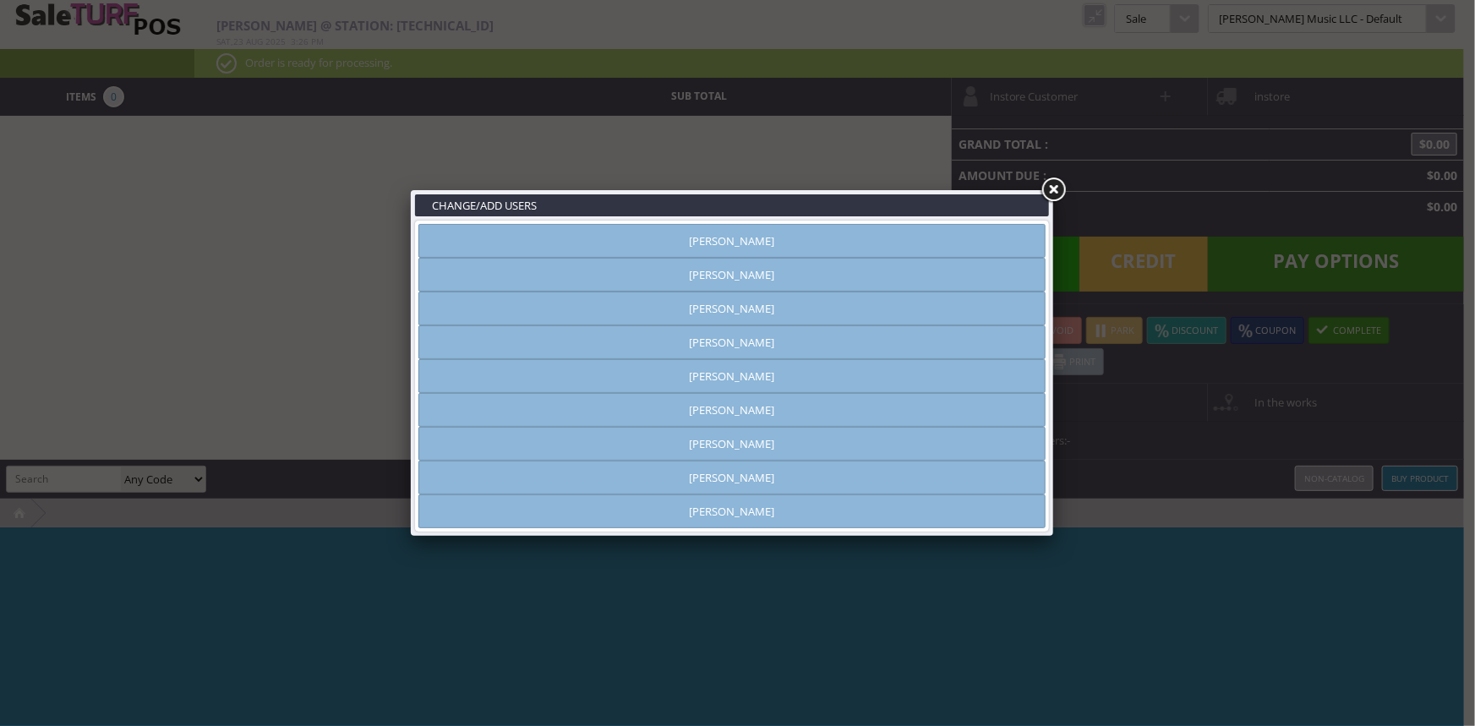
type input "[PERSON_NAME]"
click at [1048, 189] on link at bounding box center [1053, 190] width 30 height 30
